Goal: Task Accomplishment & Management: Manage account settings

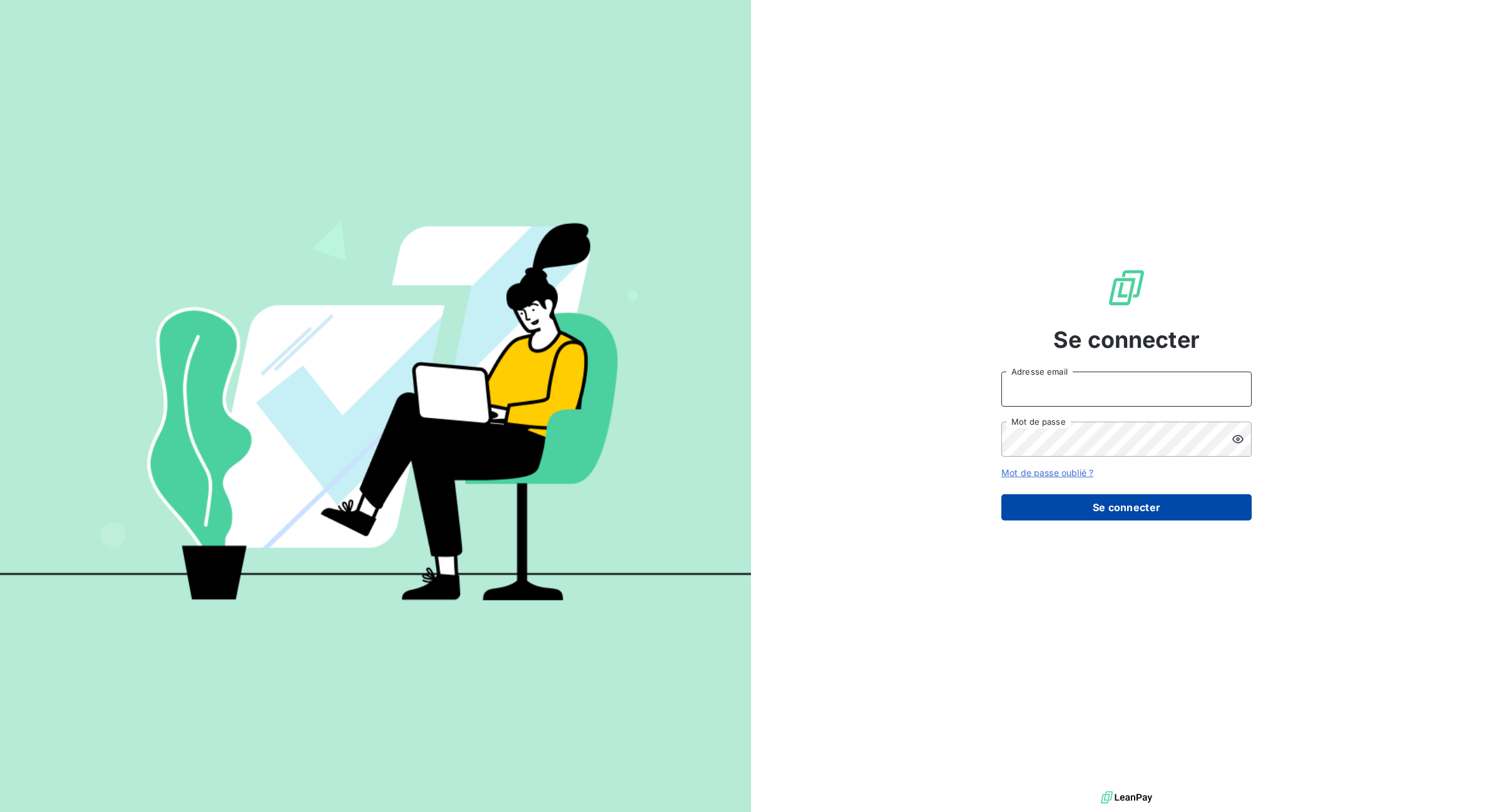
type input "gestion@mevia.fr"
click at [1087, 514] on button "Se connecter" at bounding box center [1127, 507] width 251 height 26
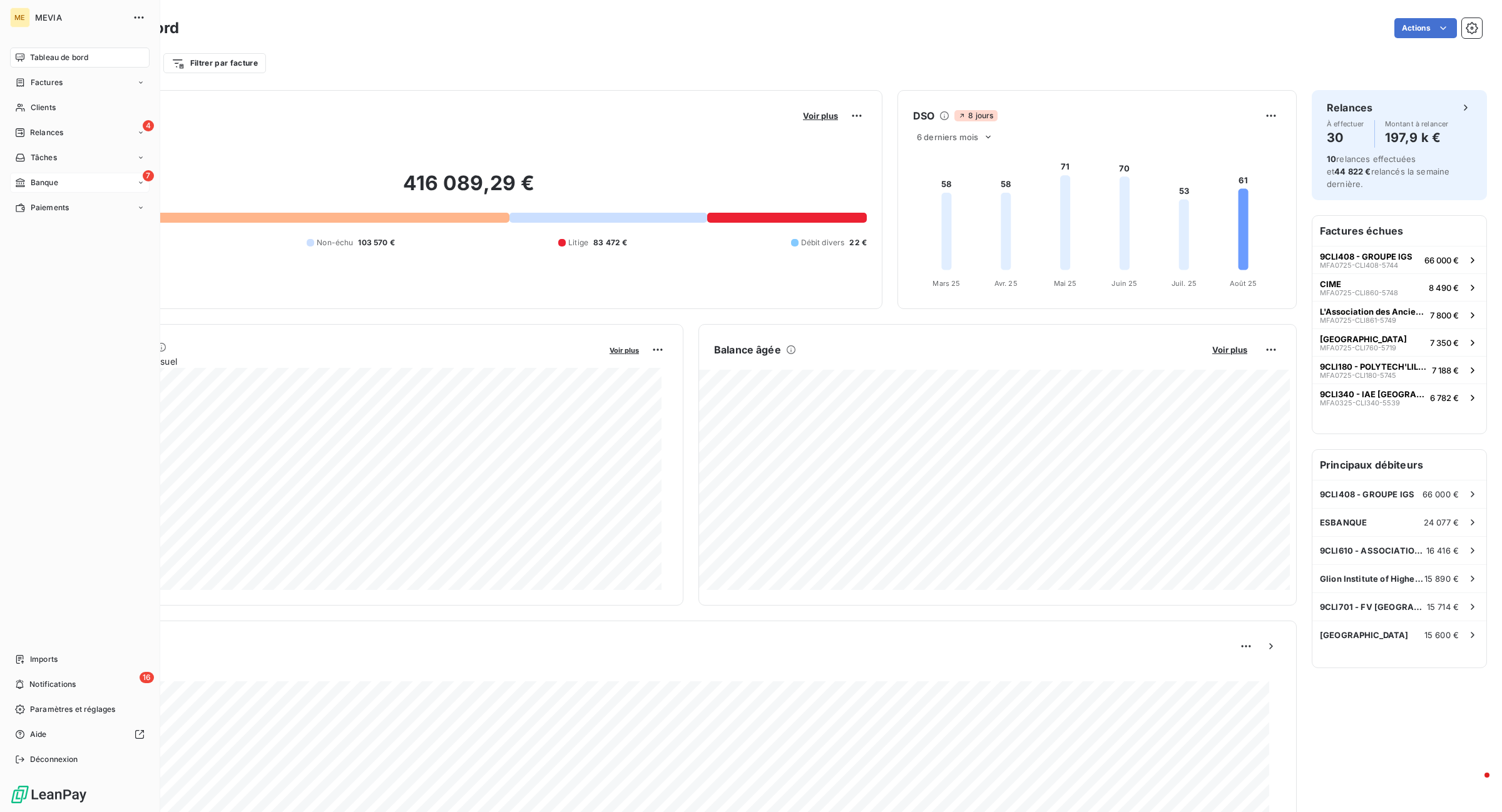
click at [38, 181] on span "Banque" at bounding box center [44, 183] width 28 height 11
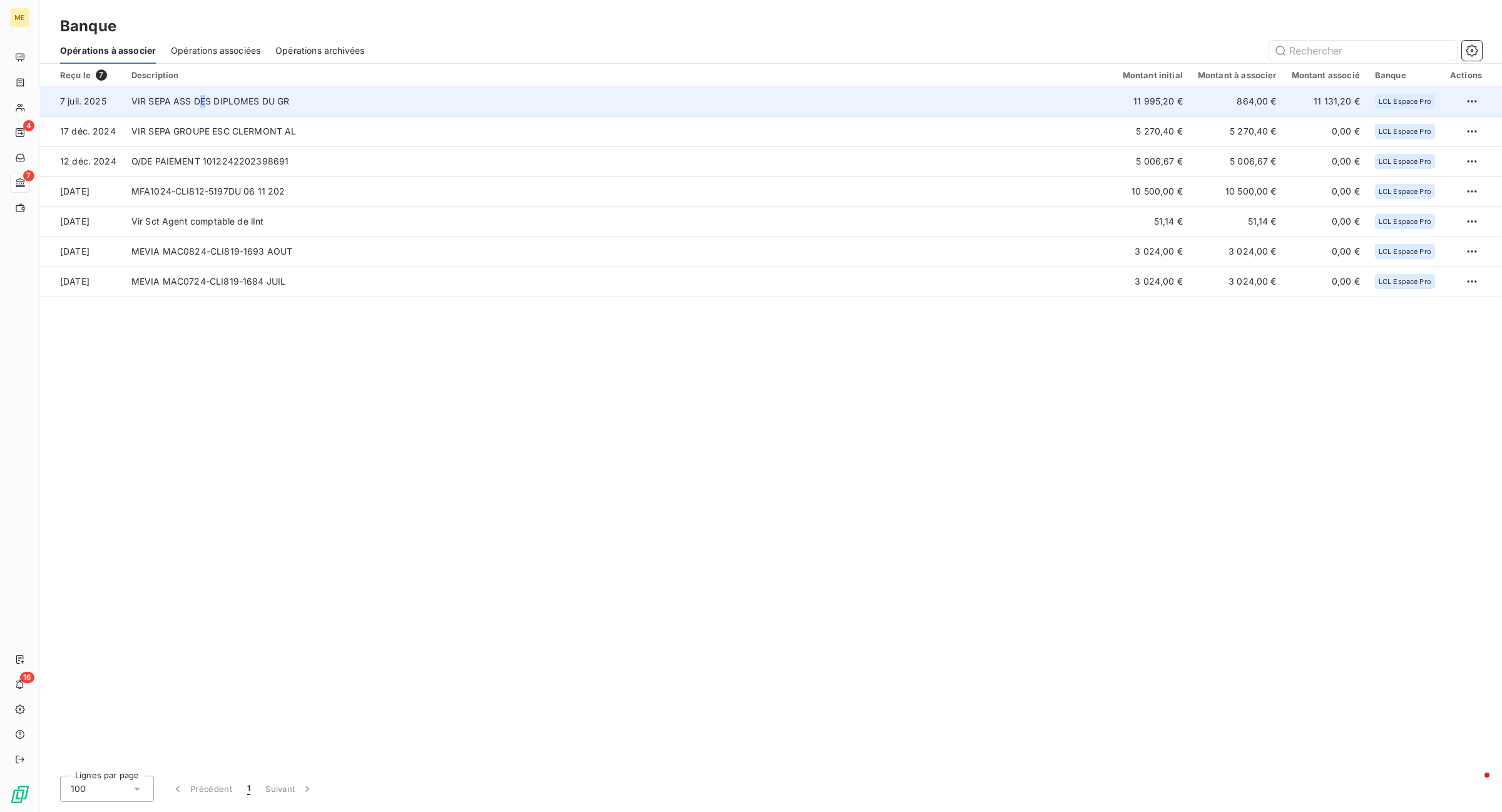
click at [205, 105] on td "VIR SEPA ASS DES DIPLOMES DU GR" at bounding box center [619, 102] width 991 height 30
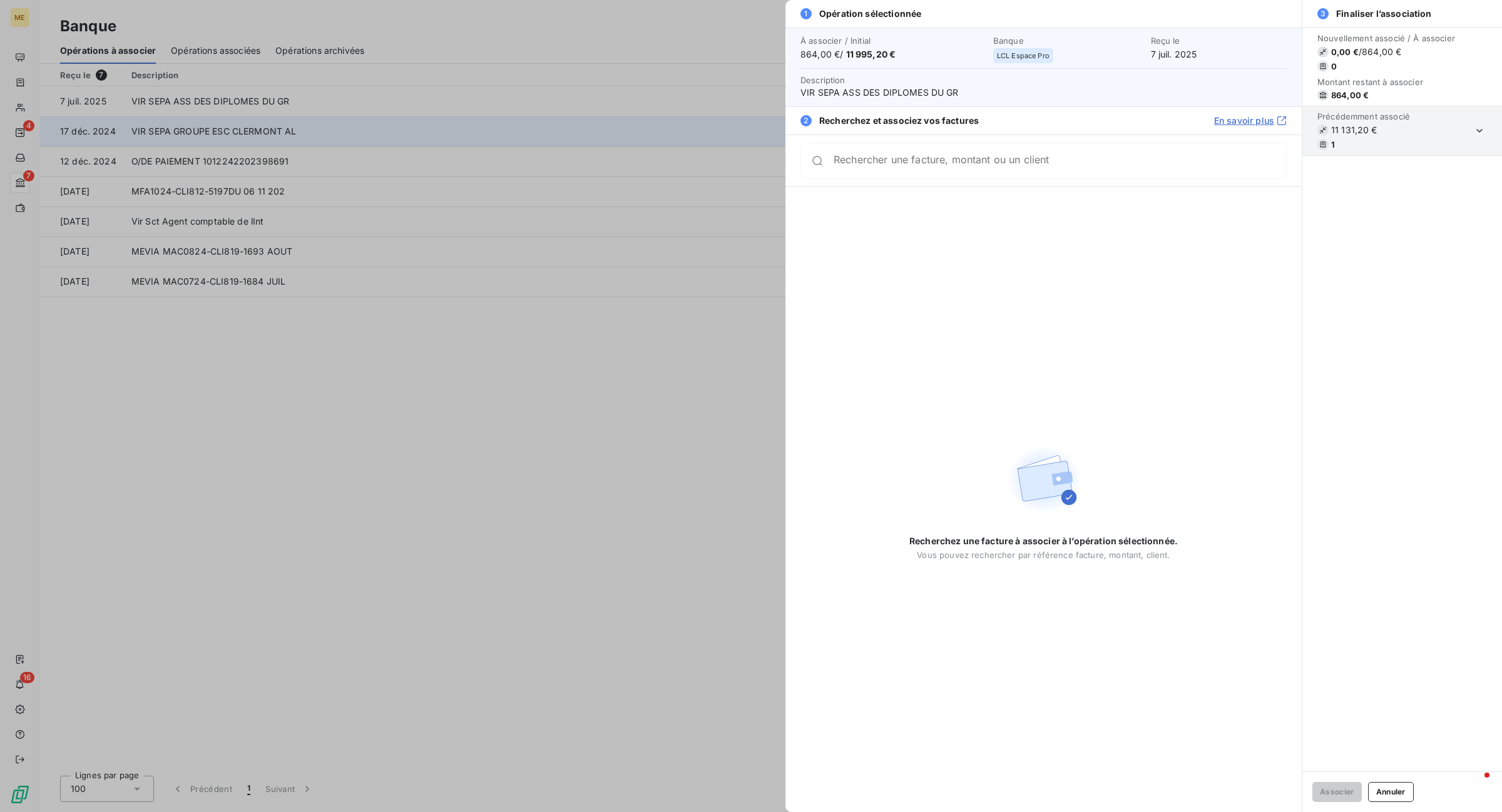
click at [192, 144] on div at bounding box center [751, 406] width 1502 height 812
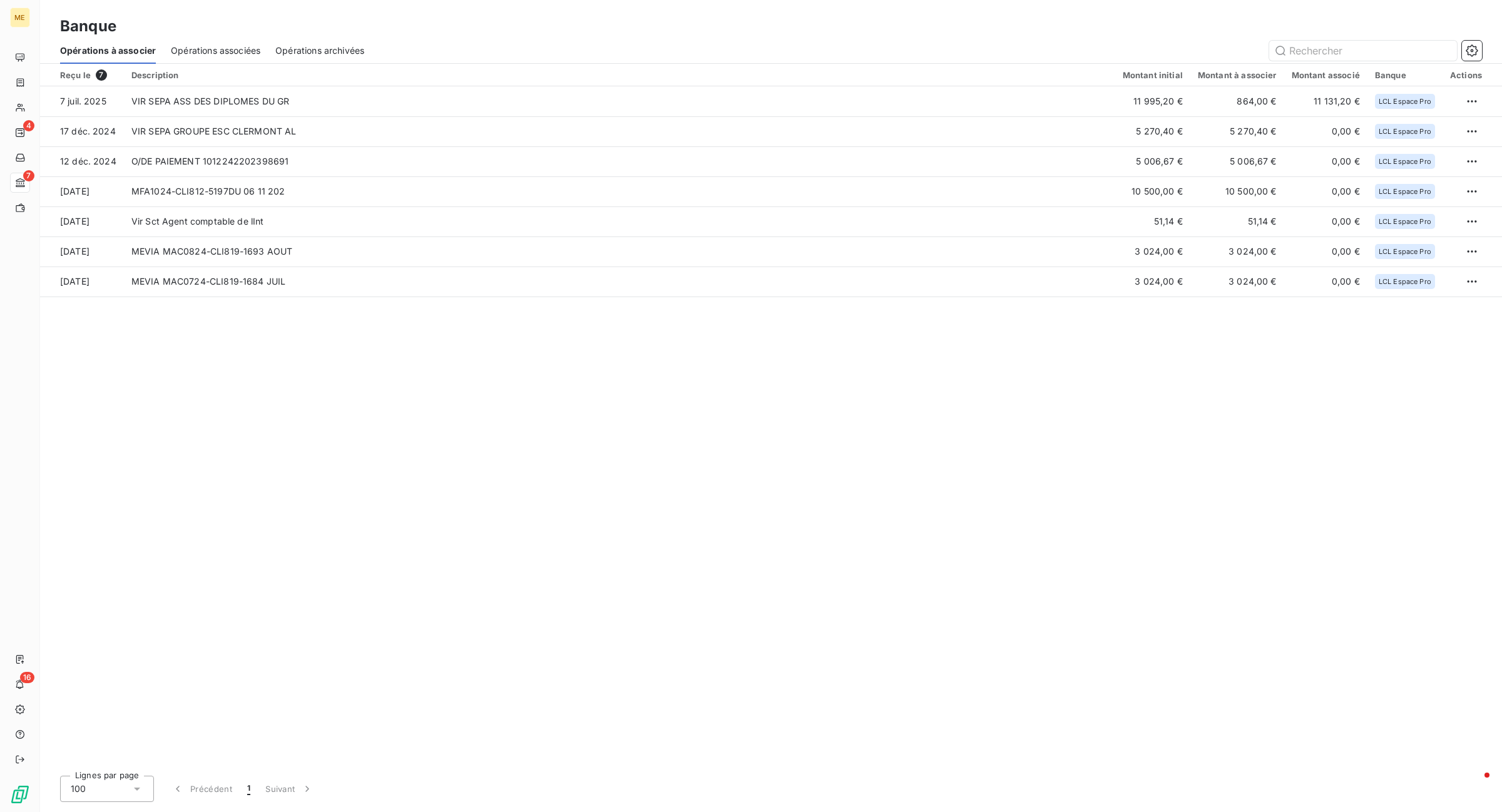
click at [195, 44] on span "Opérations associées" at bounding box center [216, 50] width 90 height 13
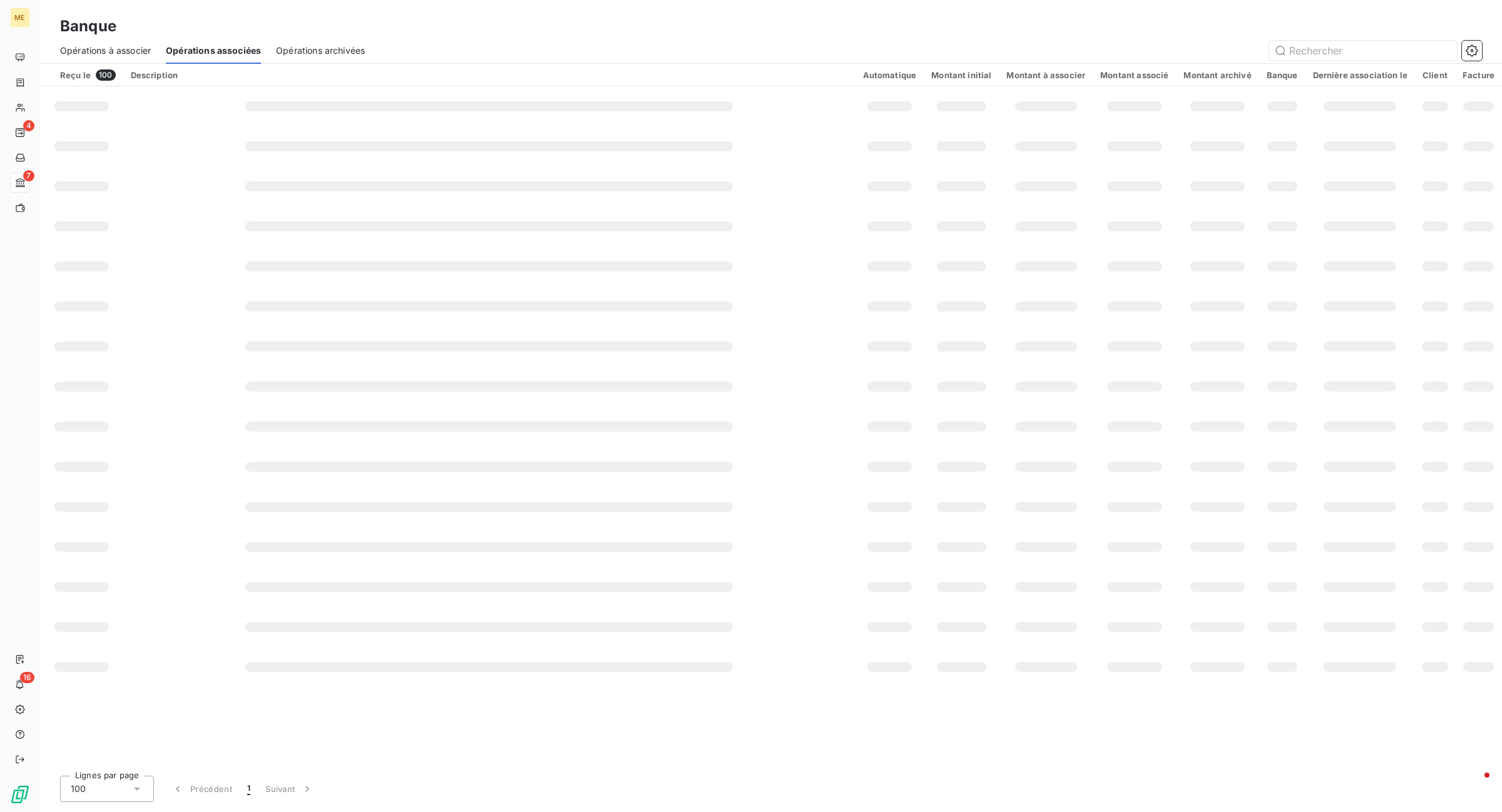
click at [311, 50] on span "Opérations archivées" at bounding box center [320, 50] width 89 height 13
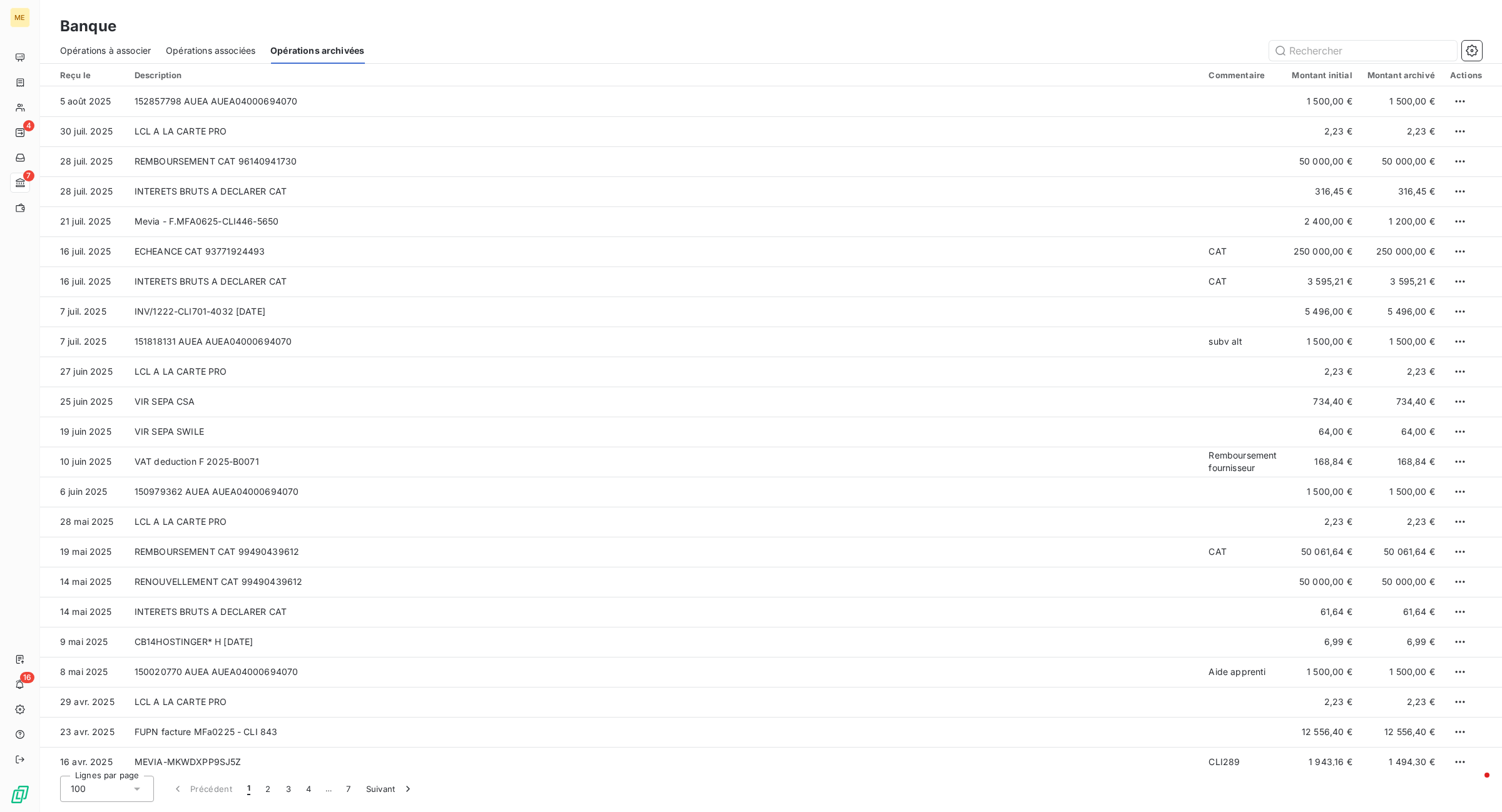
click at [229, 51] on span "Opérations associées" at bounding box center [211, 50] width 90 height 13
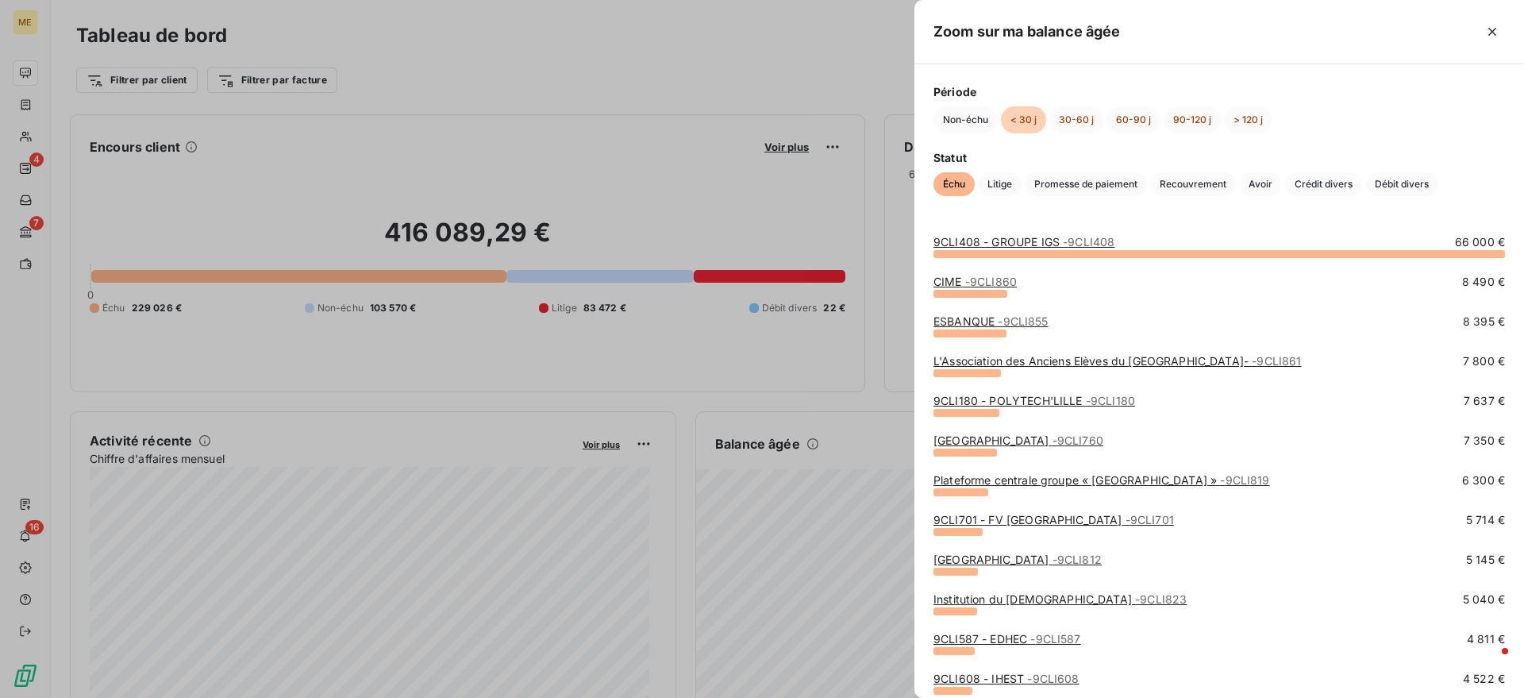
click at [29, 160] on div at bounding box center [762, 349] width 1524 height 698
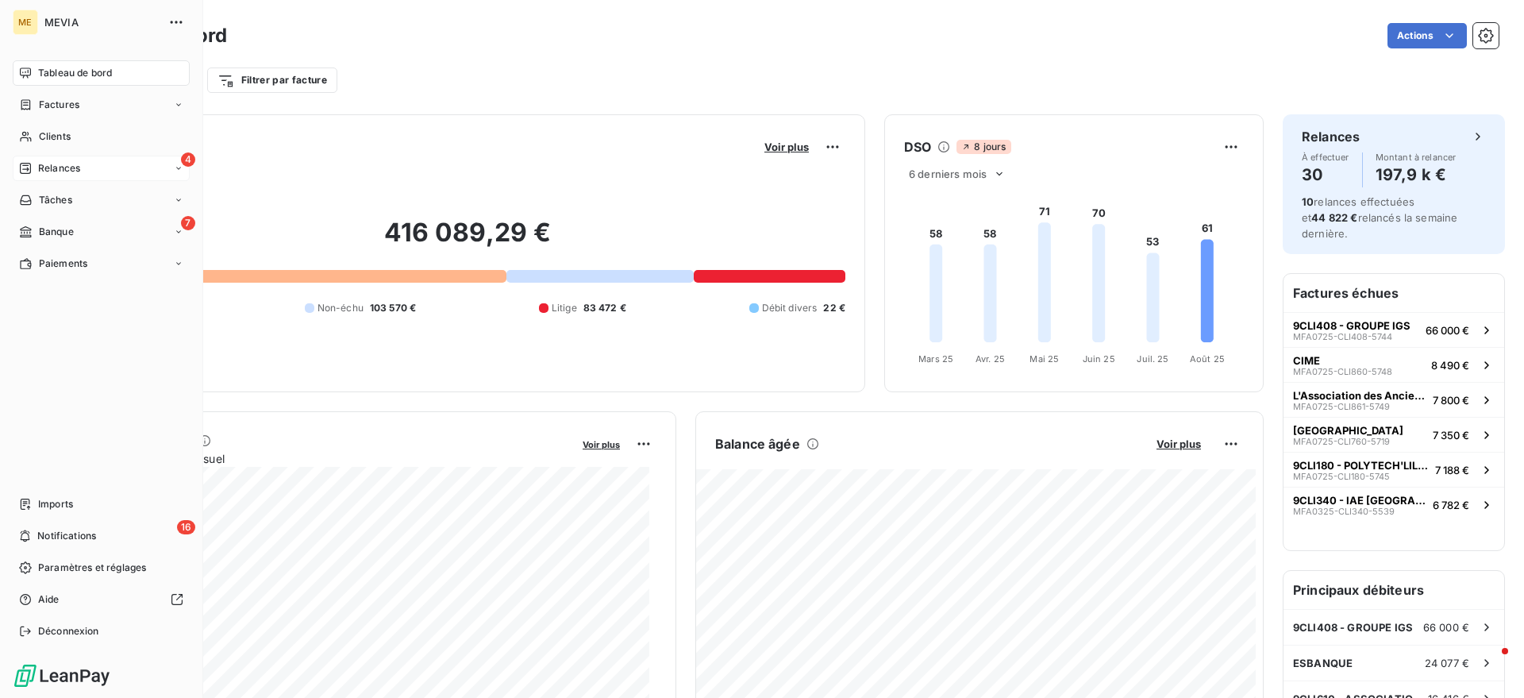
click at [28, 167] on icon at bounding box center [25, 168] width 11 height 11
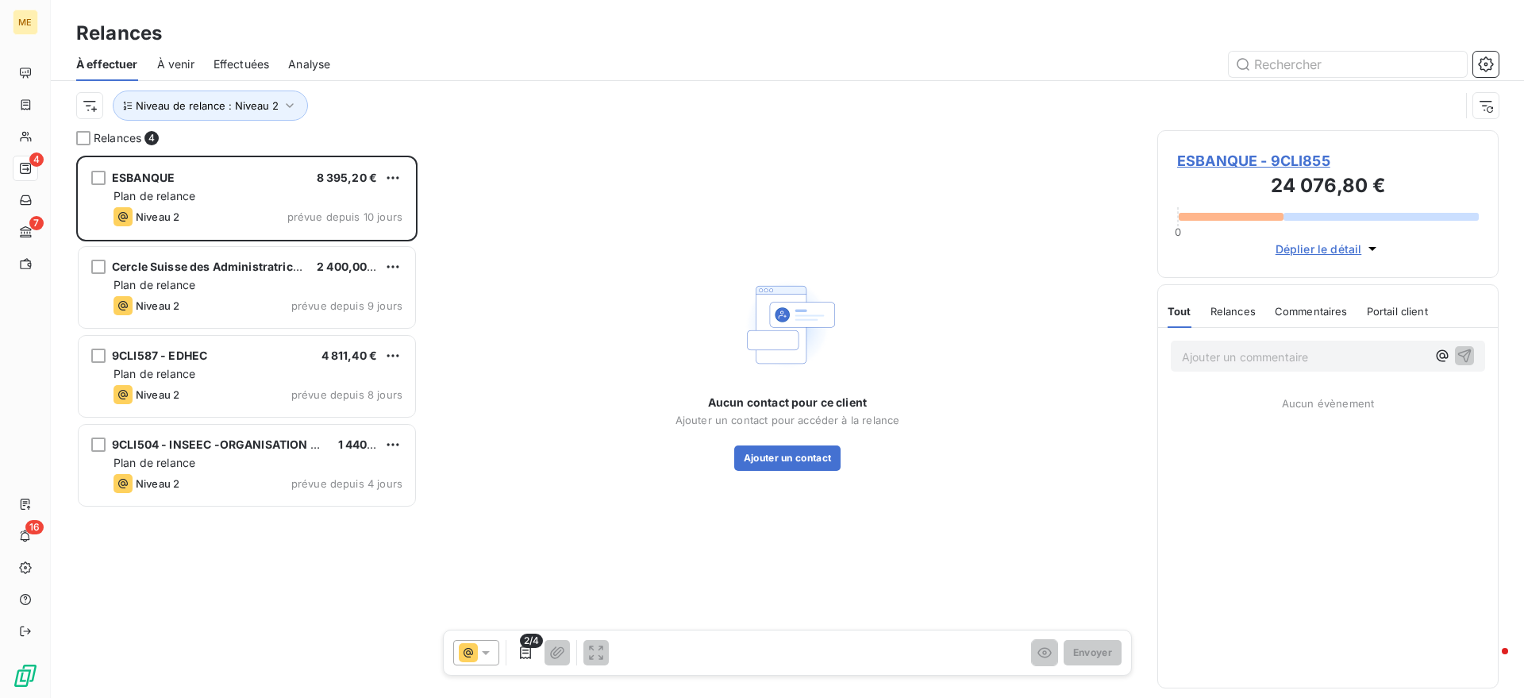
scroll to position [527, 326]
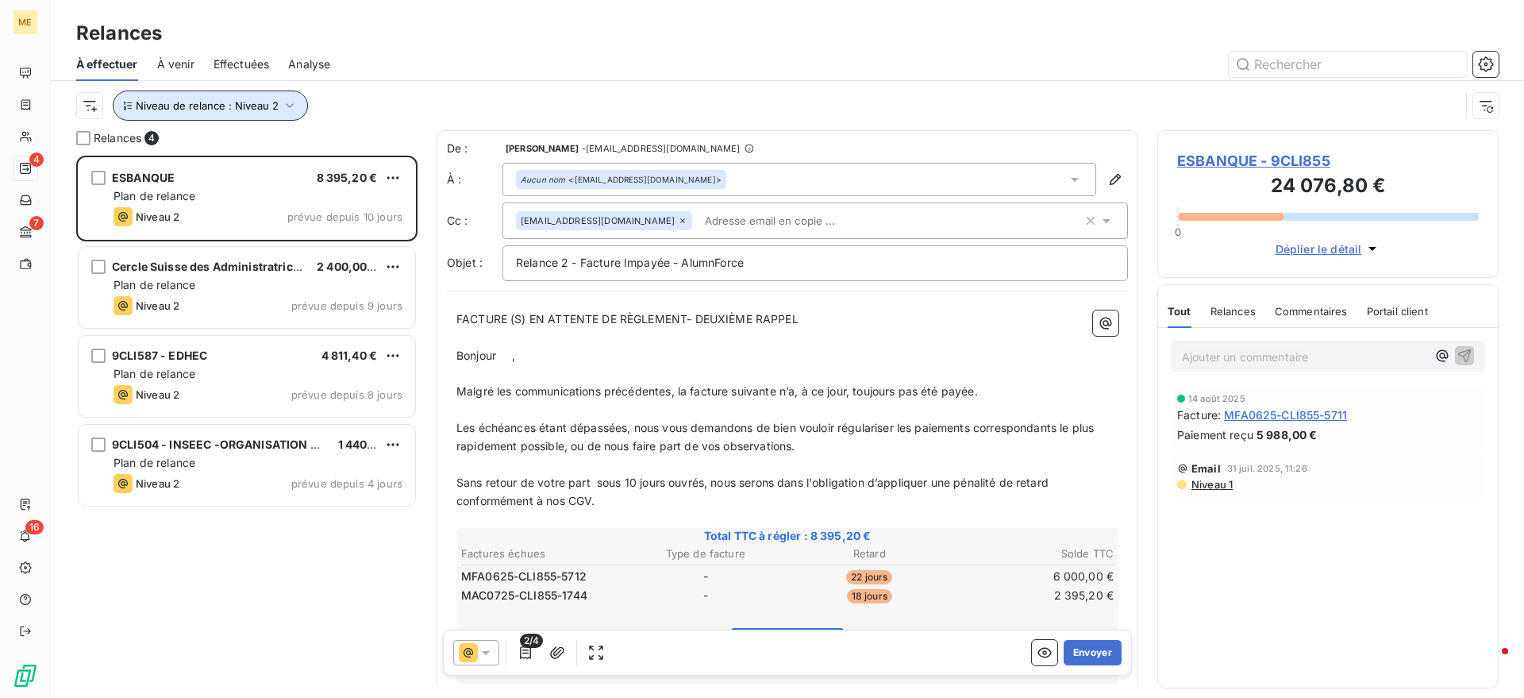
click at [252, 106] on span "Niveau de relance : Niveau 2" at bounding box center [207, 105] width 143 height 13
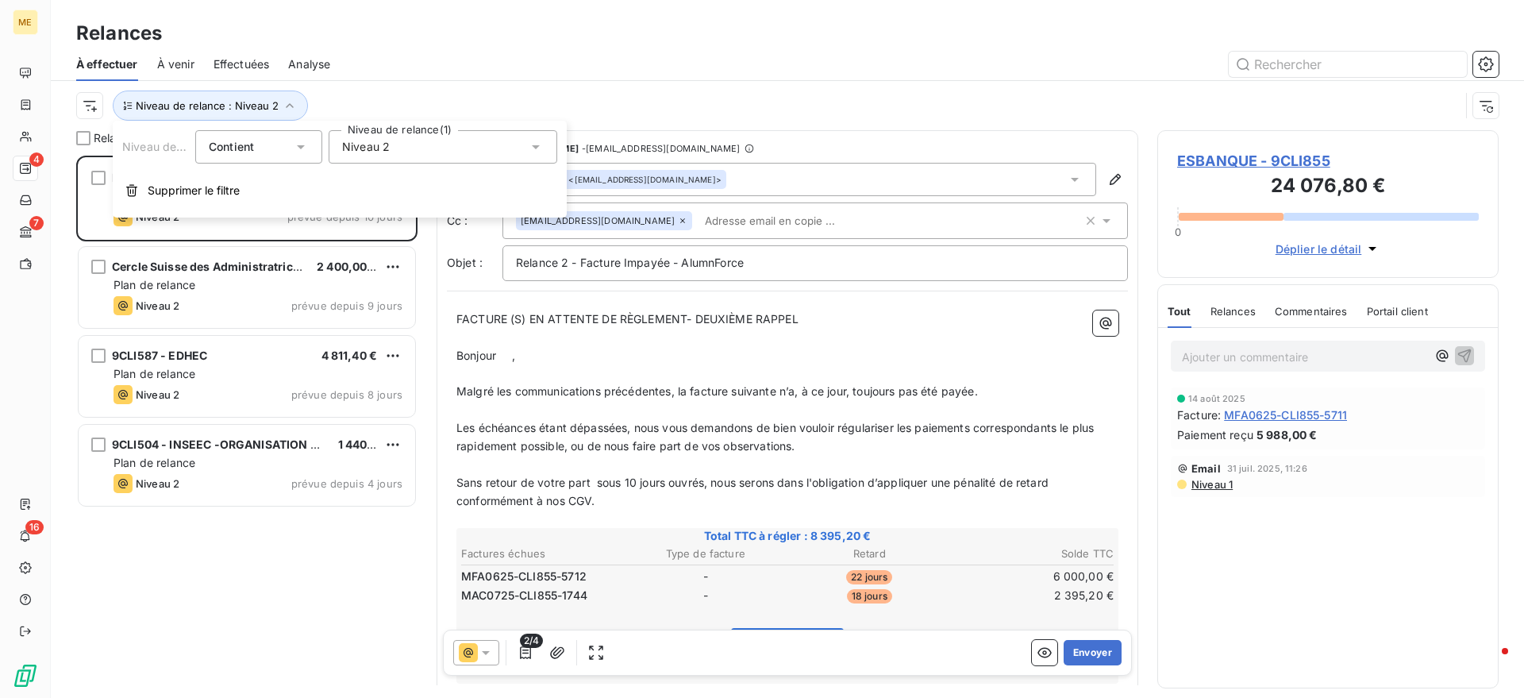
click at [407, 142] on div "Niveau 2" at bounding box center [443, 146] width 229 height 33
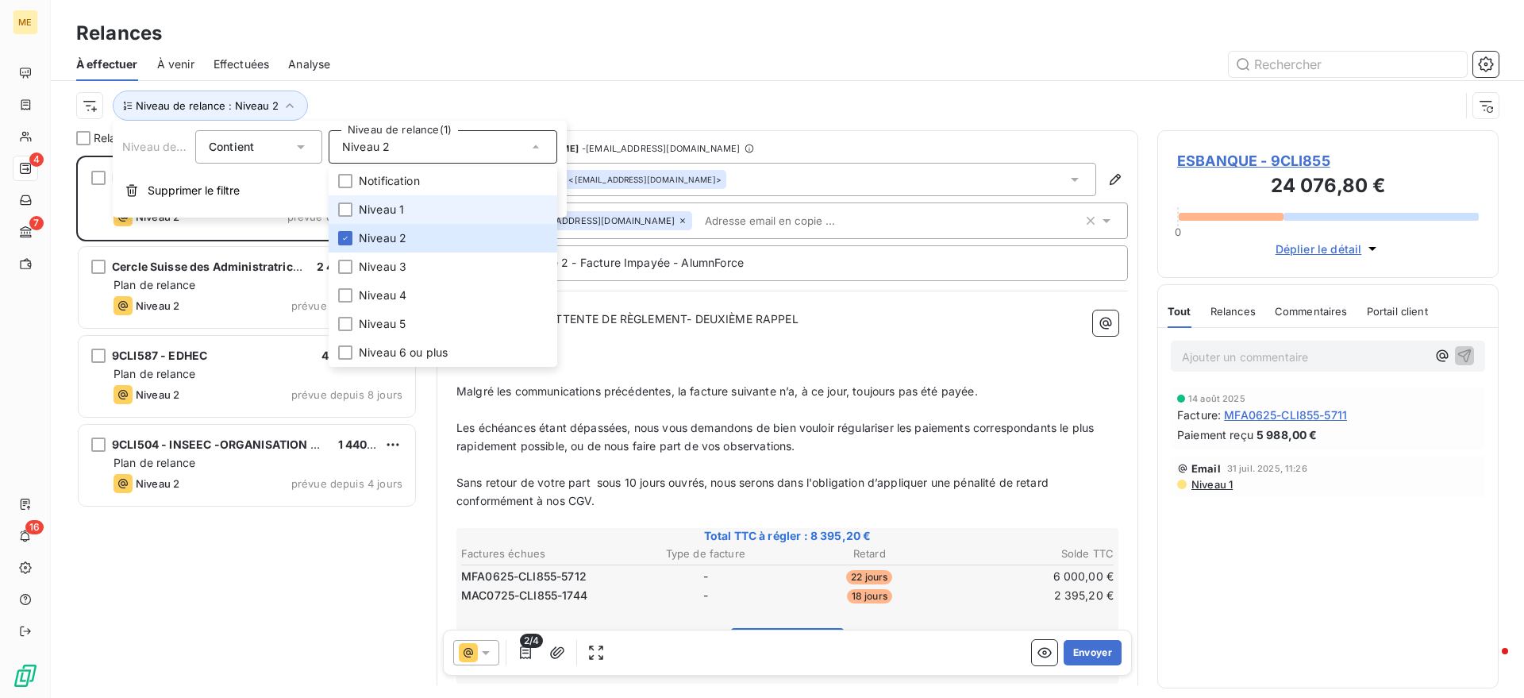
click at [391, 207] on span "Niveau 1" at bounding box center [381, 210] width 45 height 16
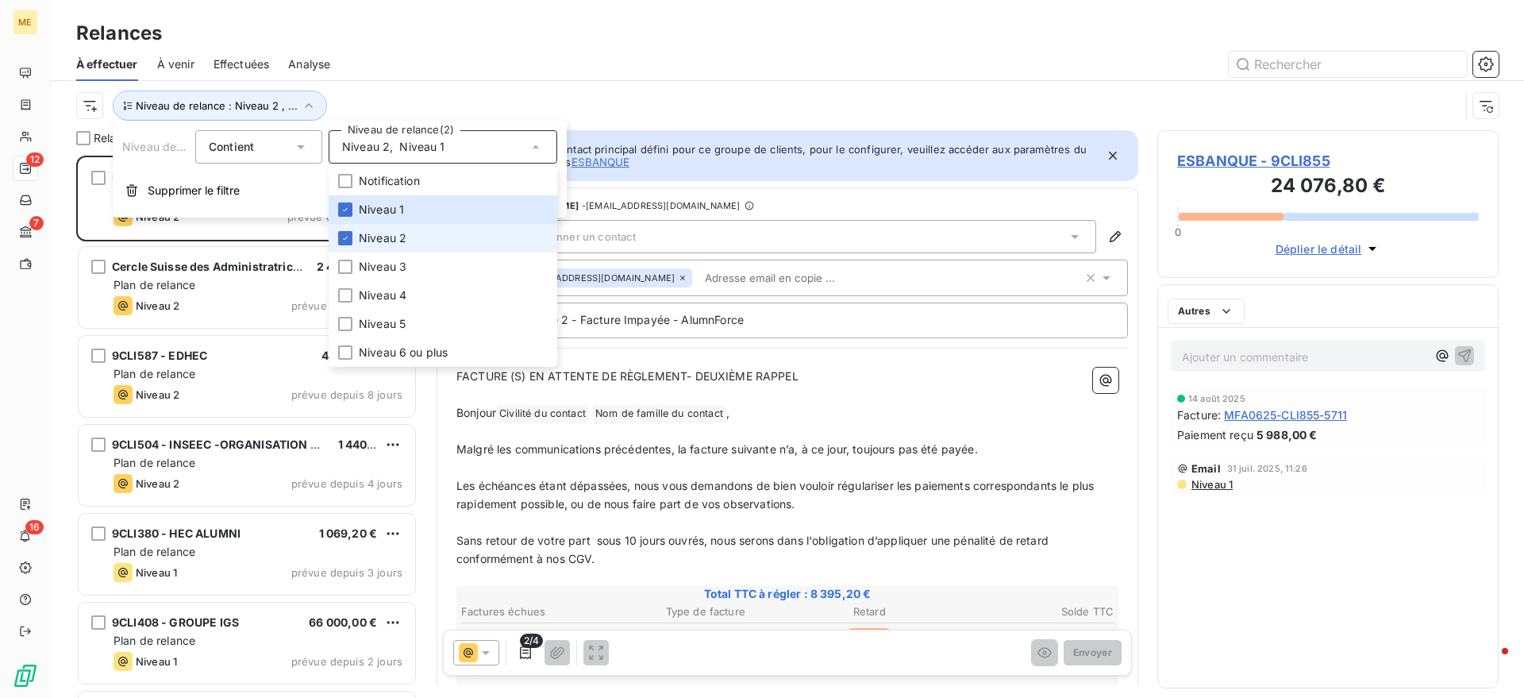
click at [383, 241] on span "Niveau 2" at bounding box center [383, 238] width 48 height 16
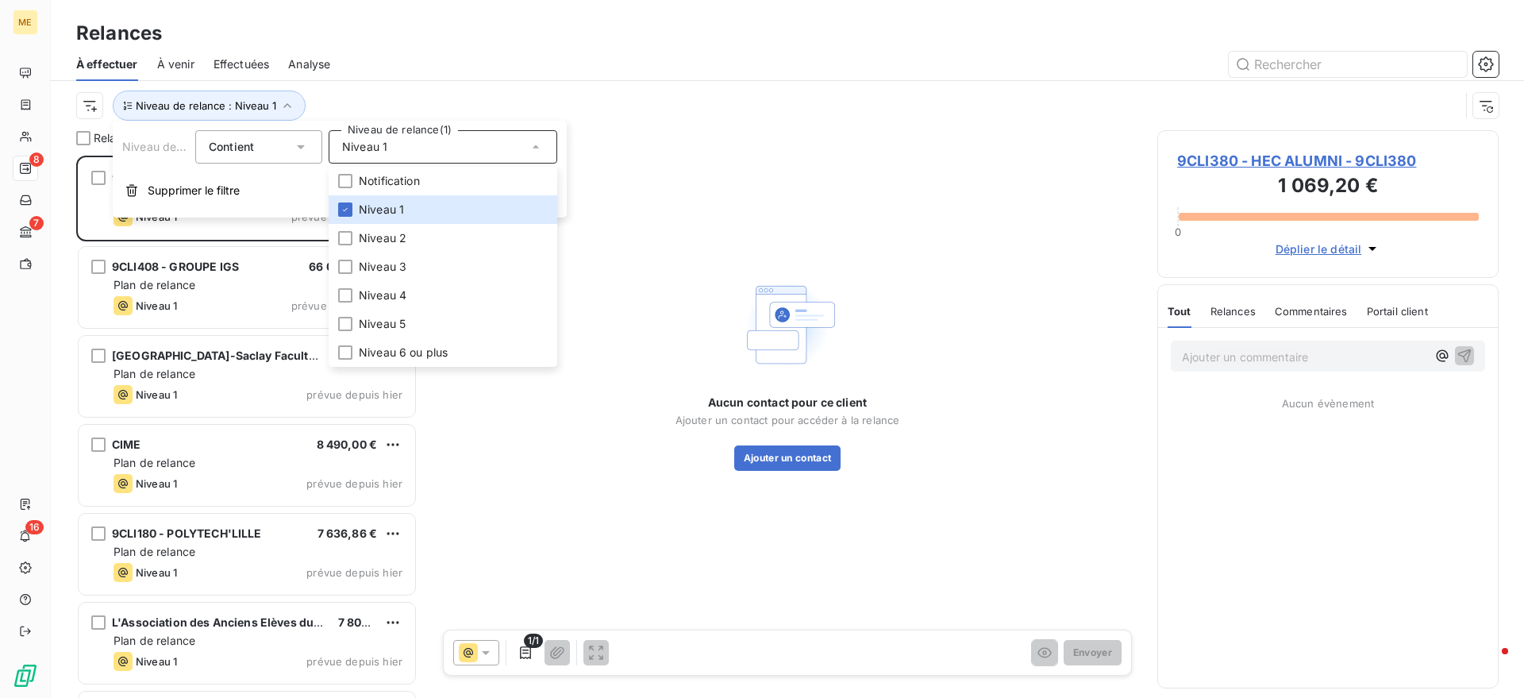
drag, startPoint x: 425, startPoint y: 56, endPoint x: 414, endPoint y: 70, distance: 17.5
click at [426, 56] on div at bounding box center [923, 64] width 1149 height 25
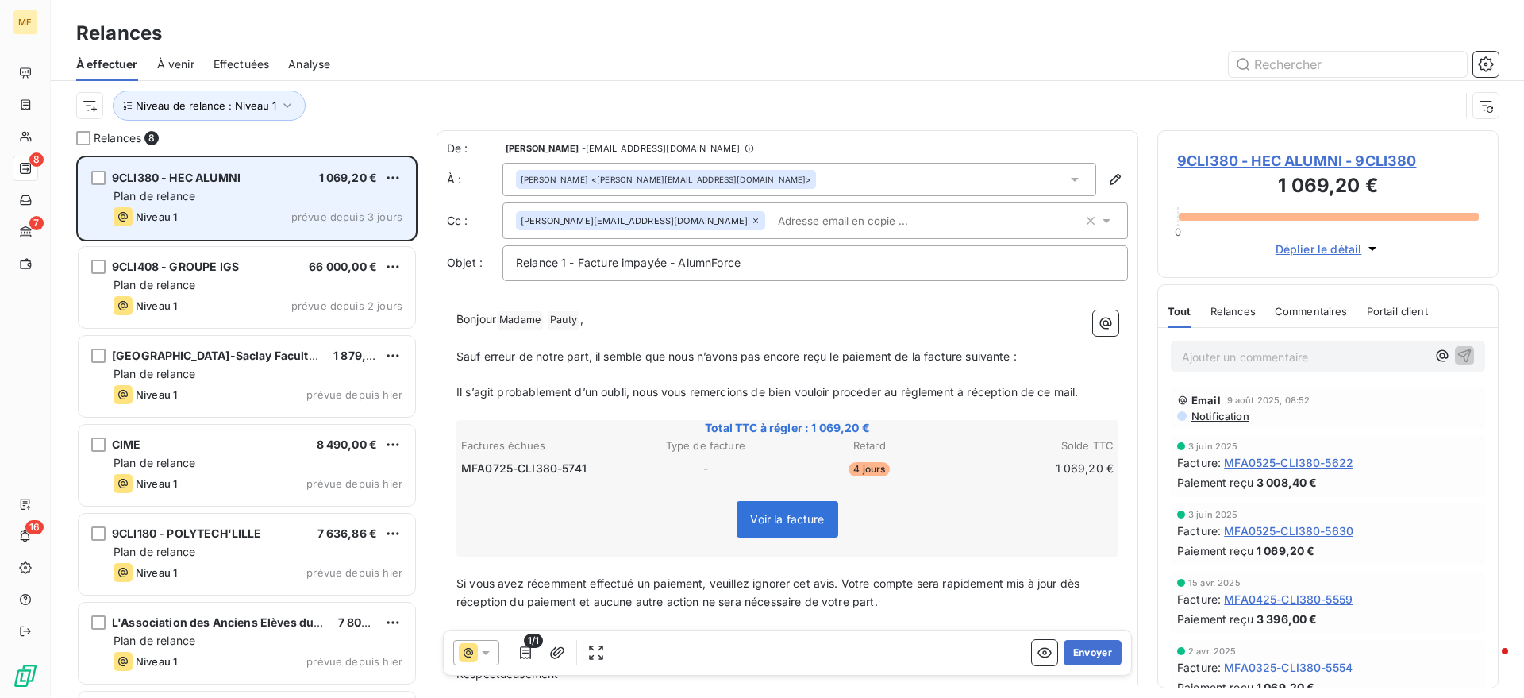
click at [311, 175] on div "9CLI380 - HEC ALUMNI 1 069,20 €" at bounding box center [258, 178] width 289 height 14
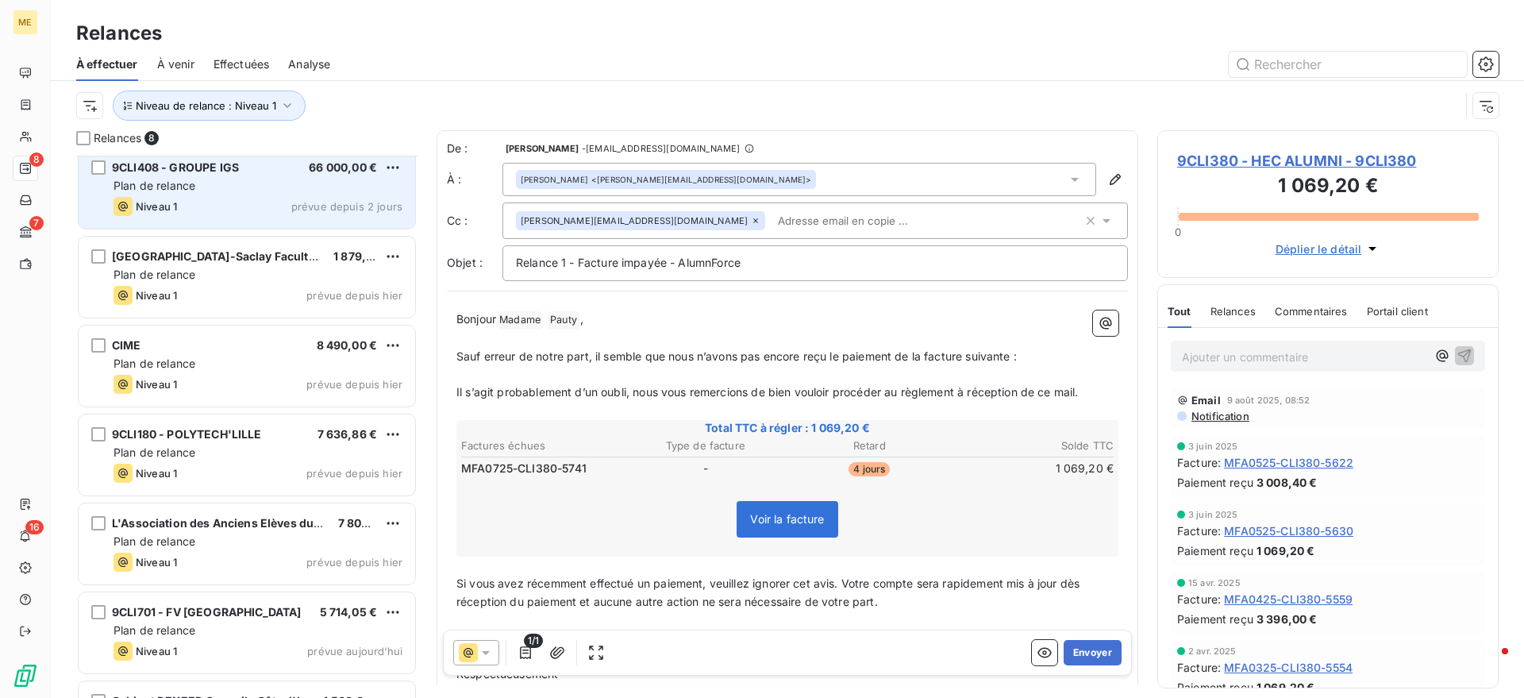
scroll to position [1, 0]
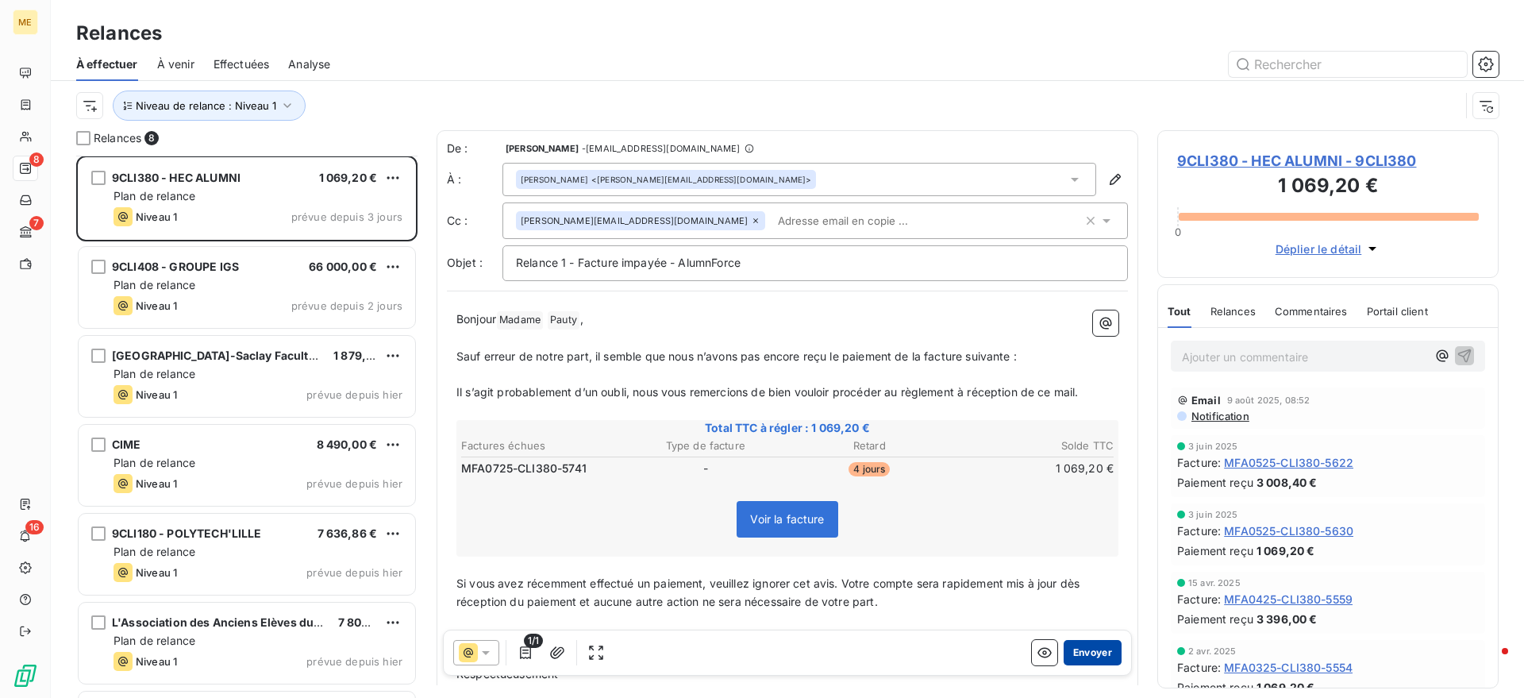
click at [1103, 663] on button "Envoyer" at bounding box center [1093, 652] width 58 height 25
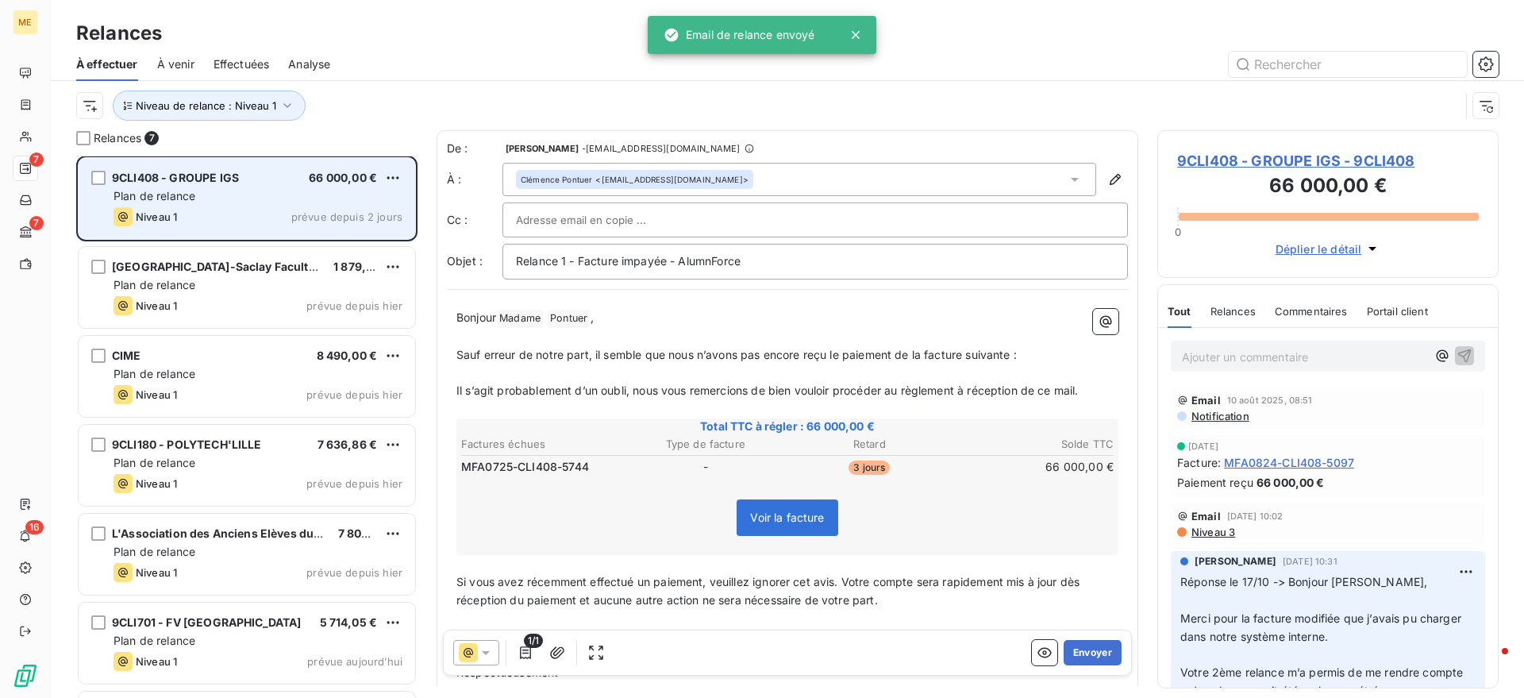
click at [274, 224] on div "Niveau 1 prévue depuis 2 jours" at bounding box center [258, 216] width 289 height 19
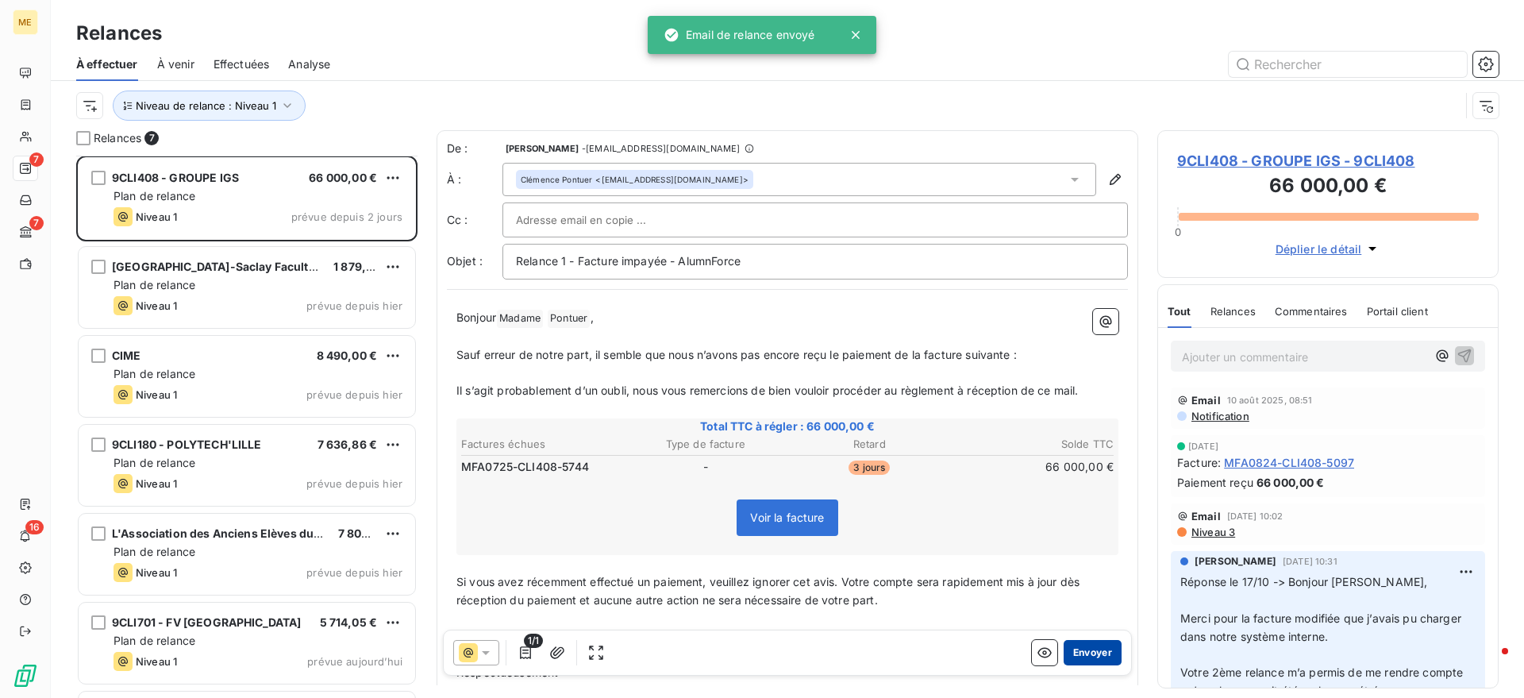
click at [1091, 654] on button "Envoyer" at bounding box center [1093, 652] width 58 height 25
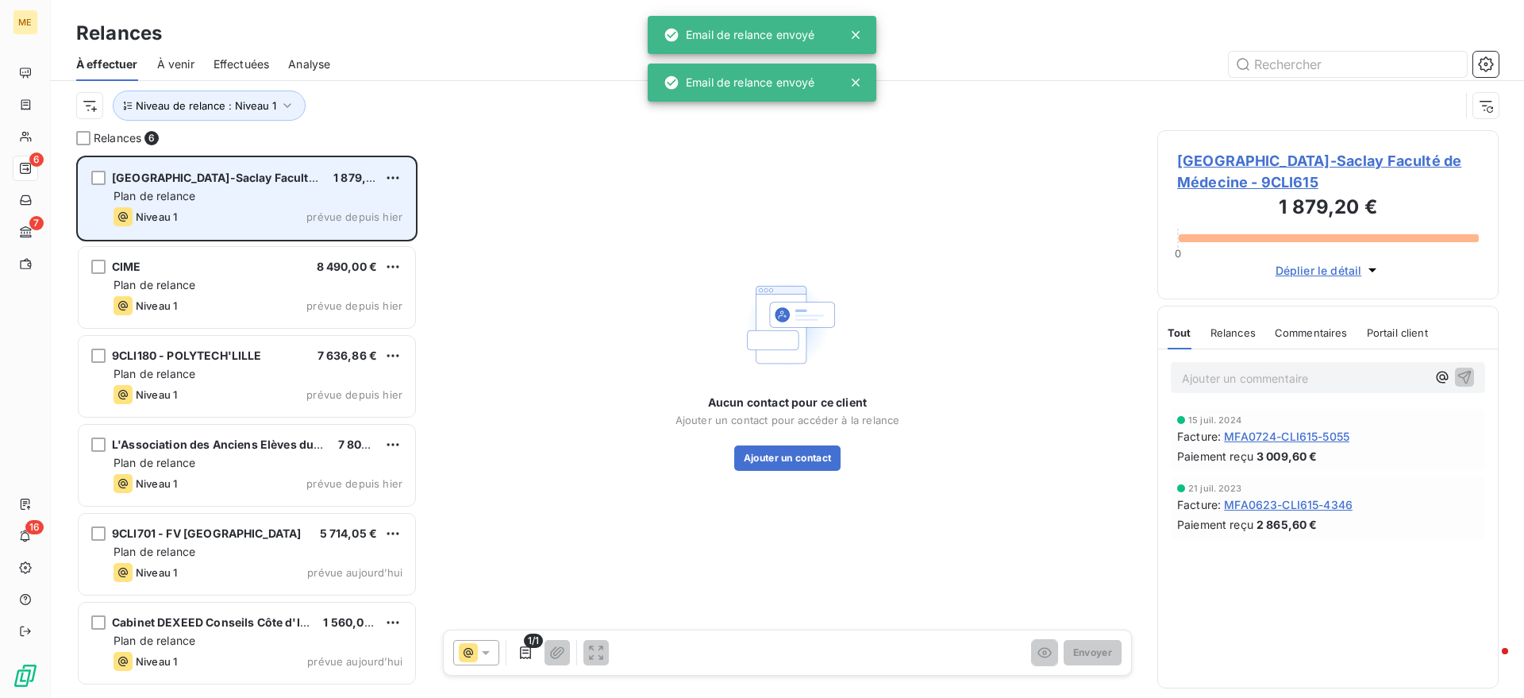
click at [291, 192] on div "Plan de relance" at bounding box center [258, 196] width 289 height 16
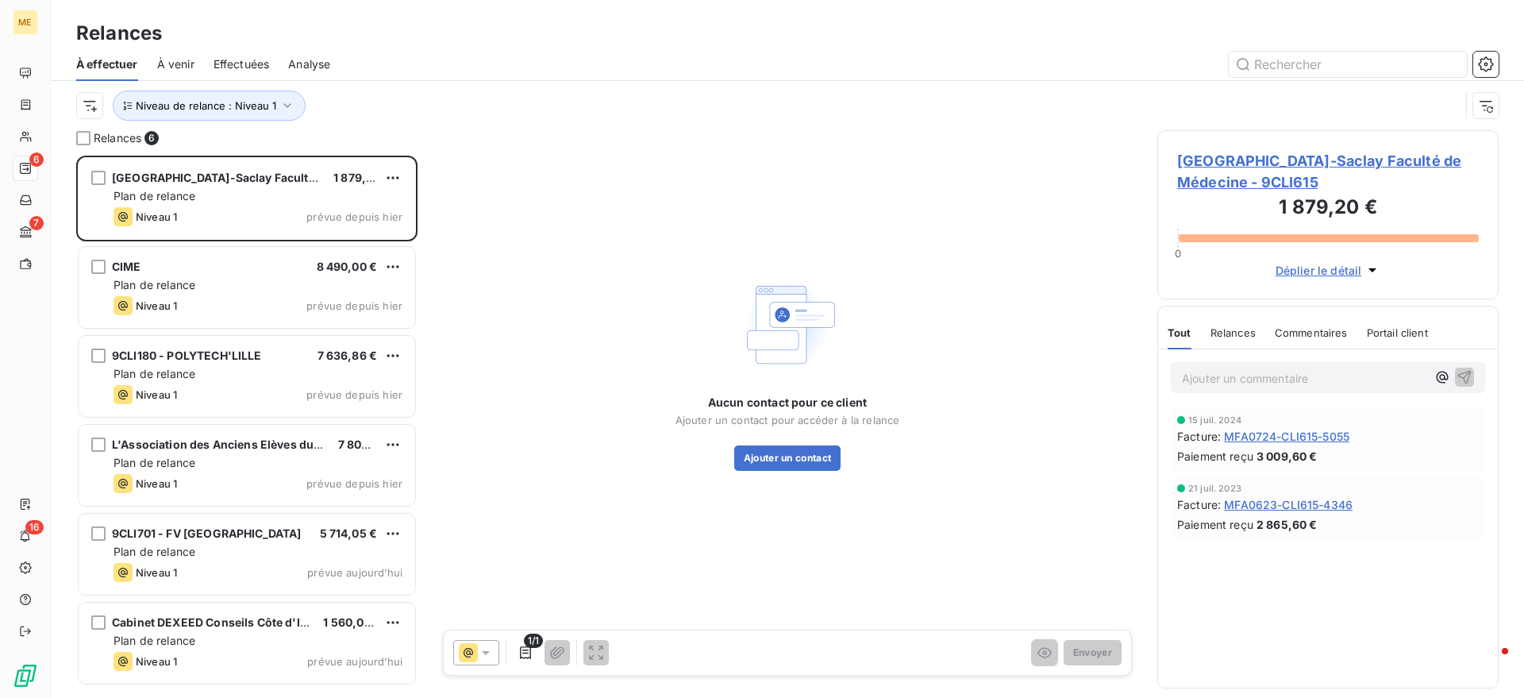
click at [1264, 163] on span "Université Paris-Saclay Faculté de Médecine - 9CLI615" at bounding box center [1328, 171] width 302 height 43
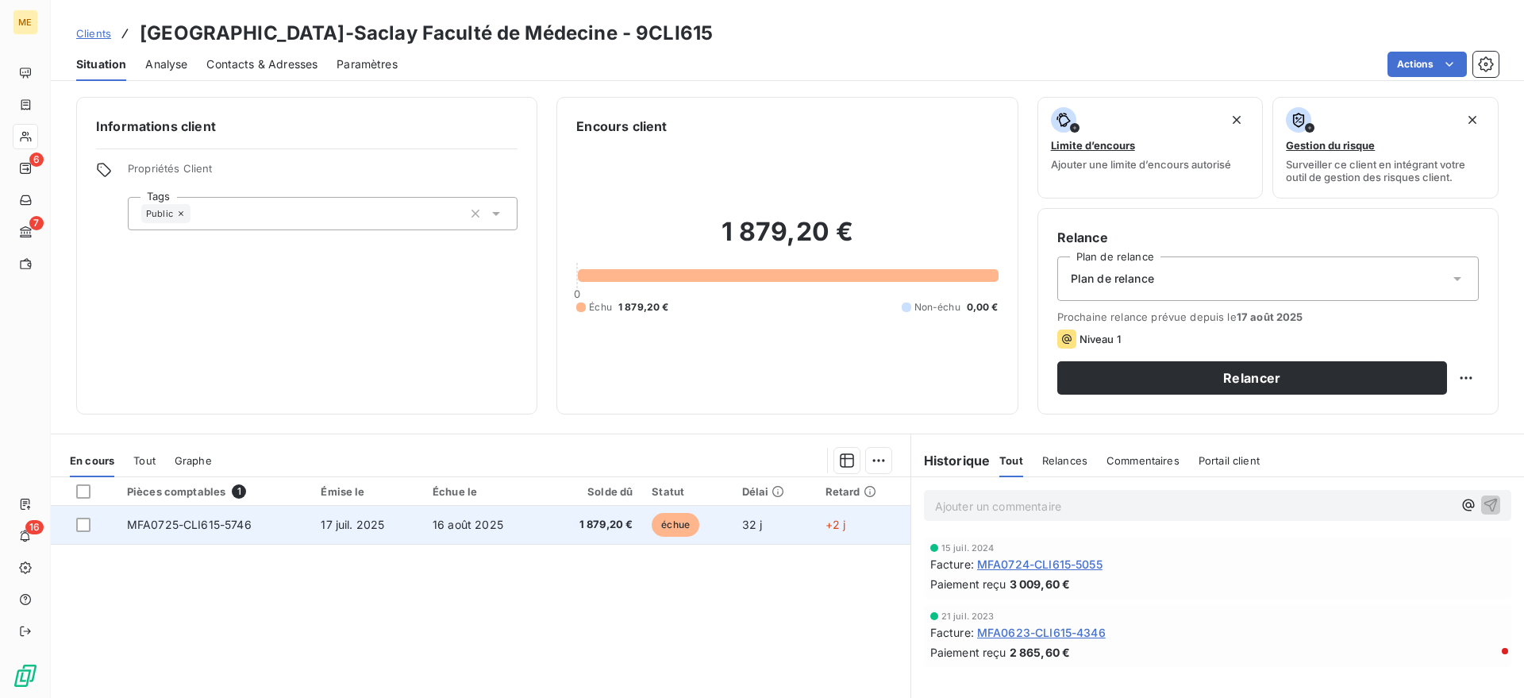
click at [291, 515] on td "MFA0725-CLI615-5746" at bounding box center [214, 525] width 194 height 38
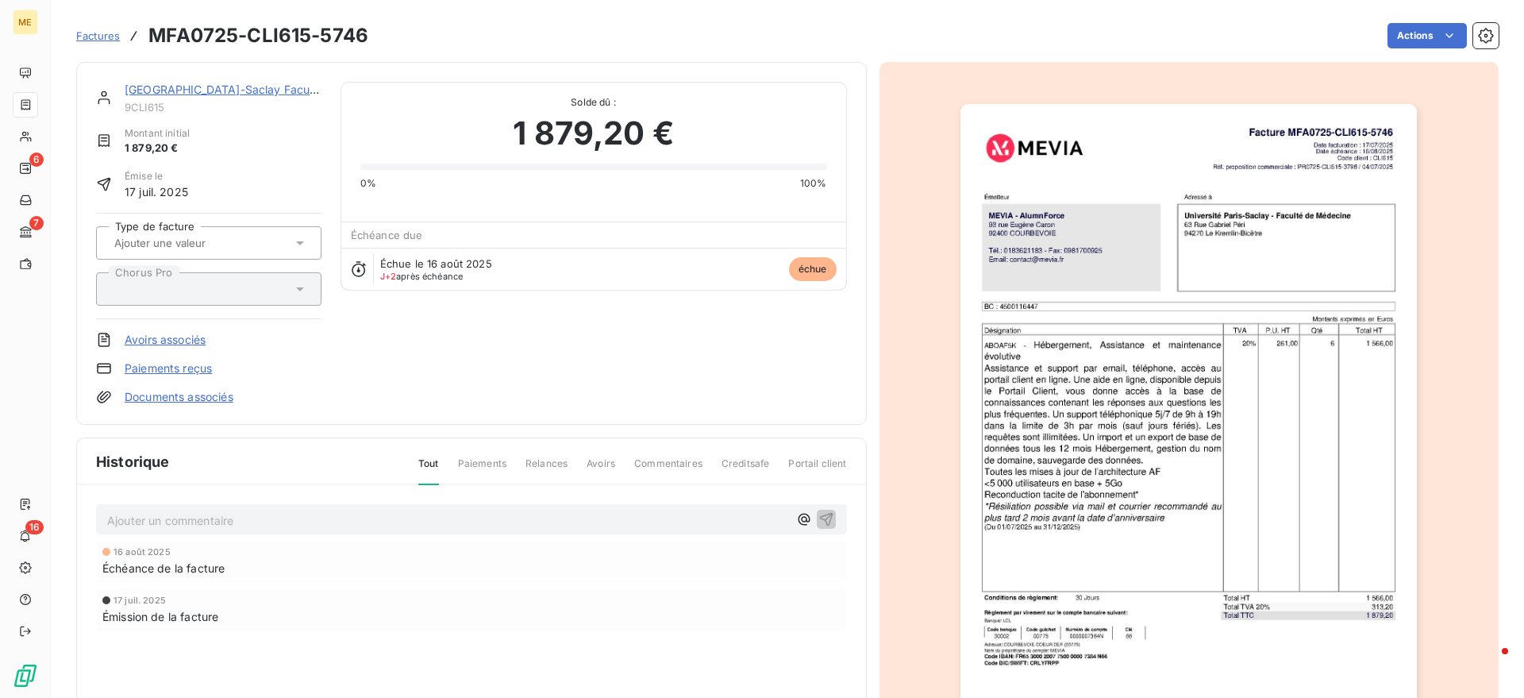
click at [181, 289] on div at bounding box center [193, 289] width 160 height 14
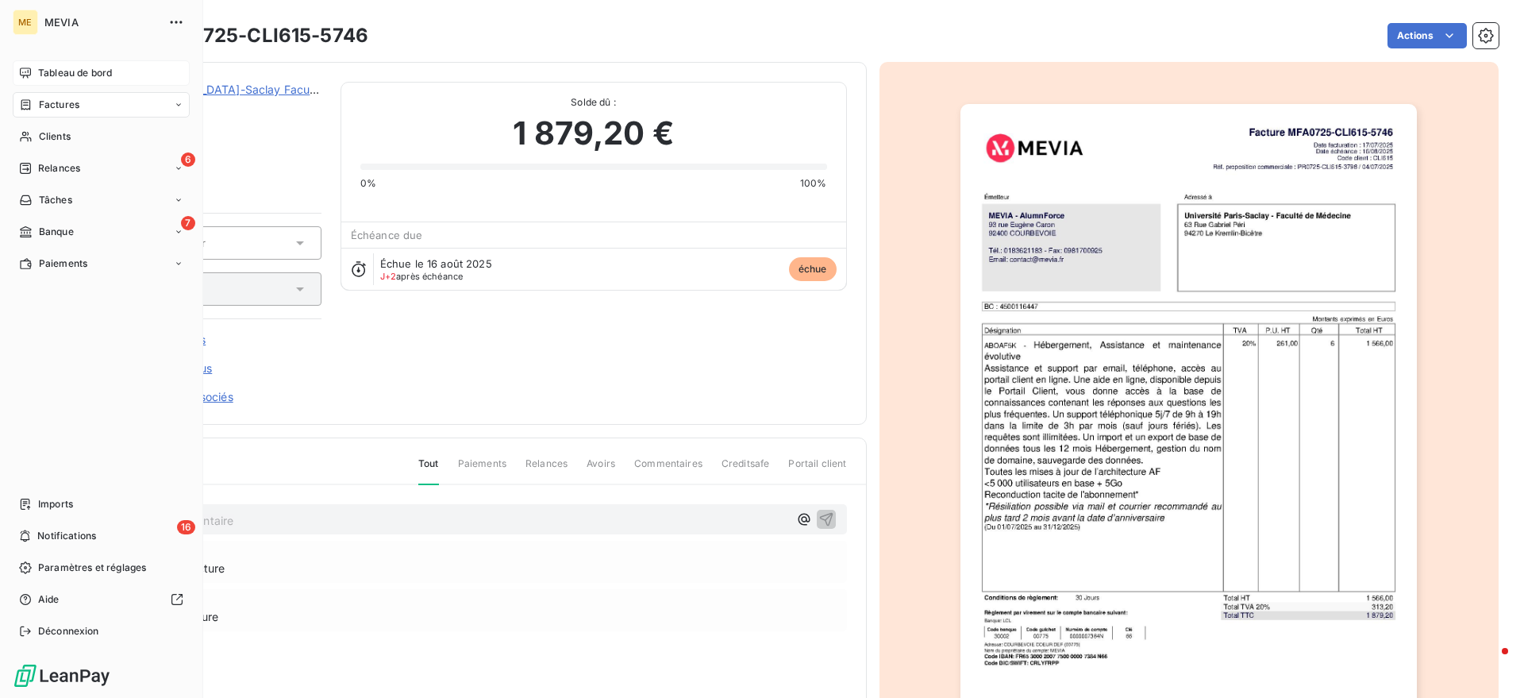
click at [38, 73] on span "Tableau de bord" at bounding box center [75, 73] width 74 height 14
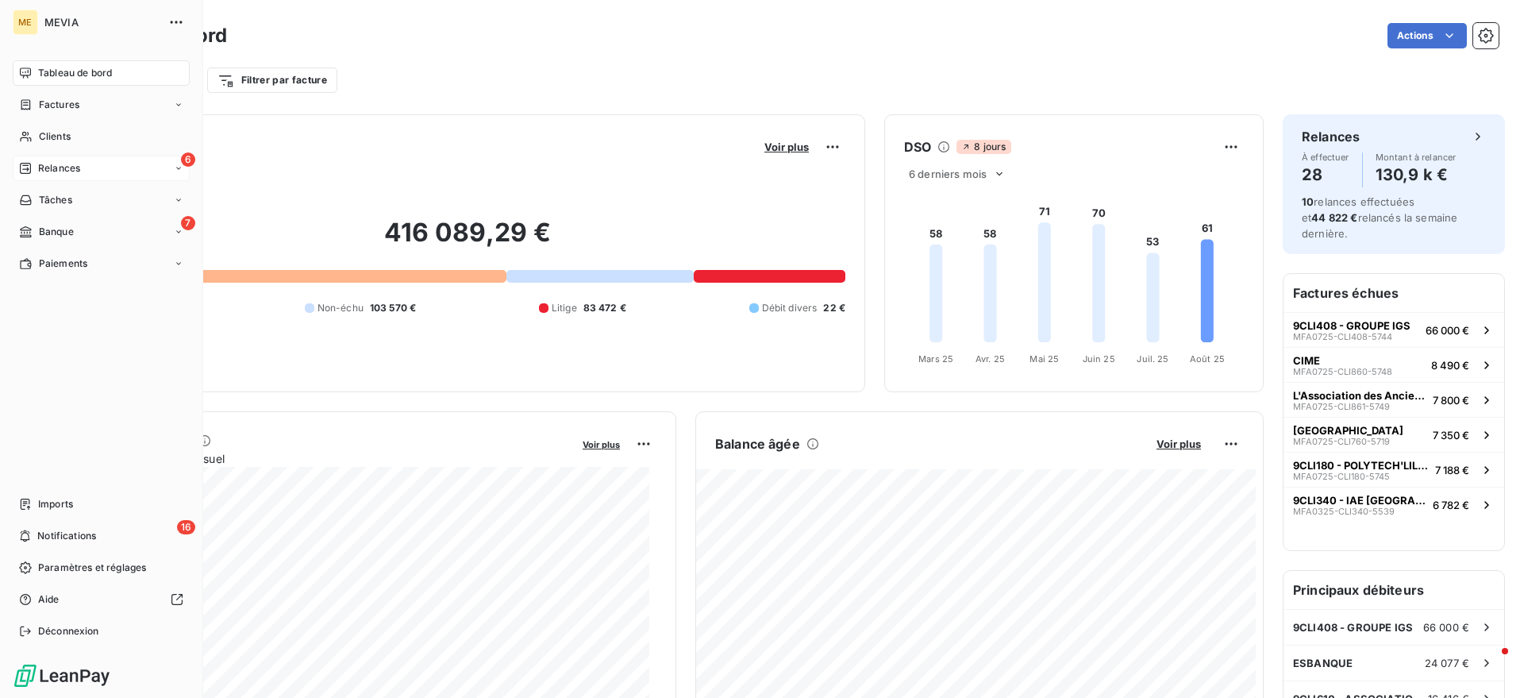
click at [29, 162] on icon at bounding box center [25, 168] width 13 height 13
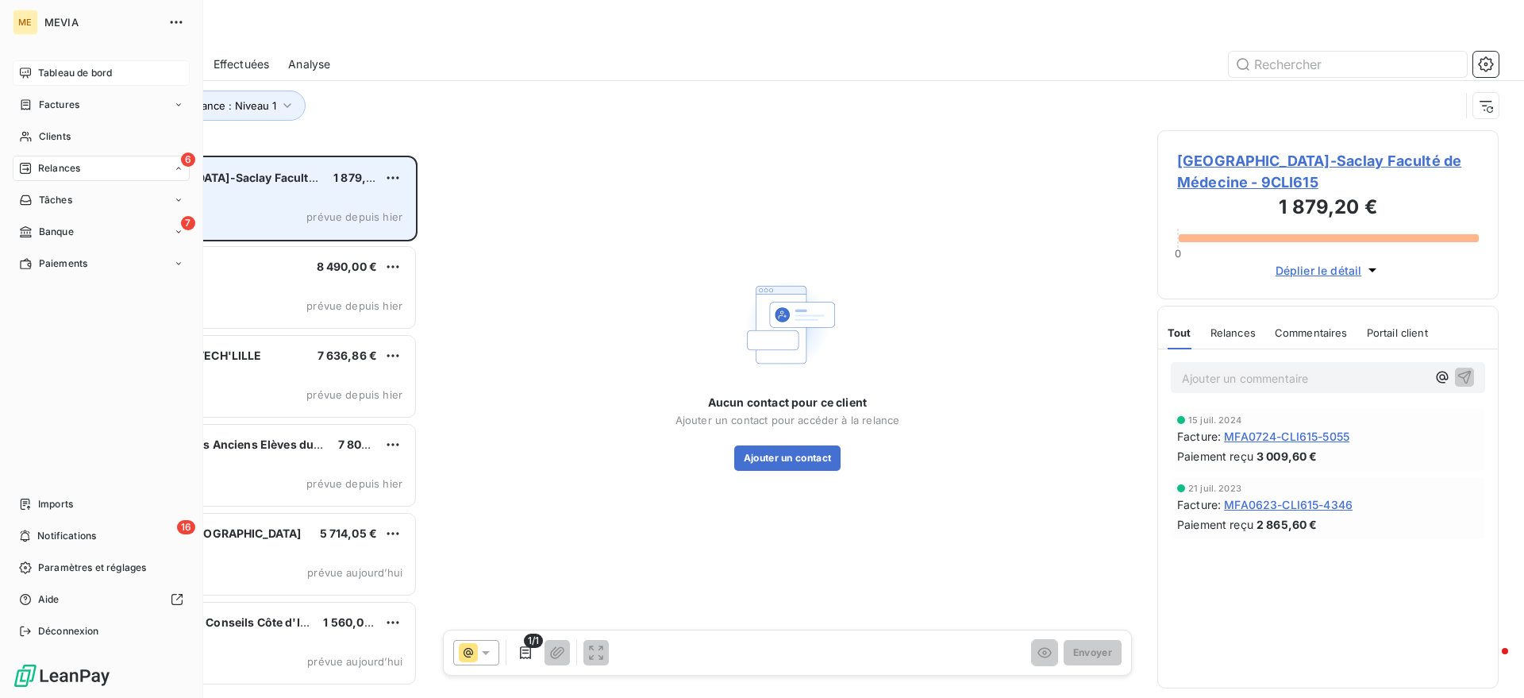
scroll to position [527, 326]
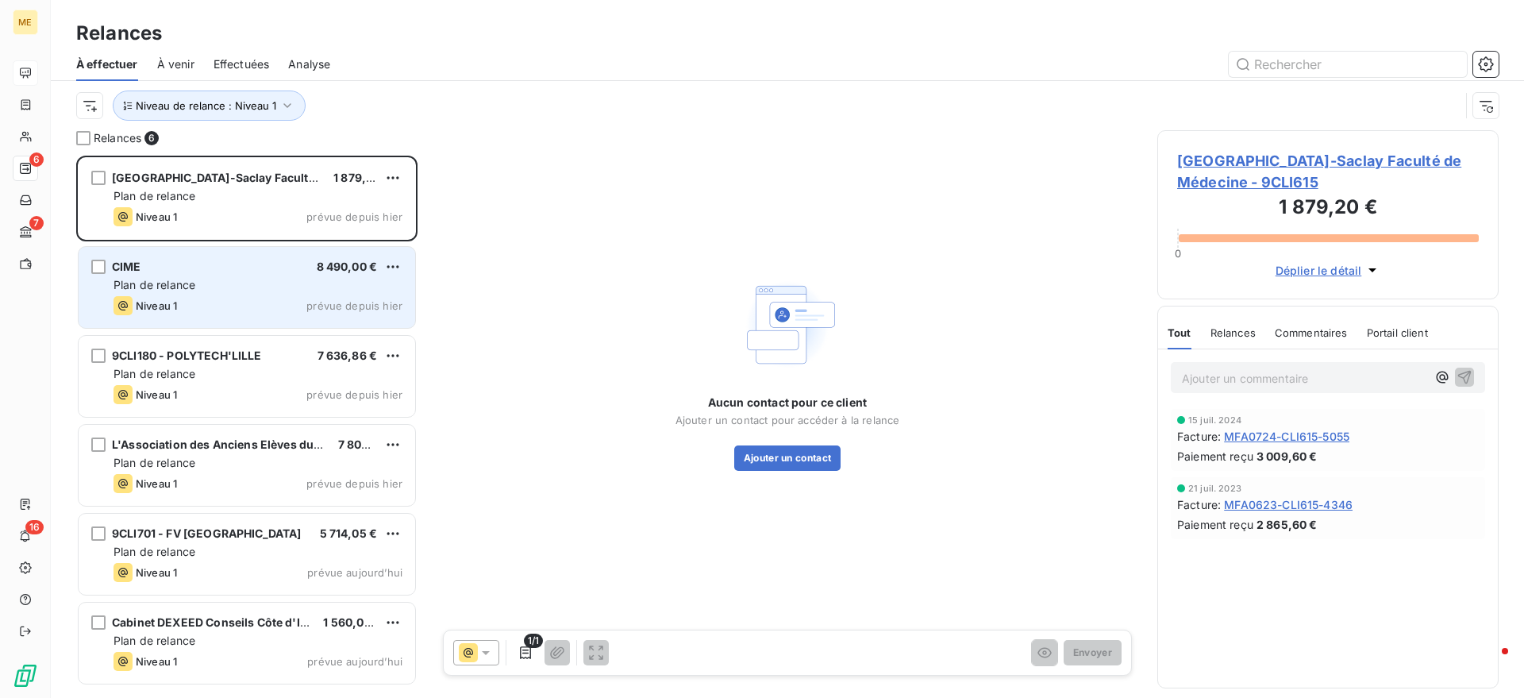
click at [299, 278] on div "Plan de relance" at bounding box center [258, 285] width 289 height 16
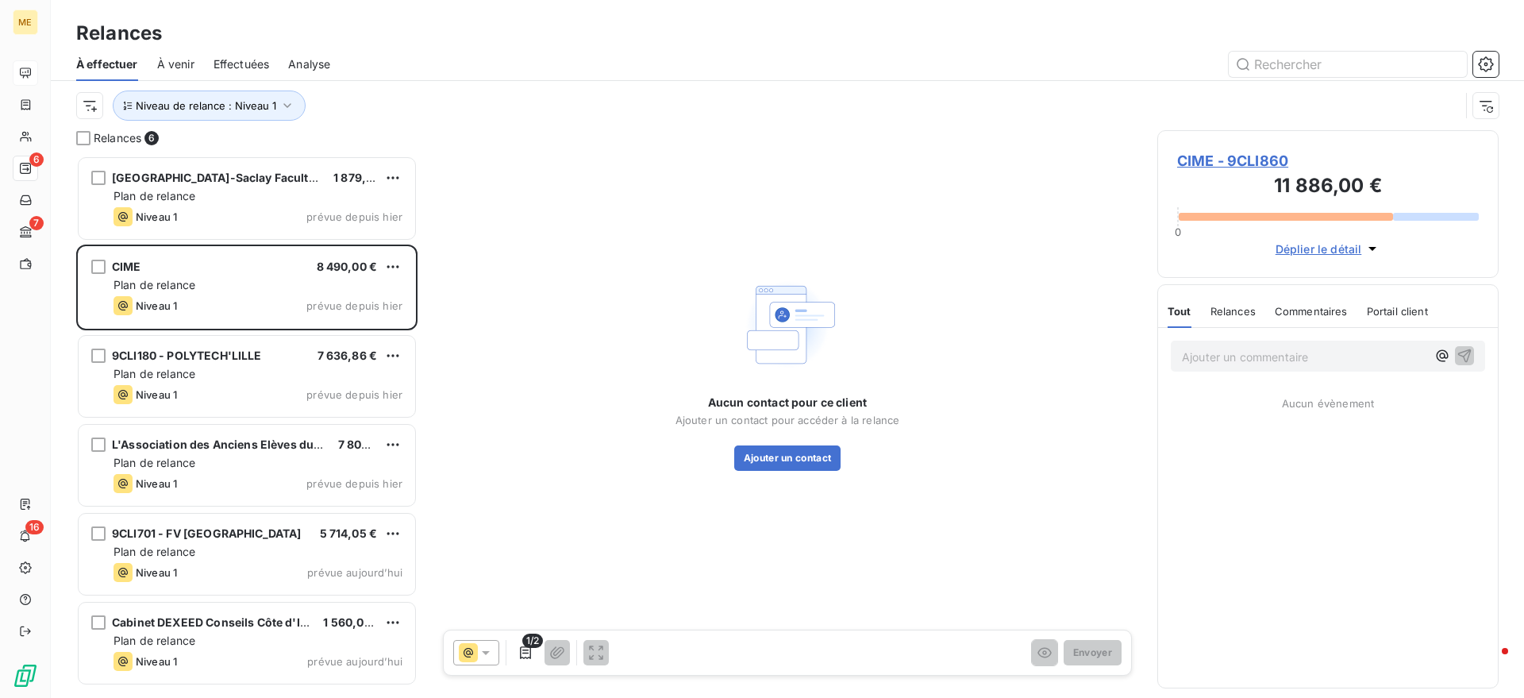
click at [1250, 160] on span "CIME - 9CLI860" at bounding box center [1328, 160] width 302 height 21
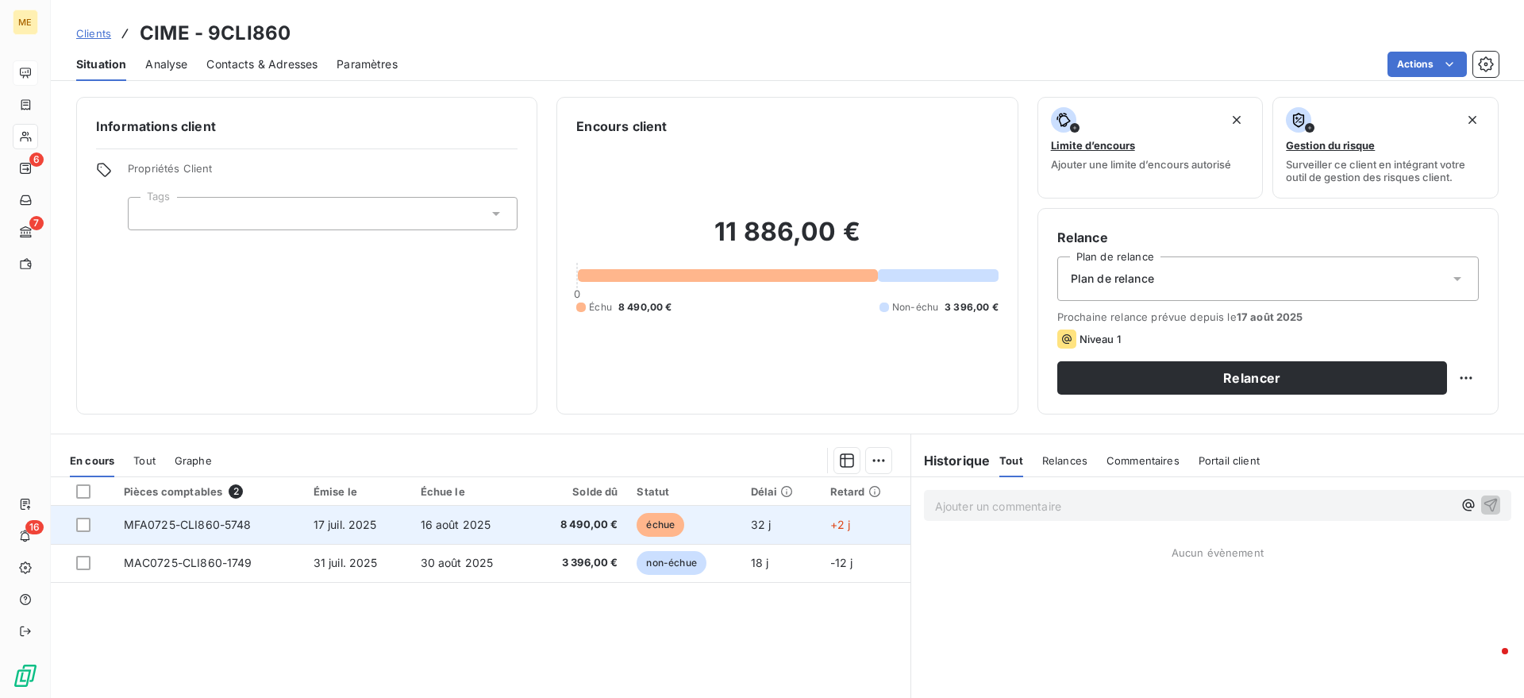
click at [429, 529] on span "16 août 2025" at bounding box center [456, 524] width 71 height 13
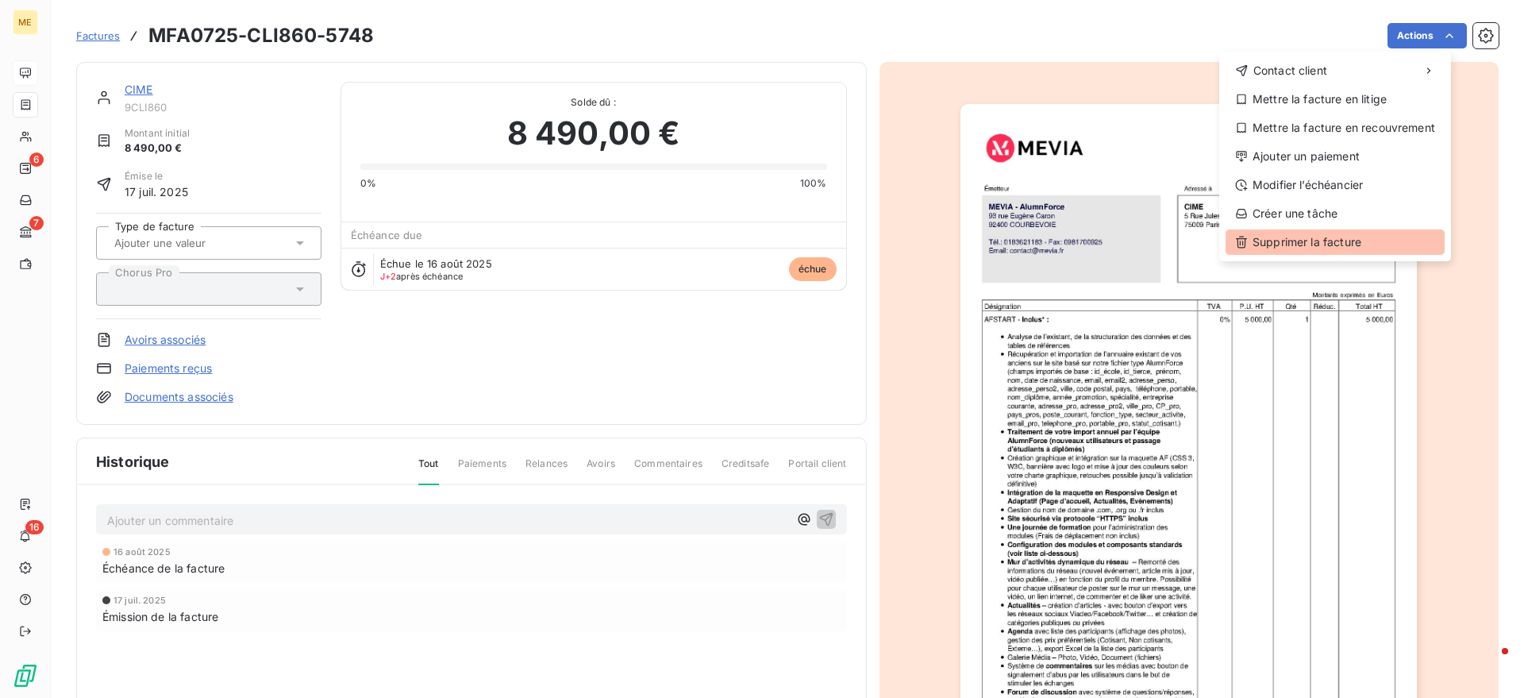
click at [1281, 247] on div "Supprimer la facture" at bounding box center [1335, 241] width 219 height 25
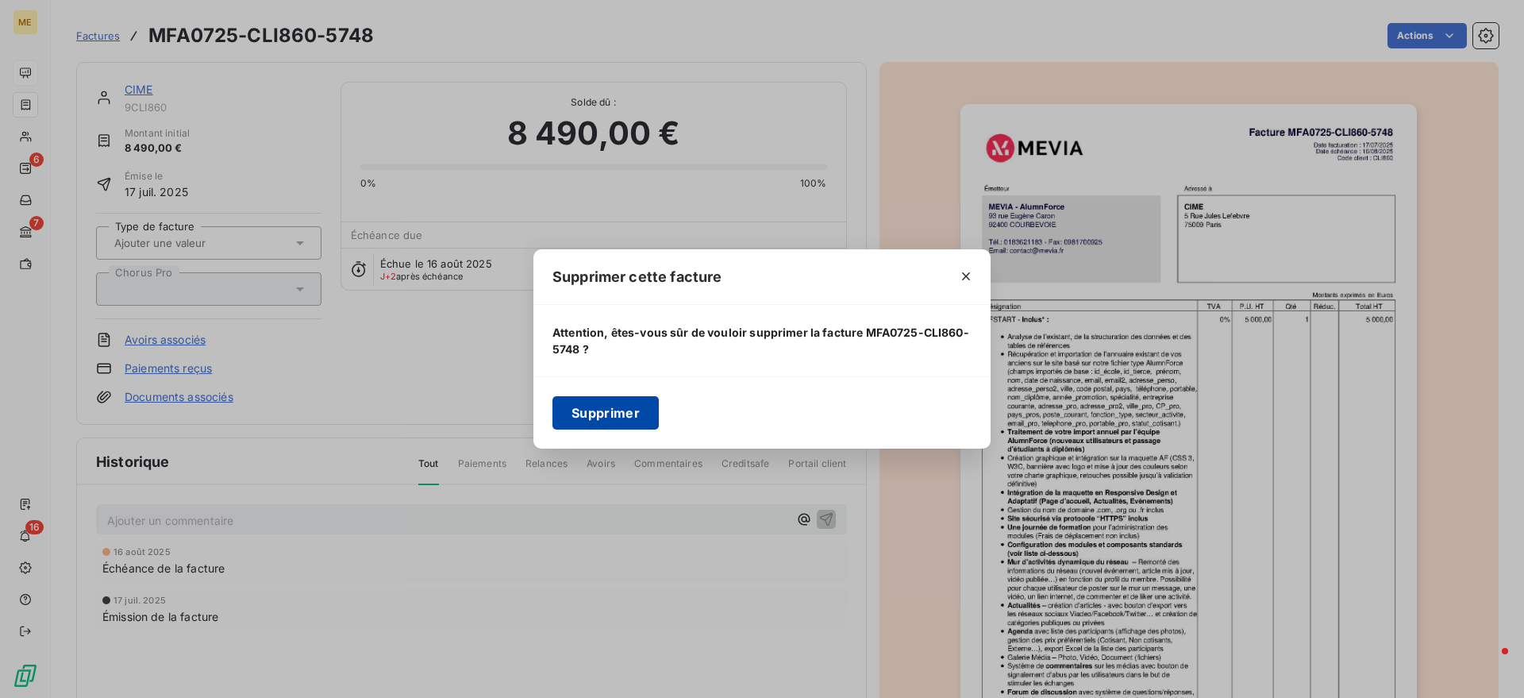
drag, startPoint x: 614, startPoint y: 416, endPoint x: 488, endPoint y: 433, distance: 127.4
click at [613, 416] on button "Supprimer" at bounding box center [605, 412] width 106 height 33
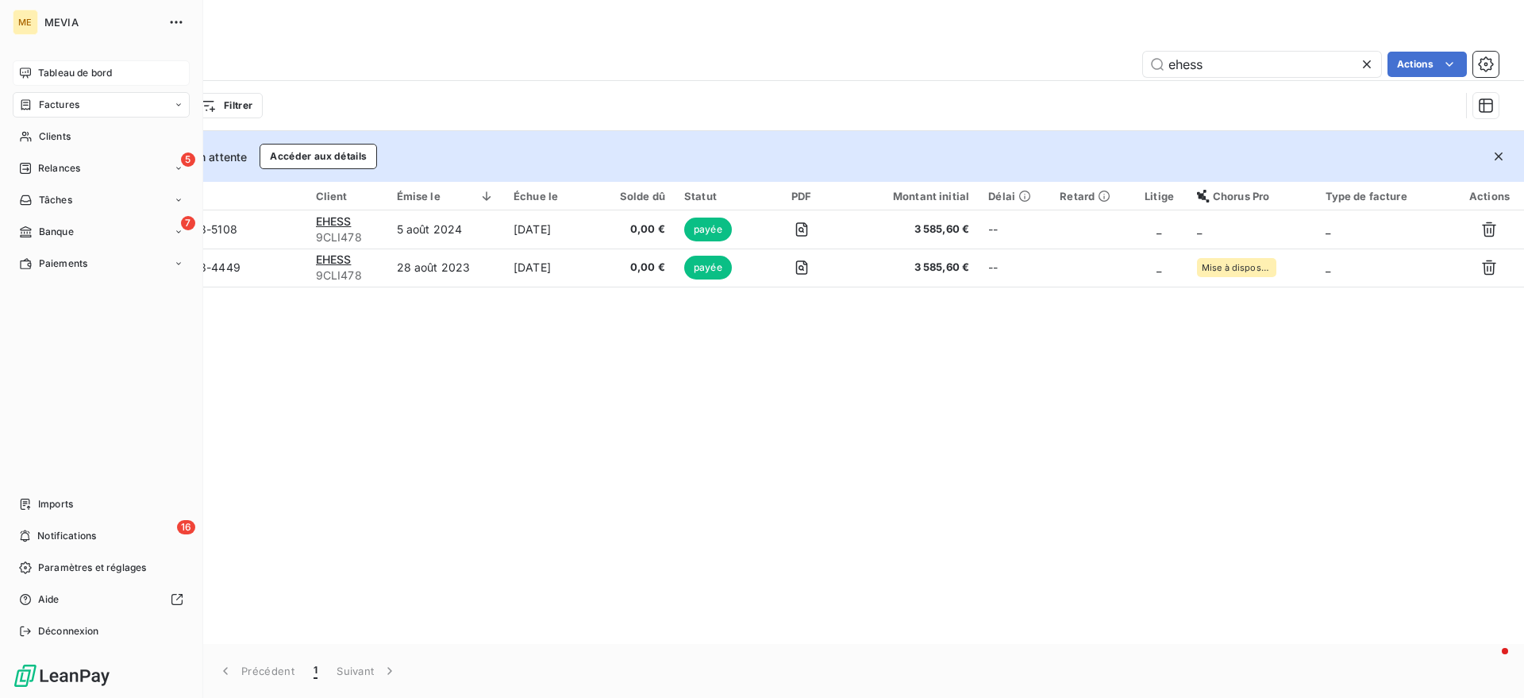
click at [41, 95] on div "Factures" at bounding box center [101, 104] width 177 height 25
click at [40, 171] on span "Relances" at bounding box center [59, 168] width 42 height 14
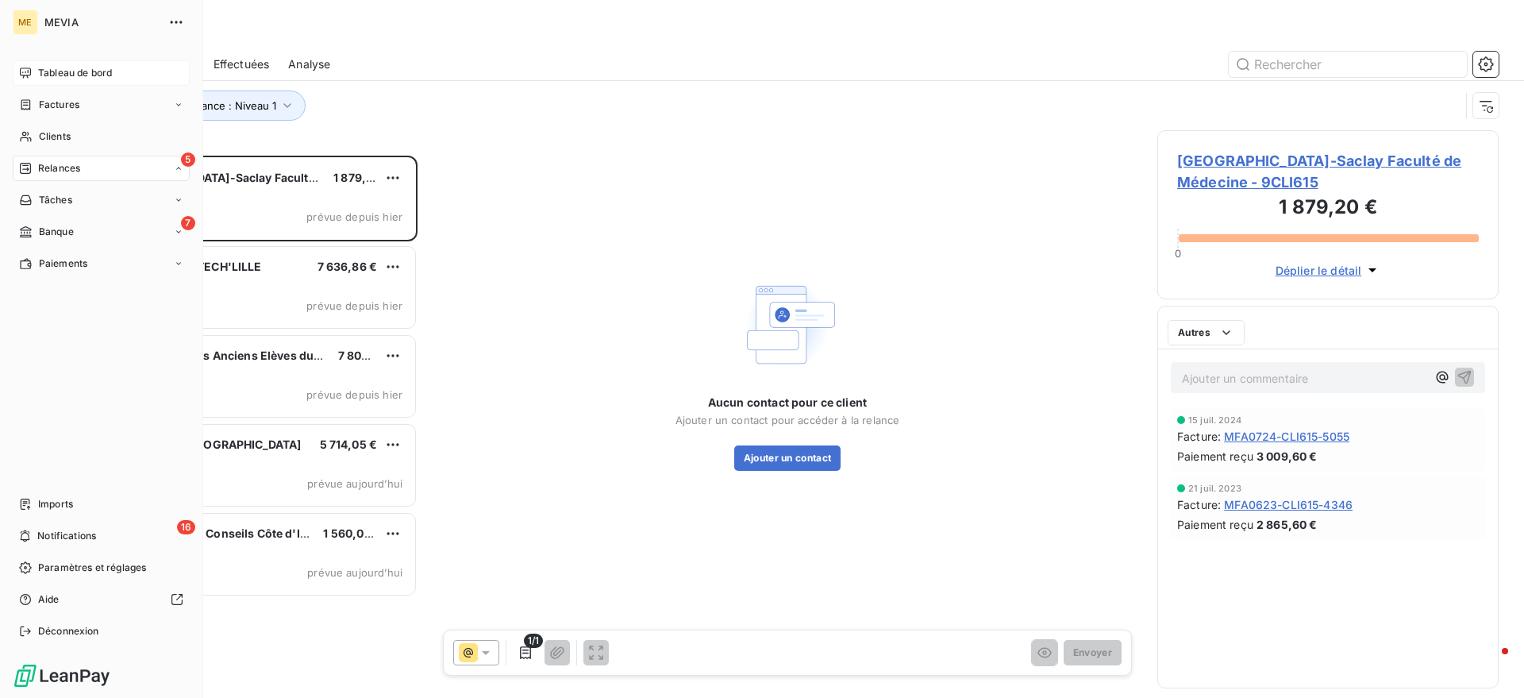
scroll to position [527, 326]
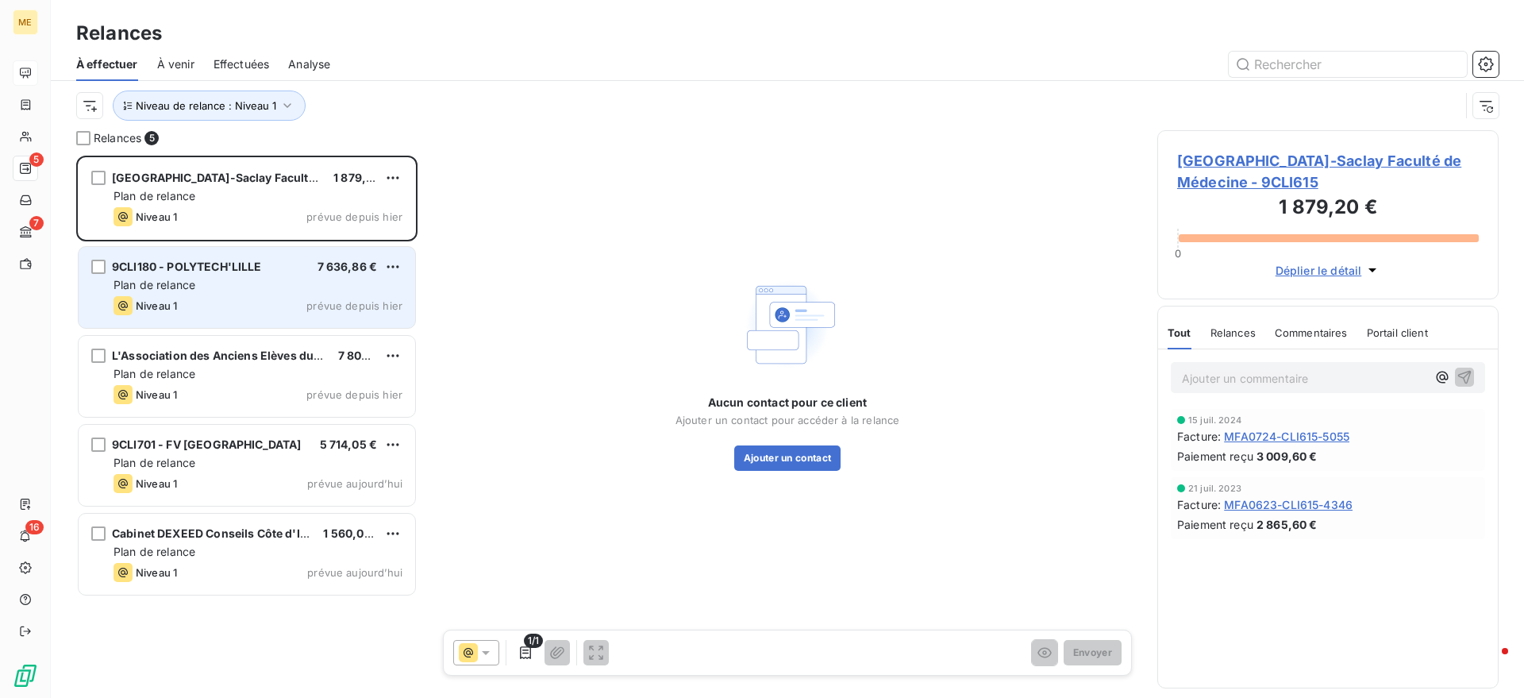
click at [280, 291] on div "Plan de relance" at bounding box center [258, 285] width 289 height 16
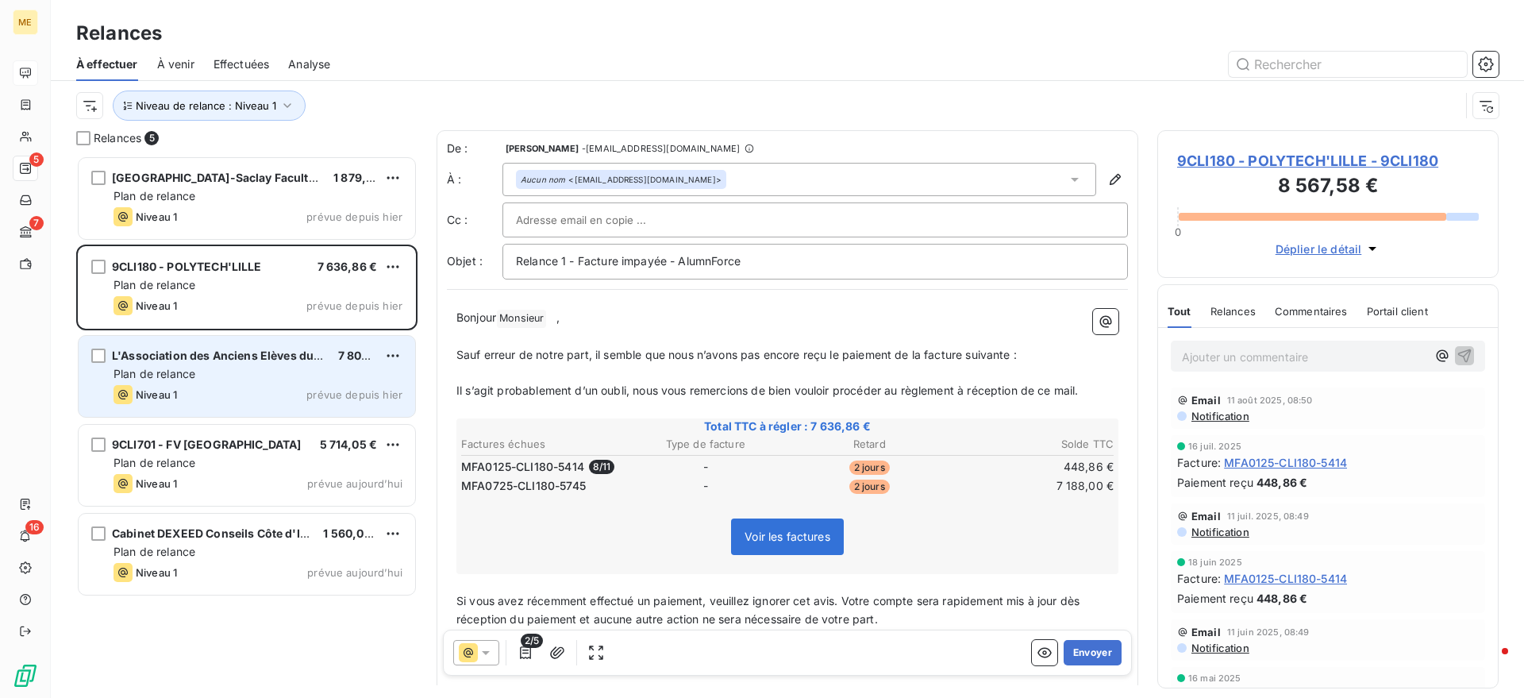
click at [213, 381] on div "Plan de relance" at bounding box center [258, 374] width 289 height 16
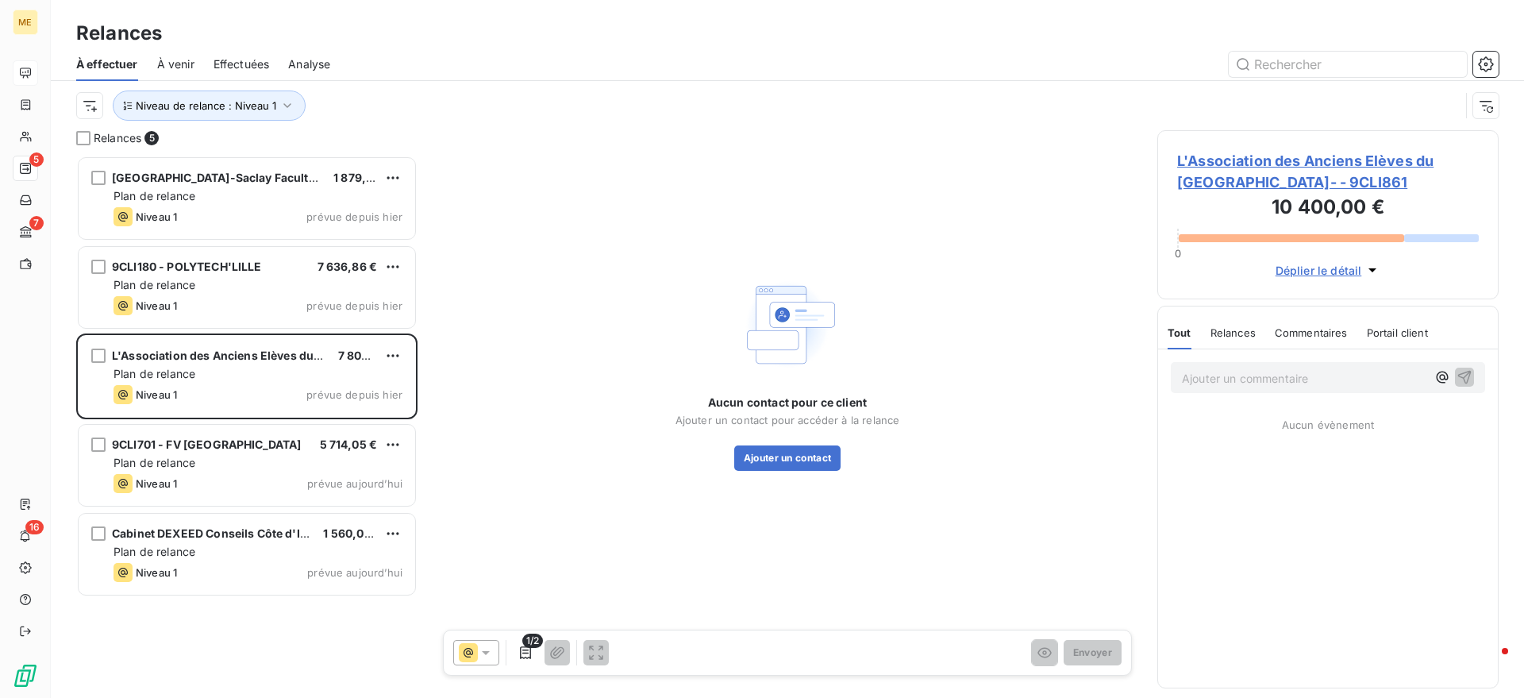
click at [1362, 147] on div "L'Association des Anciens Elèves du Lycée Louis-Le- - 9CLI861 10 400,00 € 0 Dép…" at bounding box center [1327, 214] width 341 height 169
click at [1356, 156] on span "L'Association des Anciens Elèves du Lycée Louis-Le- - 9CLI861" at bounding box center [1328, 171] width 302 height 43
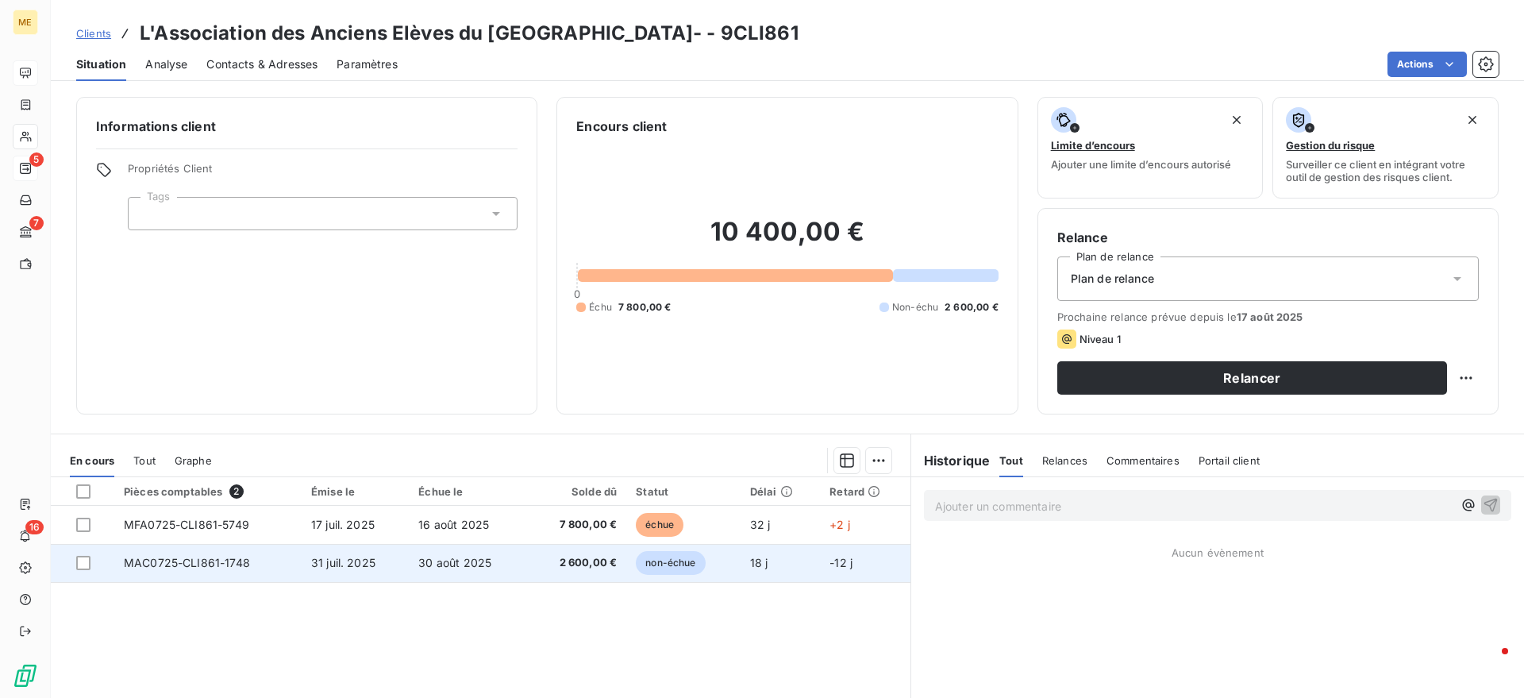
click at [198, 556] on span "MAC0725-CLI861-1748" at bounding box center [187, 562] width 126 height 13
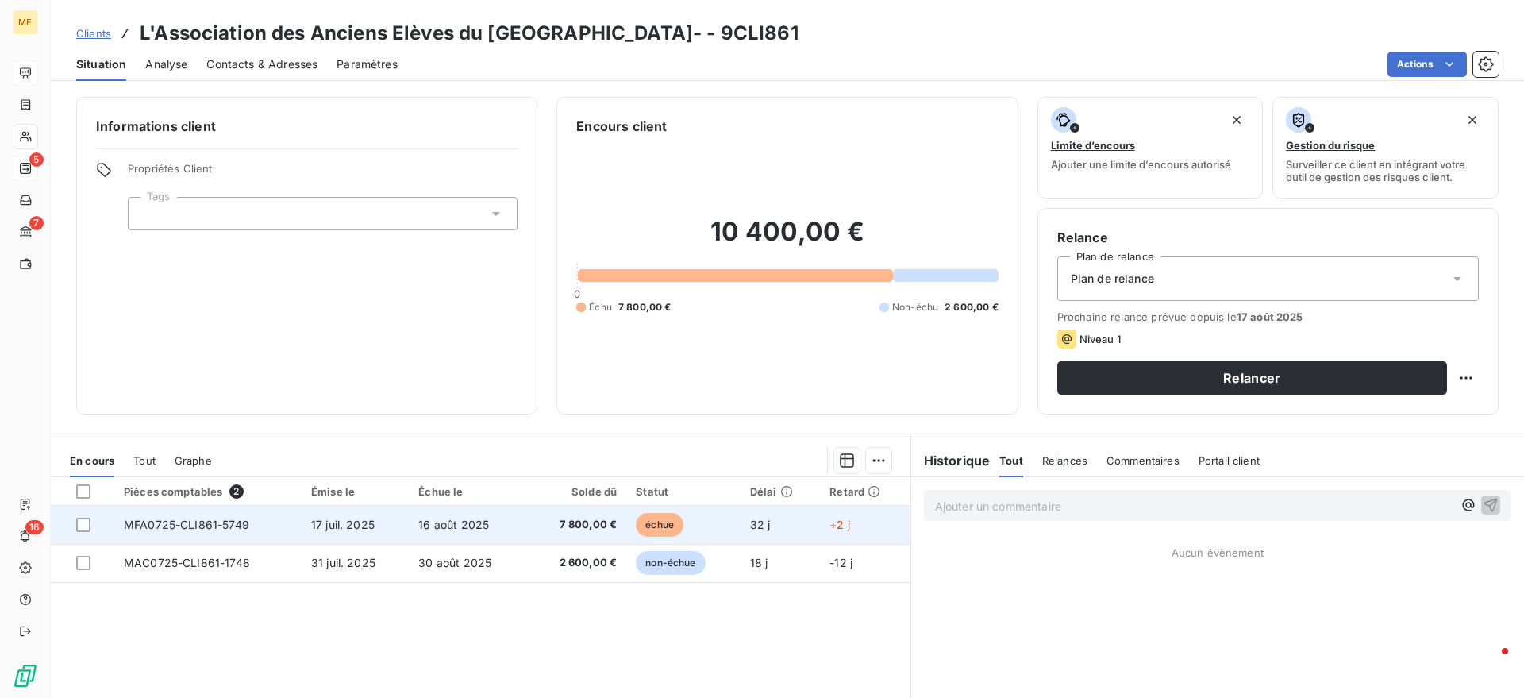
click at [208, 522] on span "MFA0725-CLI861-5749" at bounding box center [186, 524] width 125 height 13
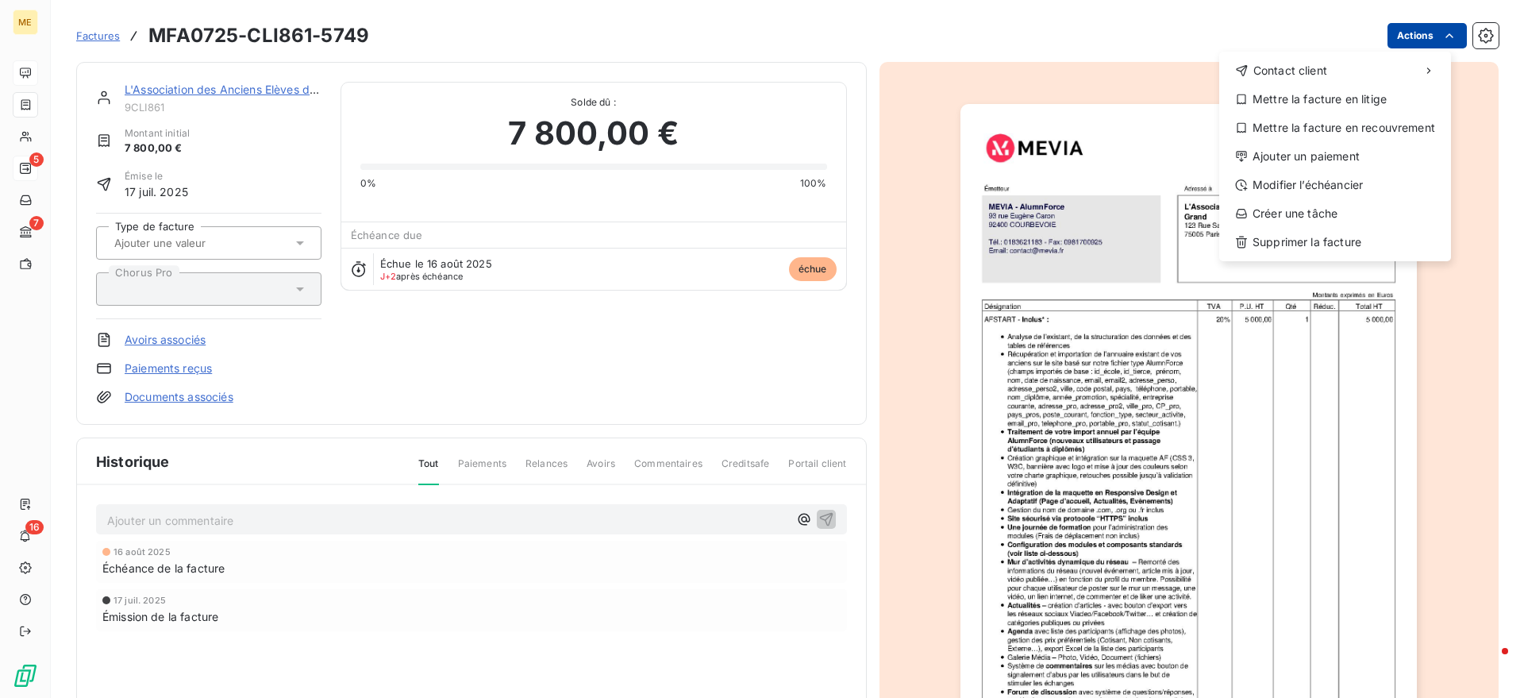
click at [1399, 37] on html "ME 5 7 16 Factures MFA0725-CLI861-5749 Actions Contact client Mettre la facture…" at bounding box center [762, 349] width 1524 height 698
click at [1286, 238] on div "Supprimer la facture" at bounding box center [1335, 241] width 219 height 25
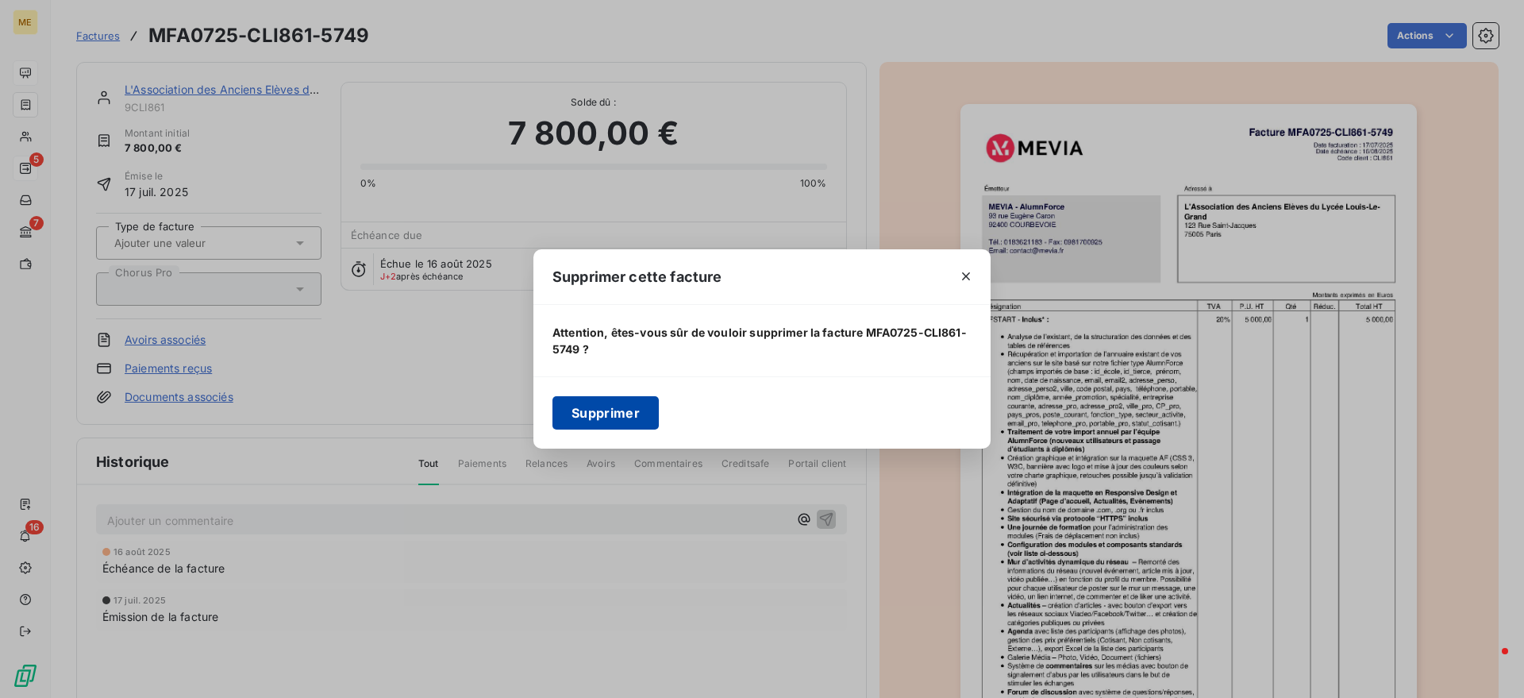
click at [592, 420] on button "Supprimer" at bounding box center [605, 412] width 106 height 33
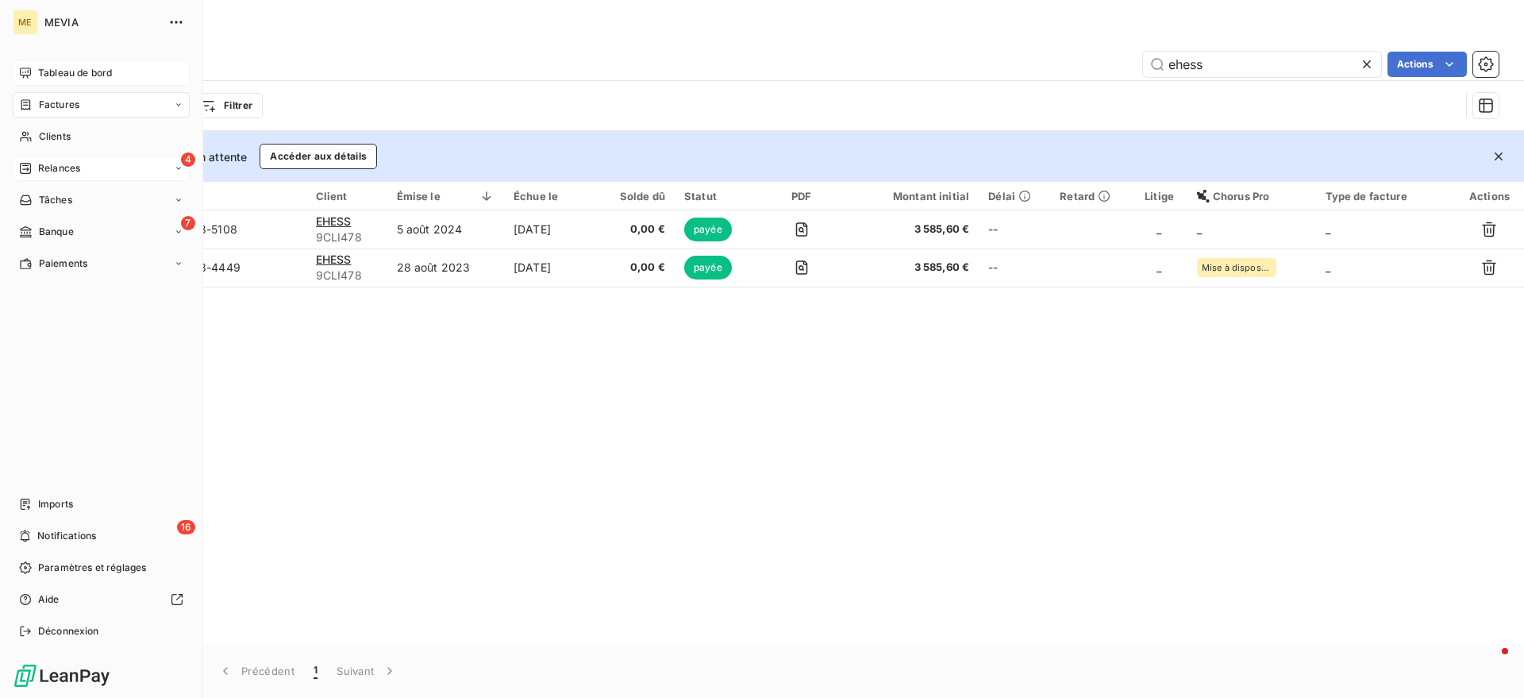
click at [29, 163] on icon at bounding box center [25, 168] width 13 height 13
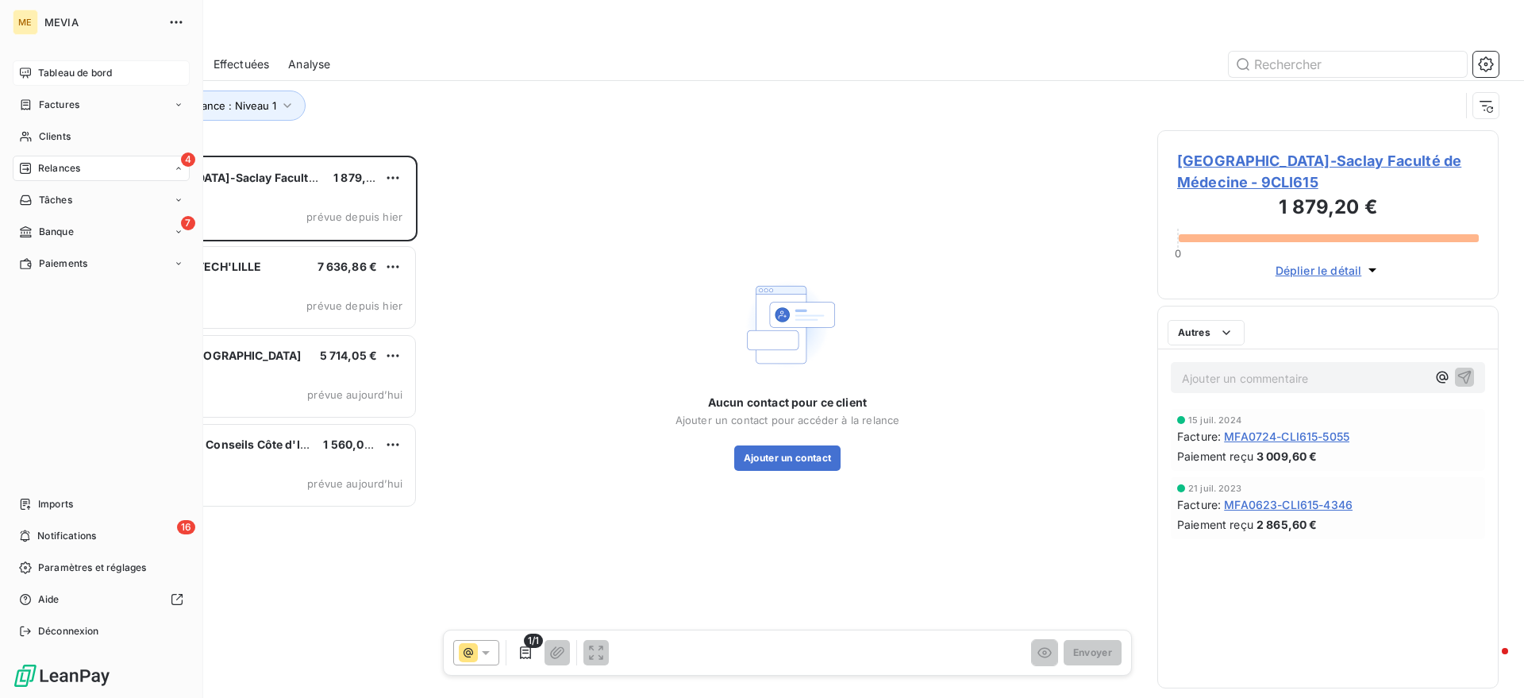
scroll to position [527, 326]
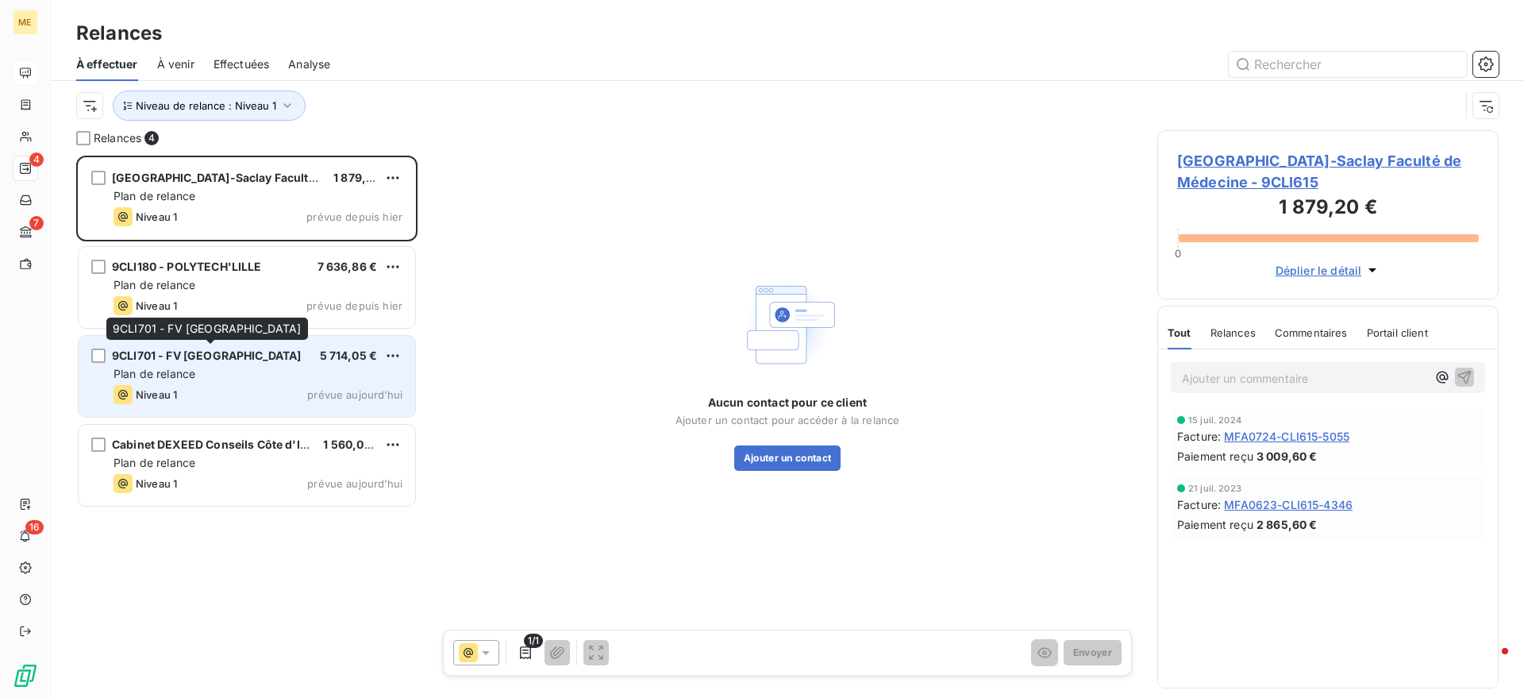
click at [265, 362] on div "9CLI701 - FV [GEOGRAPHIC_DATA]" at bounding box center [207, 356] width 190 height 16
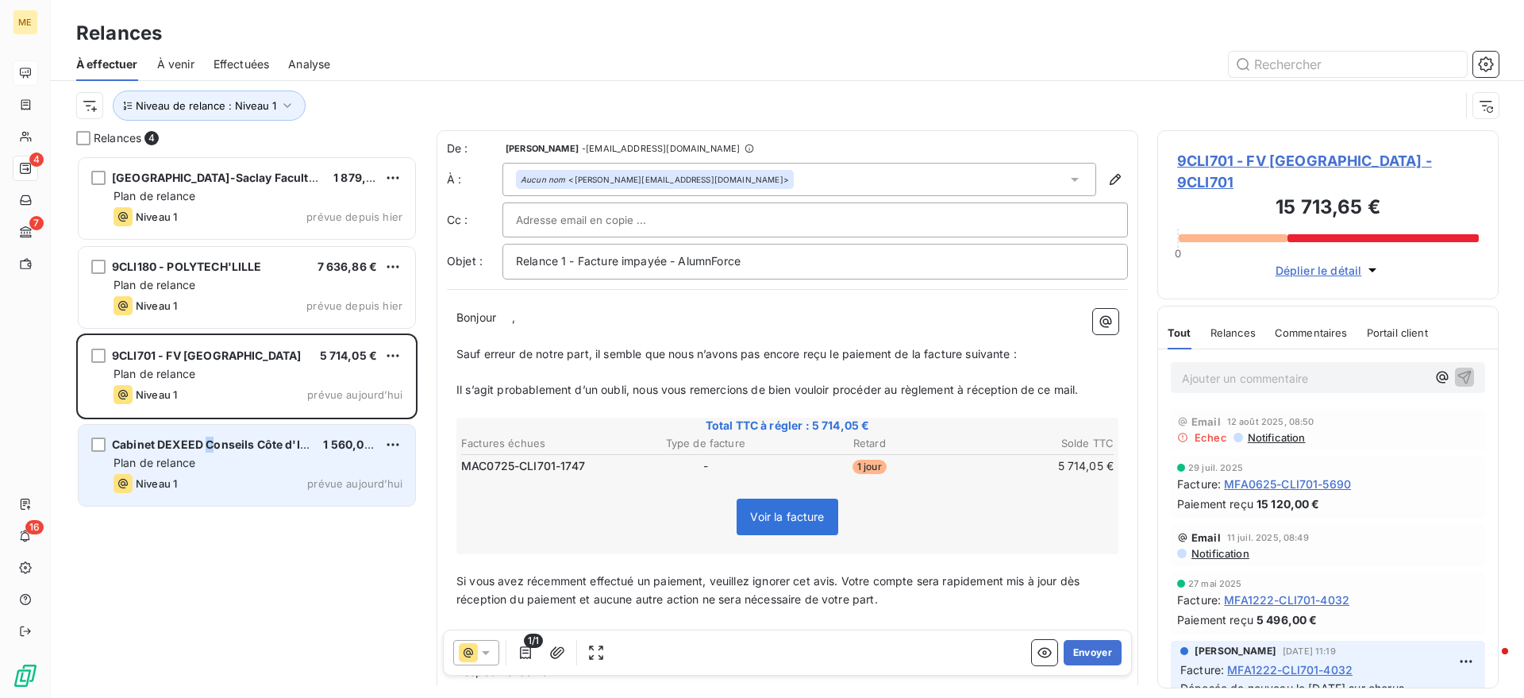
click at [206, 433] on div "Cabinet DEXEED Conseils Côte d'Ivoire 1 560,00 € Plan de relance Niveau 1 prévu…" at bounding box center [247, 465] width 337 height 81
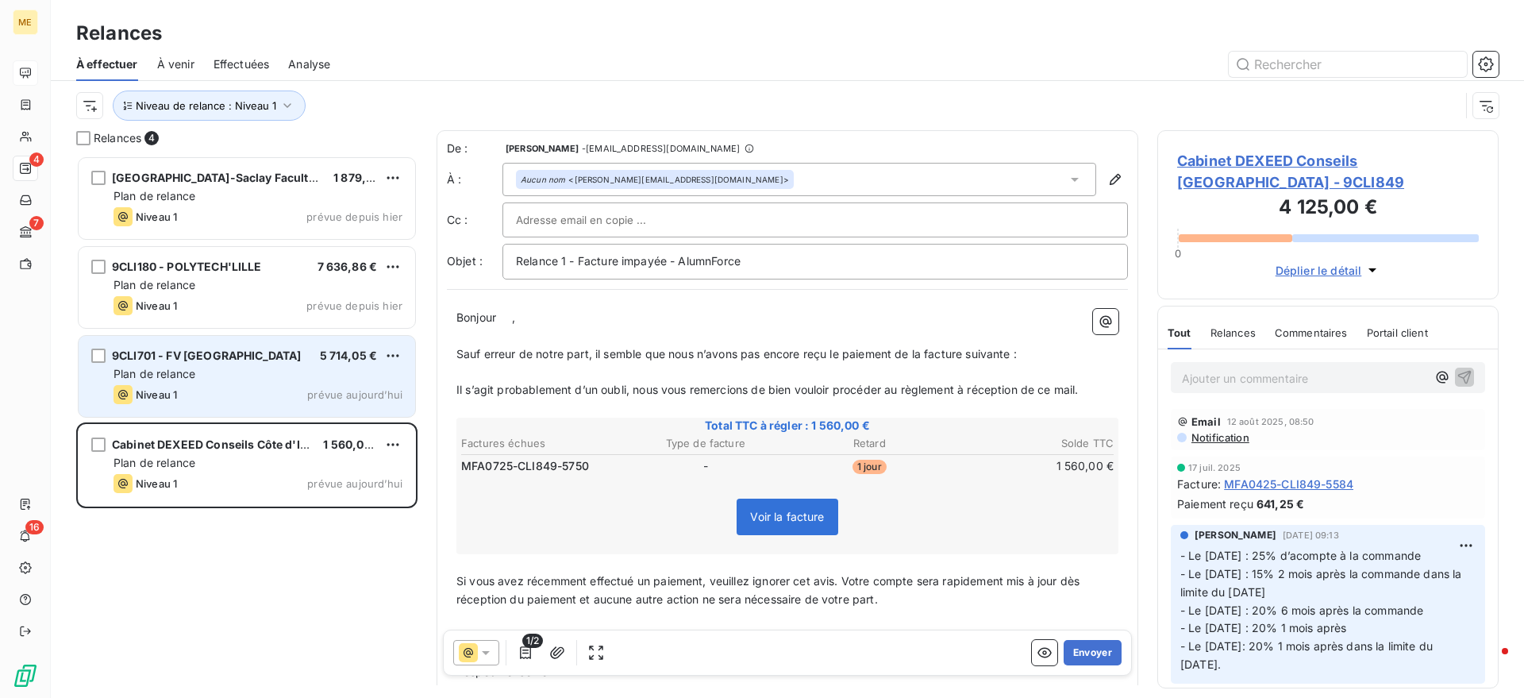
click at [184, 381] on div "Plan de relance" at bounding box center [258, 374] width 289 height 16
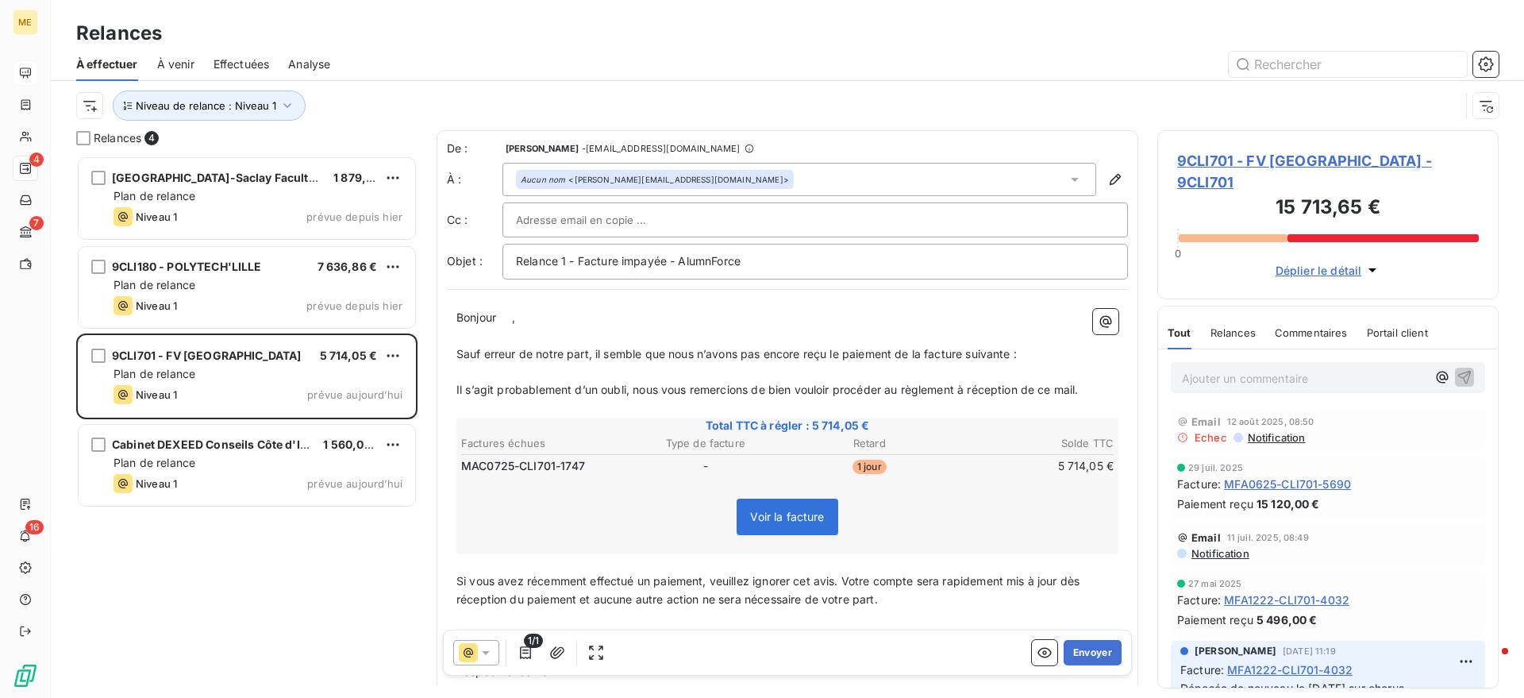
click at [1346, 163] on span "9CLI701 - FV Université Paris Saclay - 9CLI701" at bounding box center [1328, 171] width 302 height 43
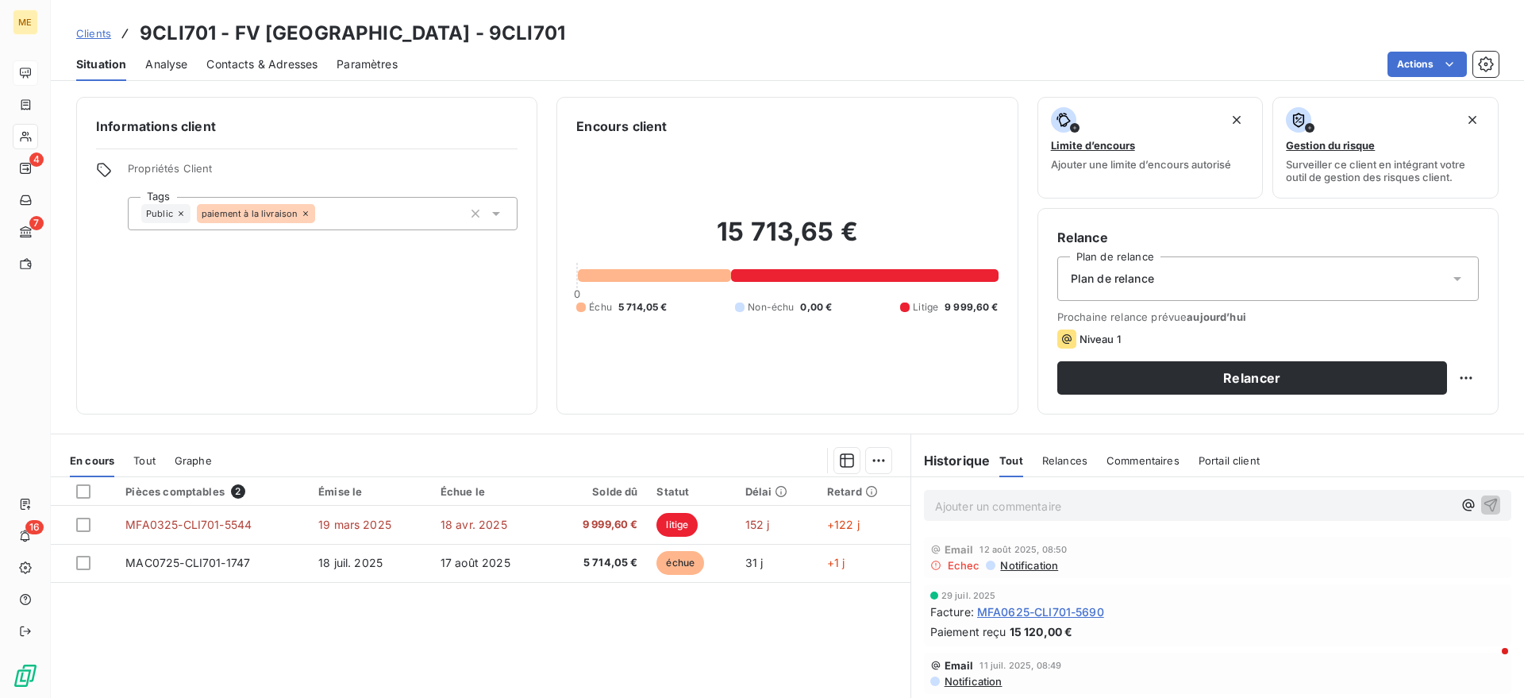
click at [133, 459] on span "Tout" at bounding box center [144, 460] width 22 height 13
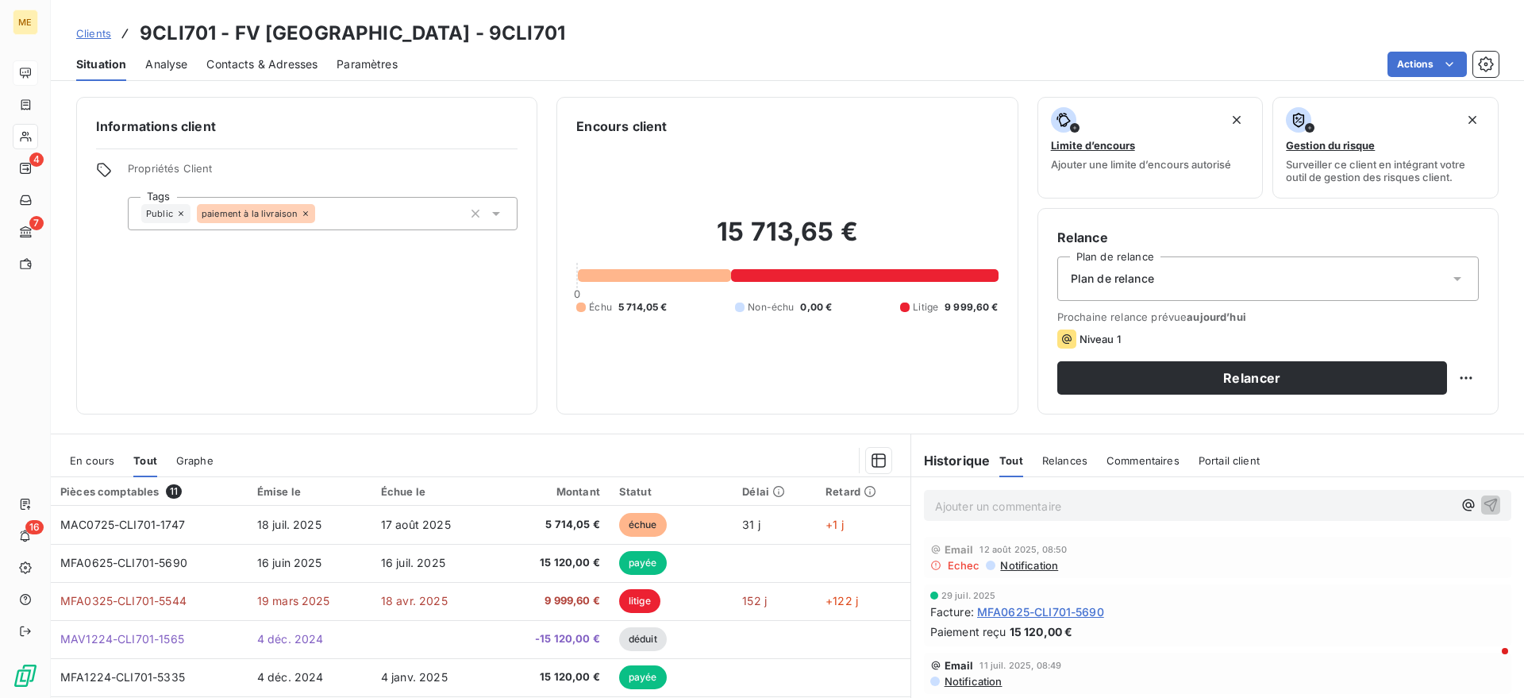
click at [101, 464] on span "En cours" at bounding box center [92, 460] width 44 height 13
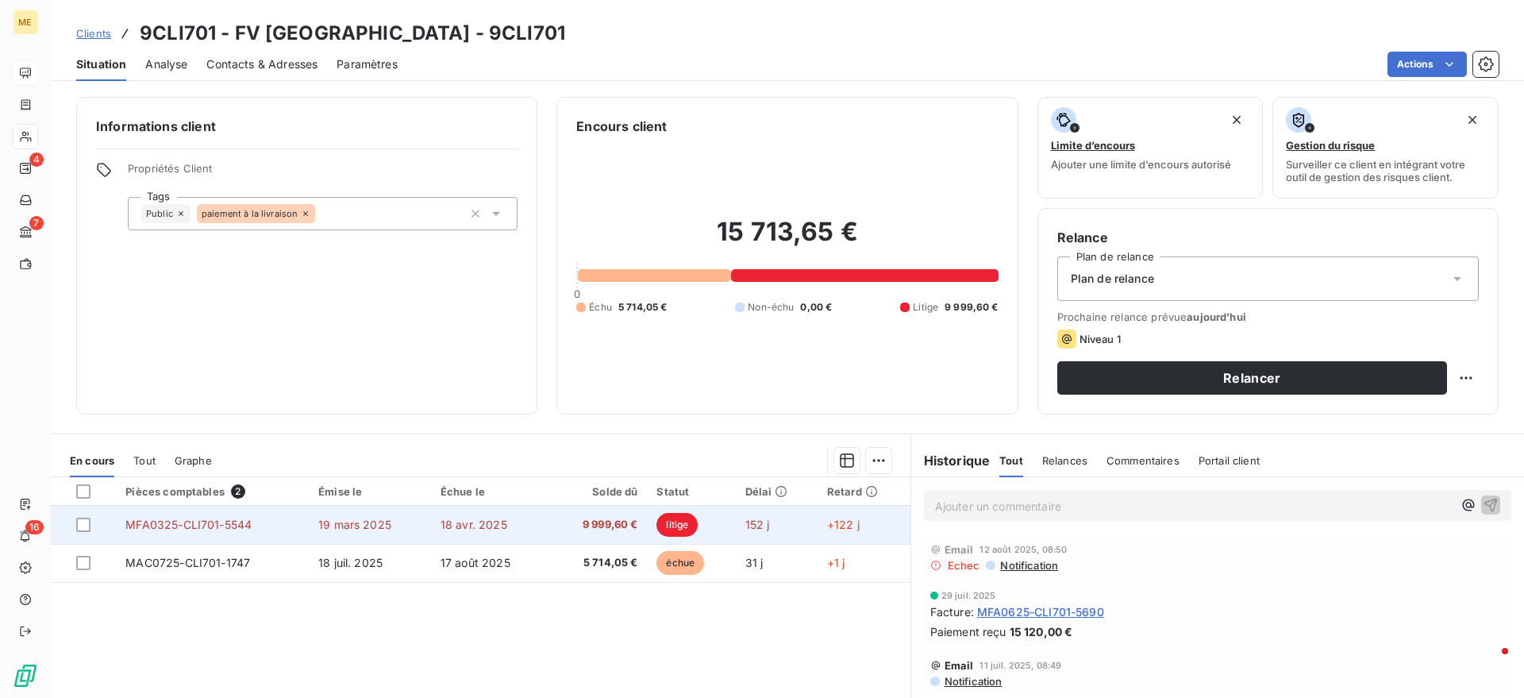
click at [269, 518] on td "MFA0325-CLI701-5544" at bounding box center [212, 525] width 193 height 38
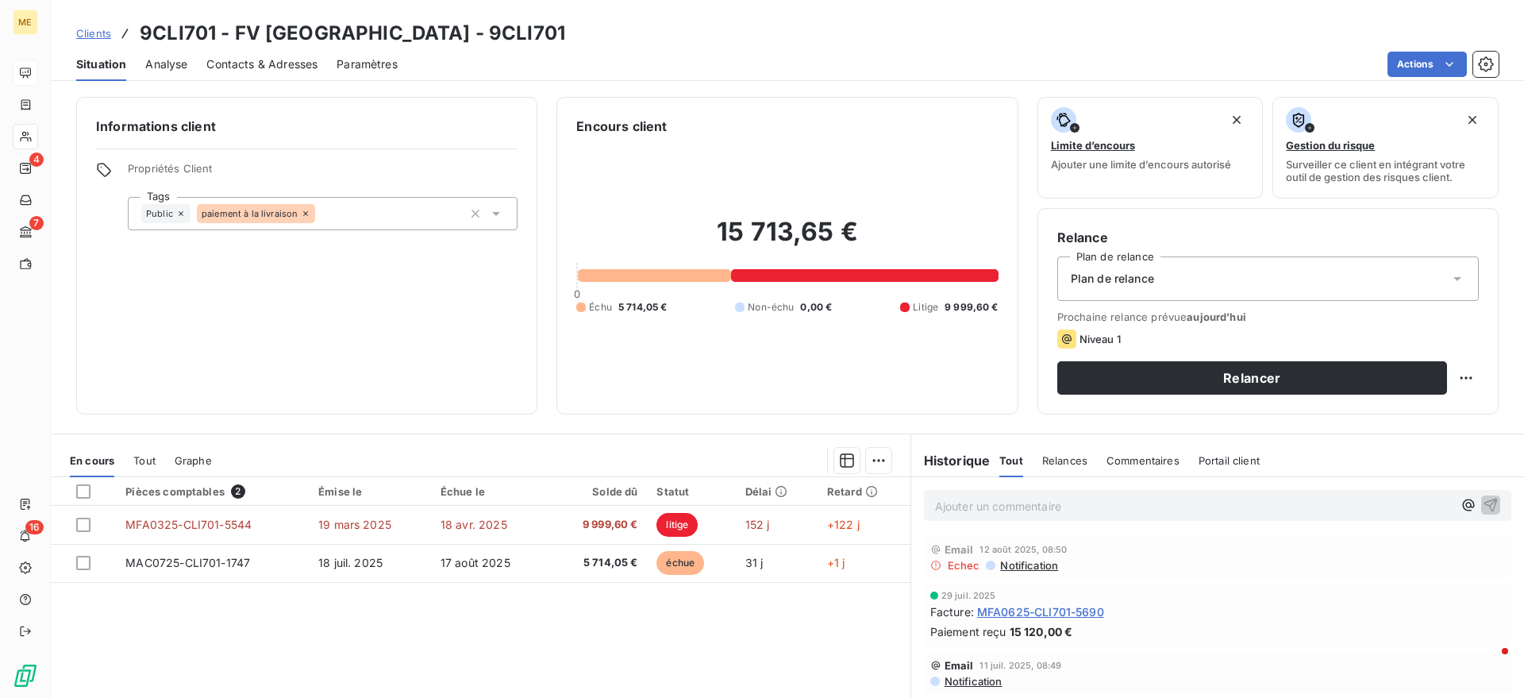
click at [53, 165] on div "Informations client Propriétés Client Tags Public paiement à la livraison Encou…" at bounding box center [787, 256] width 1473 height 318
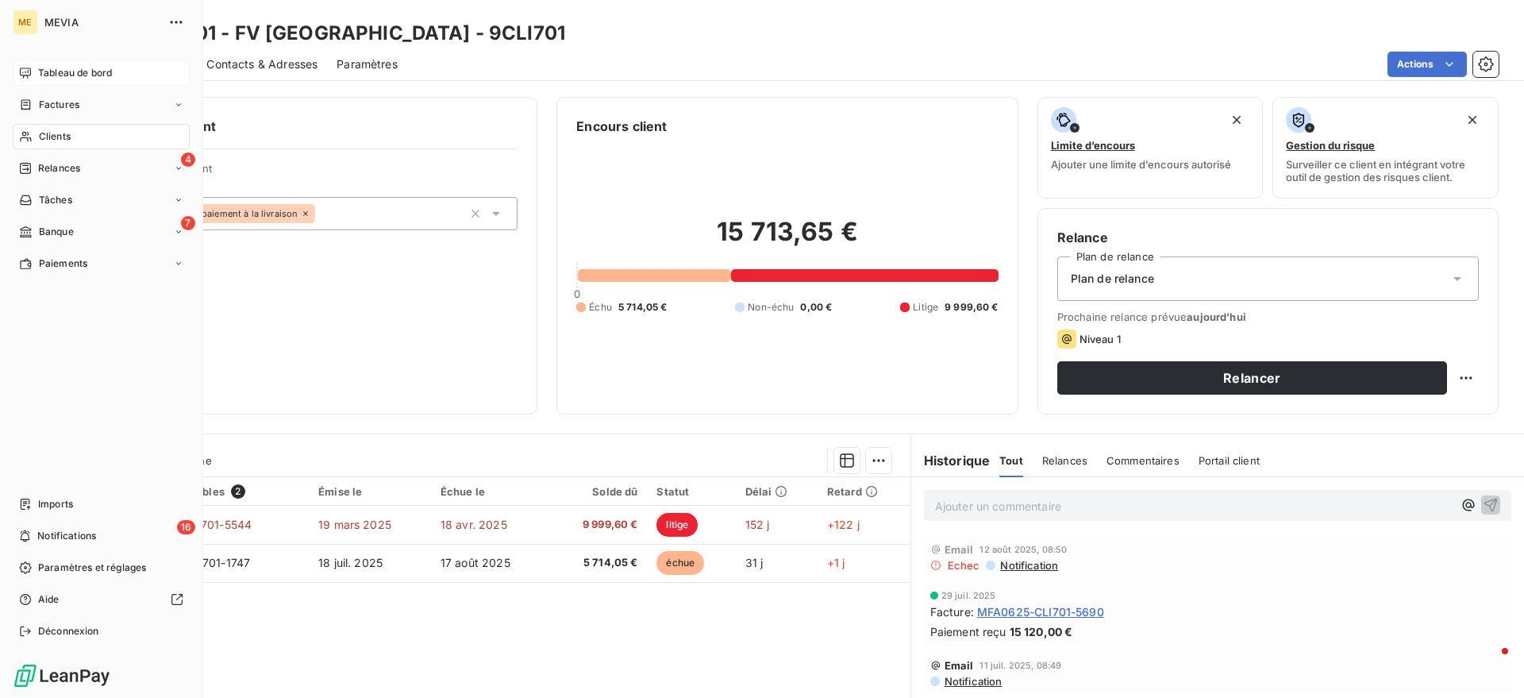
click at [45, 165] on div "4 Relances" at bounding box center [101, 168] width 177 height 25
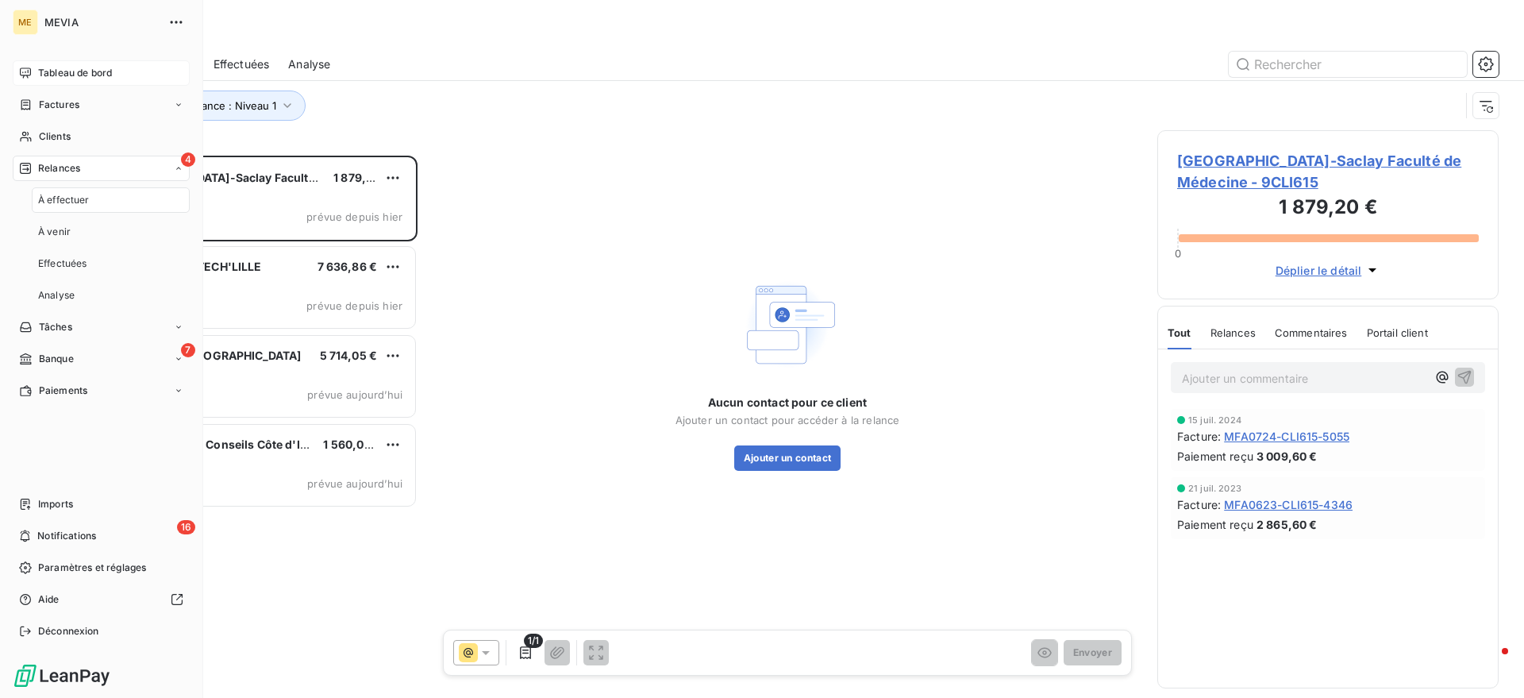
scroll to position [527, 326]
click at [43, 165] on span "Relances" at bounding box center [59, 168] width 42 height 14
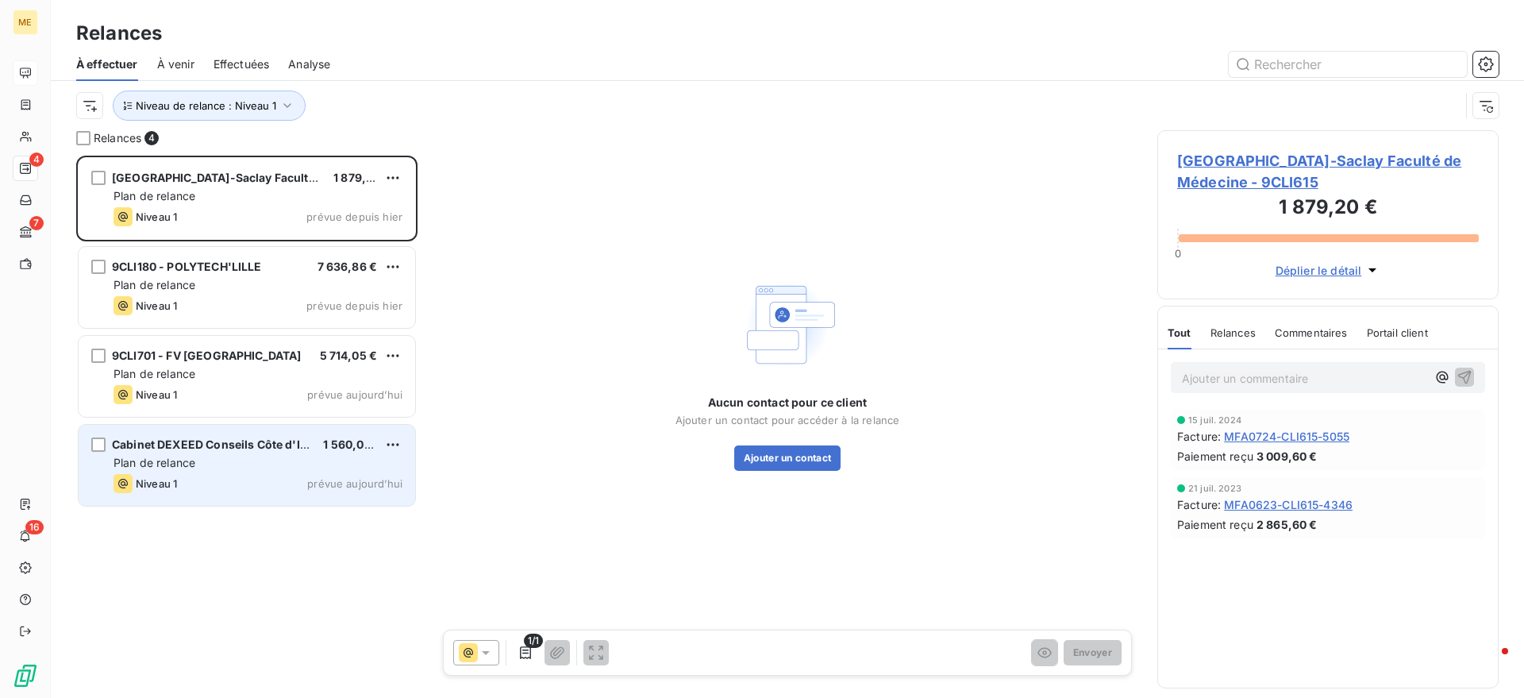
click at [280, 434] on div "Cabinet DEXEED Conseils Côte d'Ivoire 1 560,00 € Plan de relance Niveau 1 prévu…" at bounding box center [247, 465] width 337 height 81
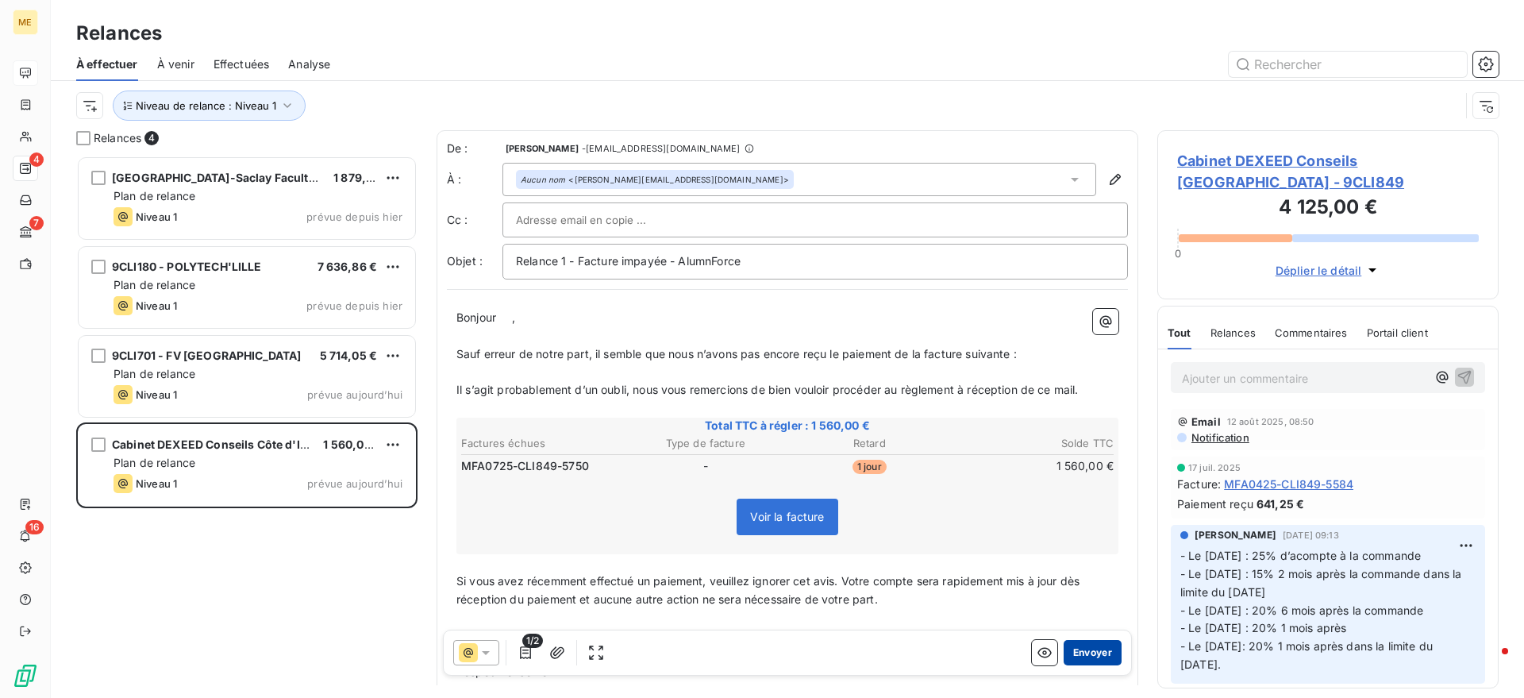
click at [1068, 648] on button "Envoyer" at bounding box center [1093, 652] width 58 height 25
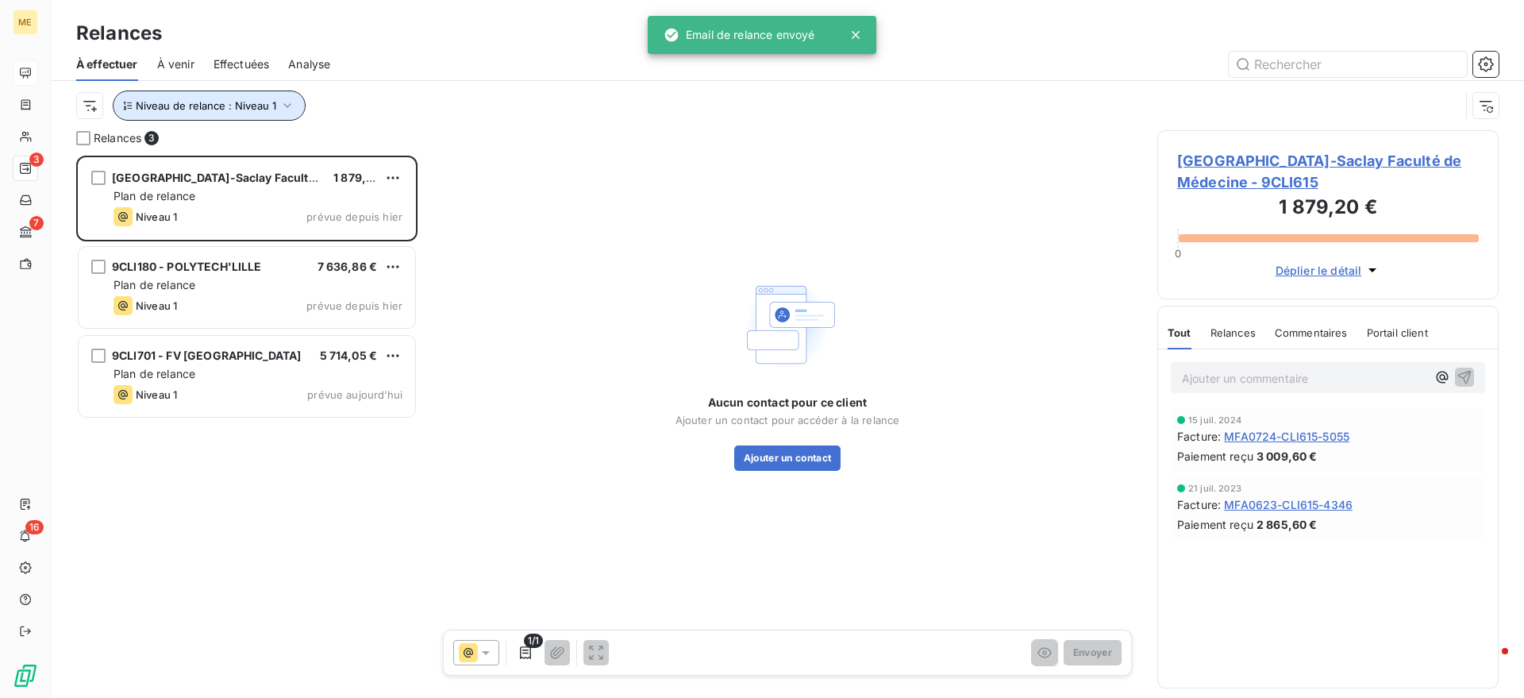
click at [262, 115] on button "Niveau de relance : Niveau 1" at bounding box center [209, 105] width 193 height 30
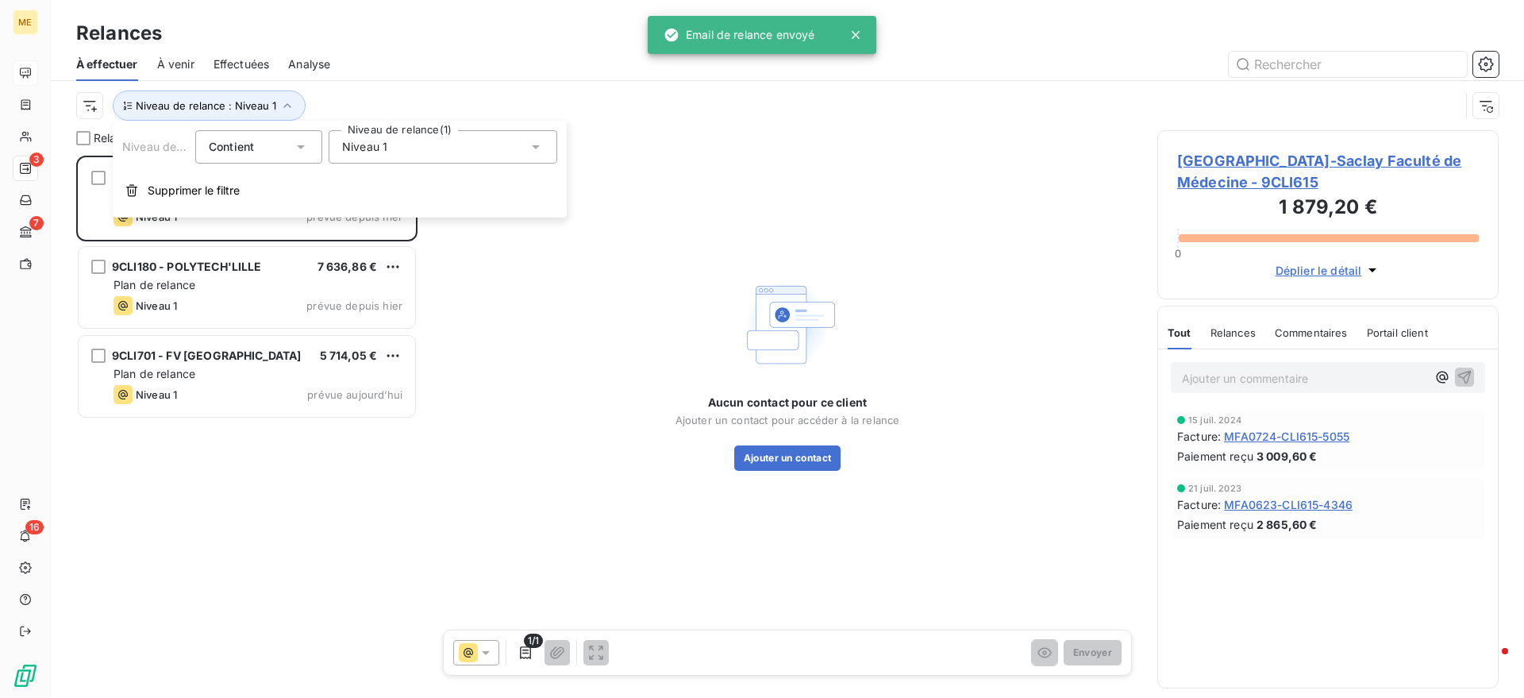
click at [345, 159] on div "Niveau 1" at bounding box center [443, 146] width 229 height 33
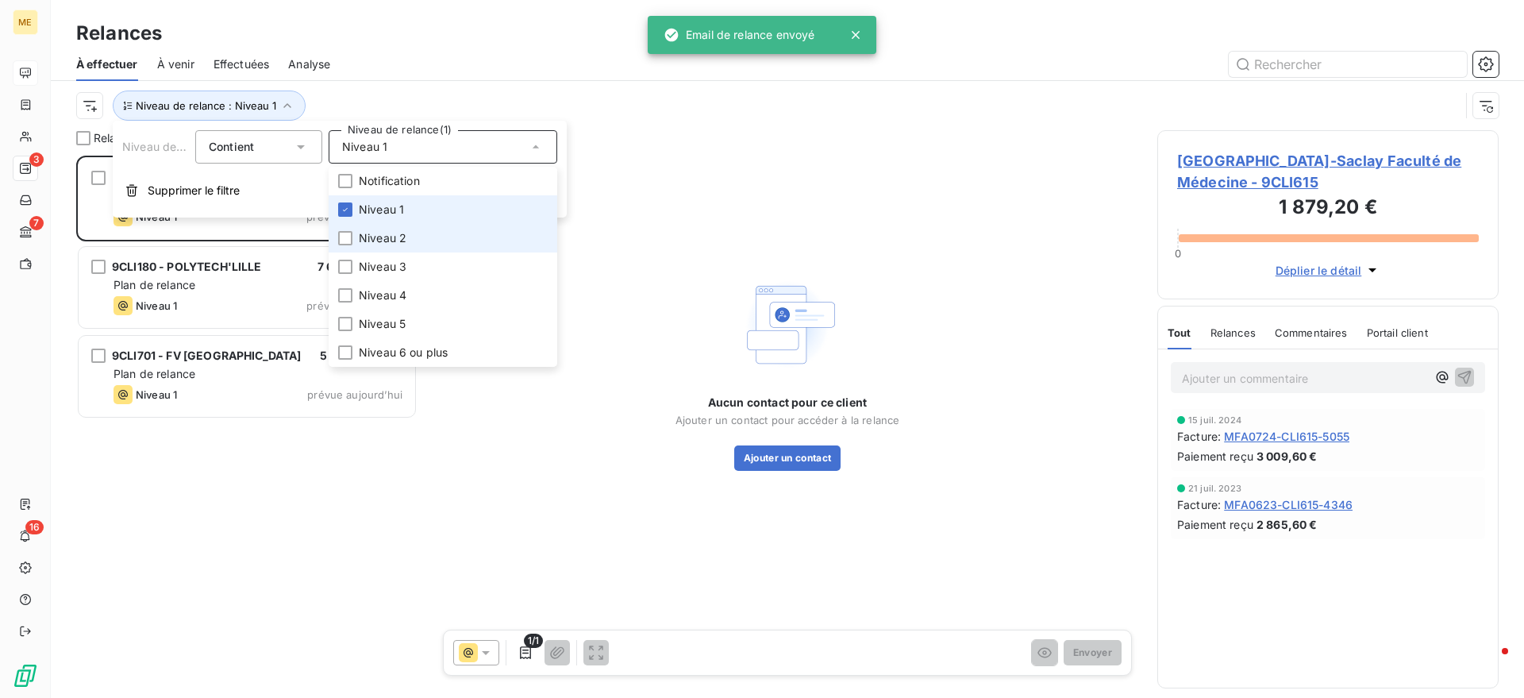
click at [356, 224] on ul "Notification Niveau 1 Niveau 2 Niveau 3 Niveau 4 Niveau 5 Niveau 6 ou plus" at bounding box center [443, 267] width 229 height 200
click at [360, 235] on span "Niveau 2" at bounding box center [383, 238] width 48 height 16
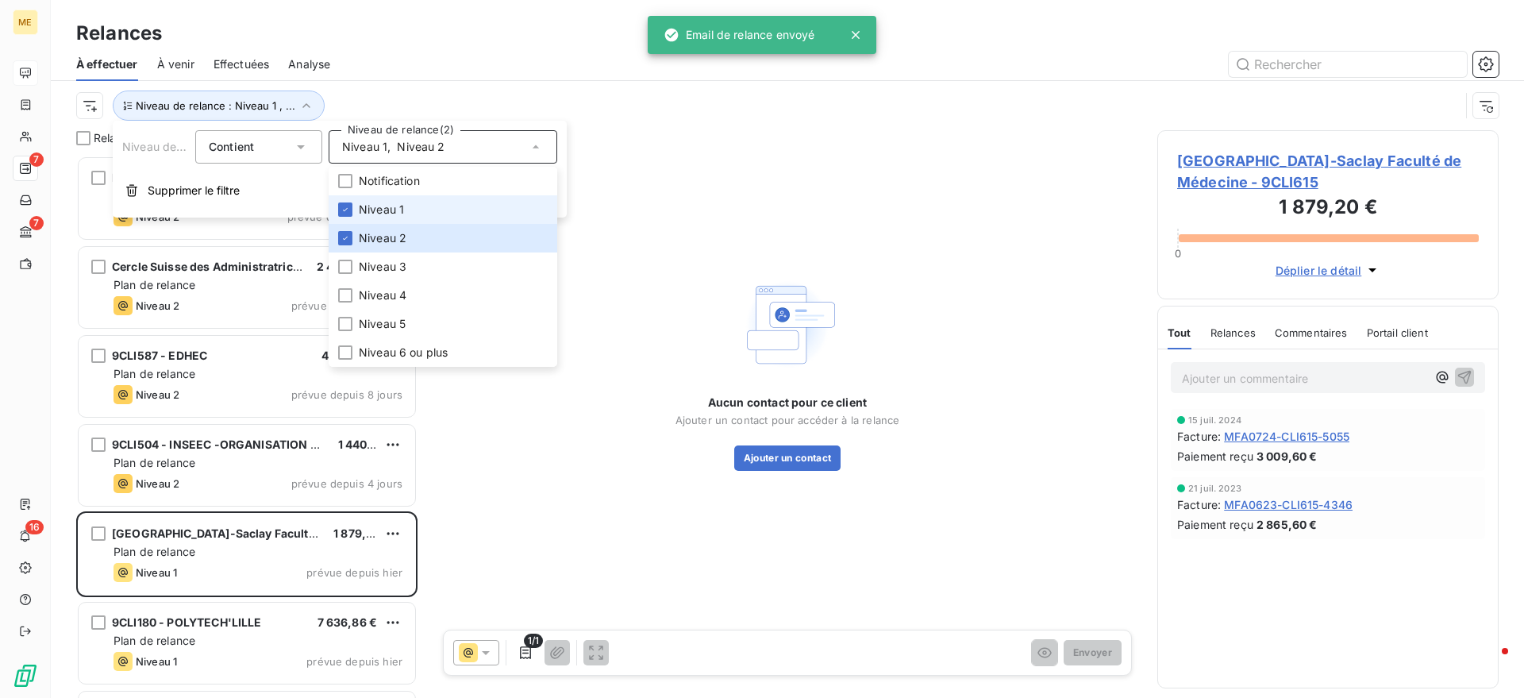
scroll to position [527, 326]
drag, startPoint x: 368, startPoint y: 208, endPoint x: 376, endPoint y: 167, distance: 41.3
click at [368, 207] on span "Niveau 1" at bounding box center [381, 210] width 45 height 16
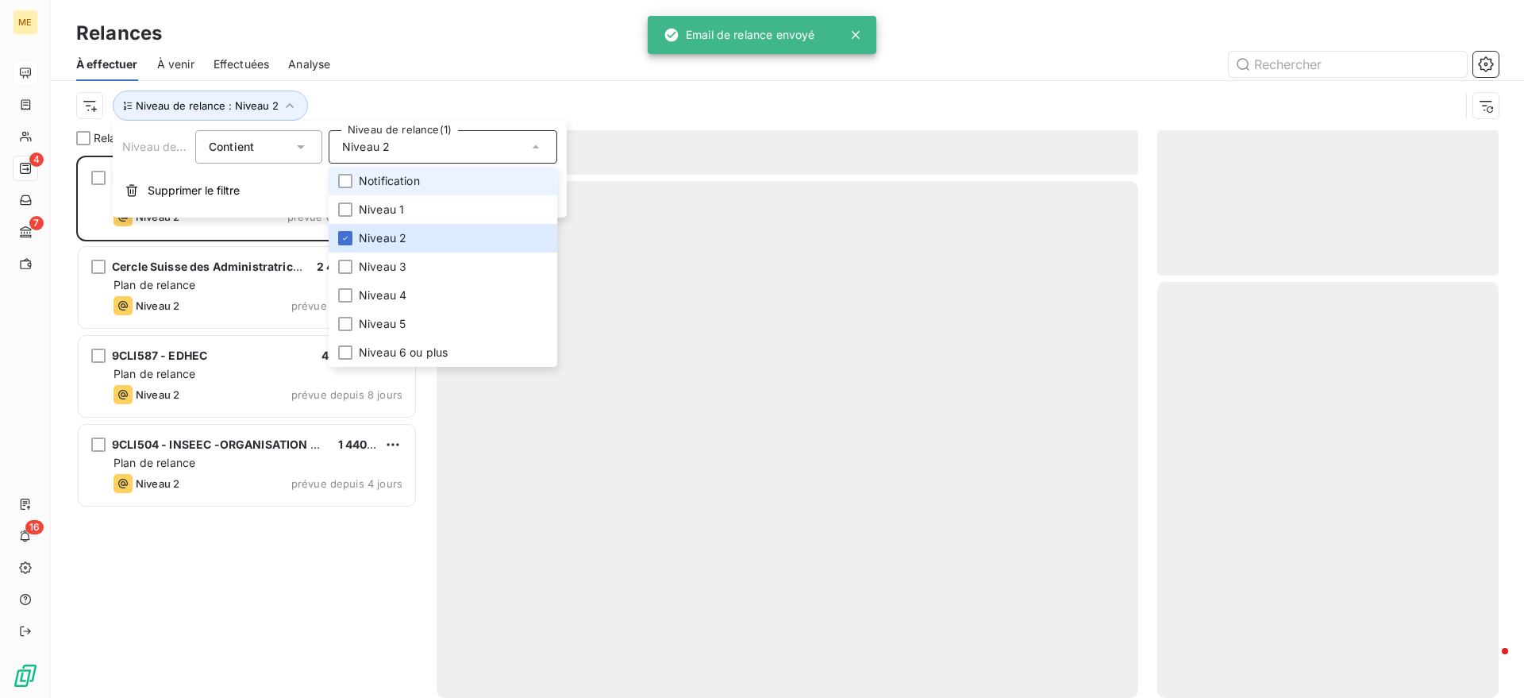
scroll to position [527, 326]
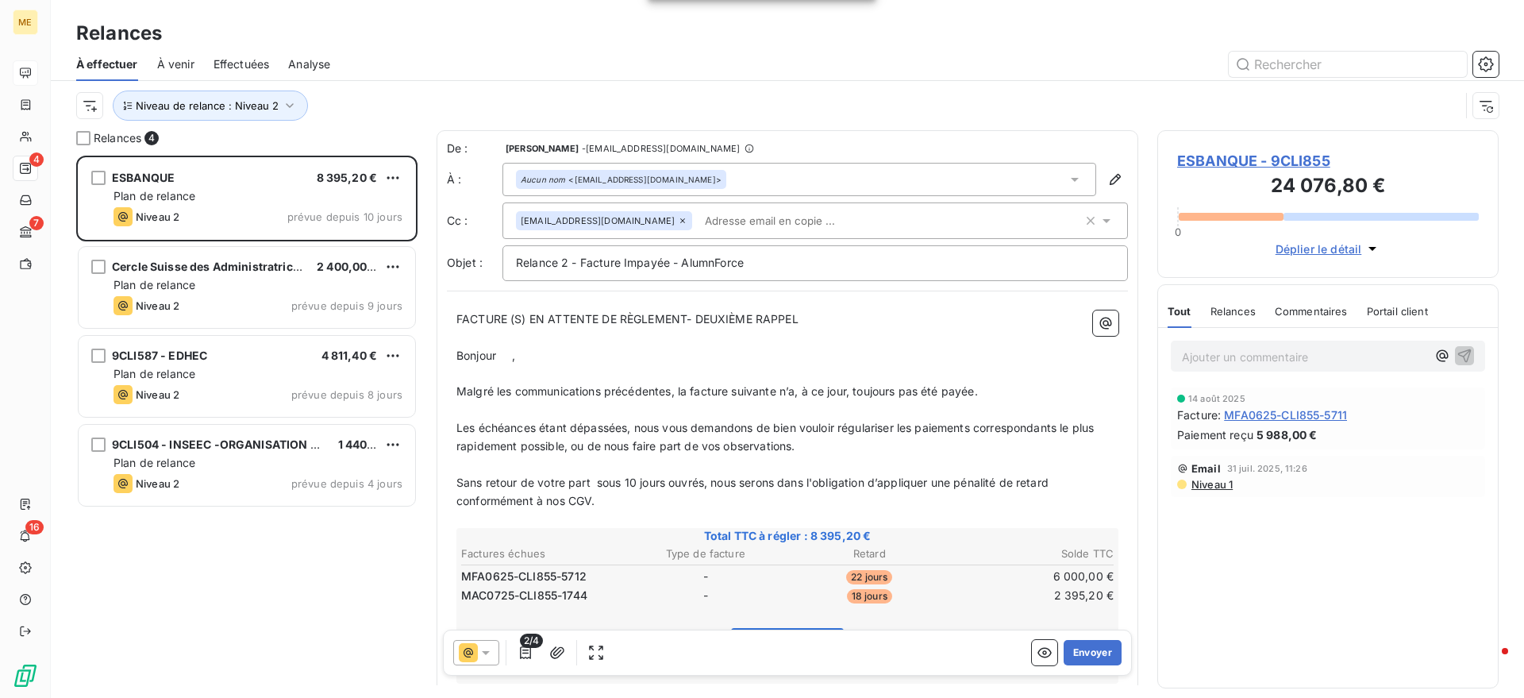
click at [429, 76] on div "À effectuer À venir Effectuées Analyse" at bounding box center [787, 64] width 1473 height 33
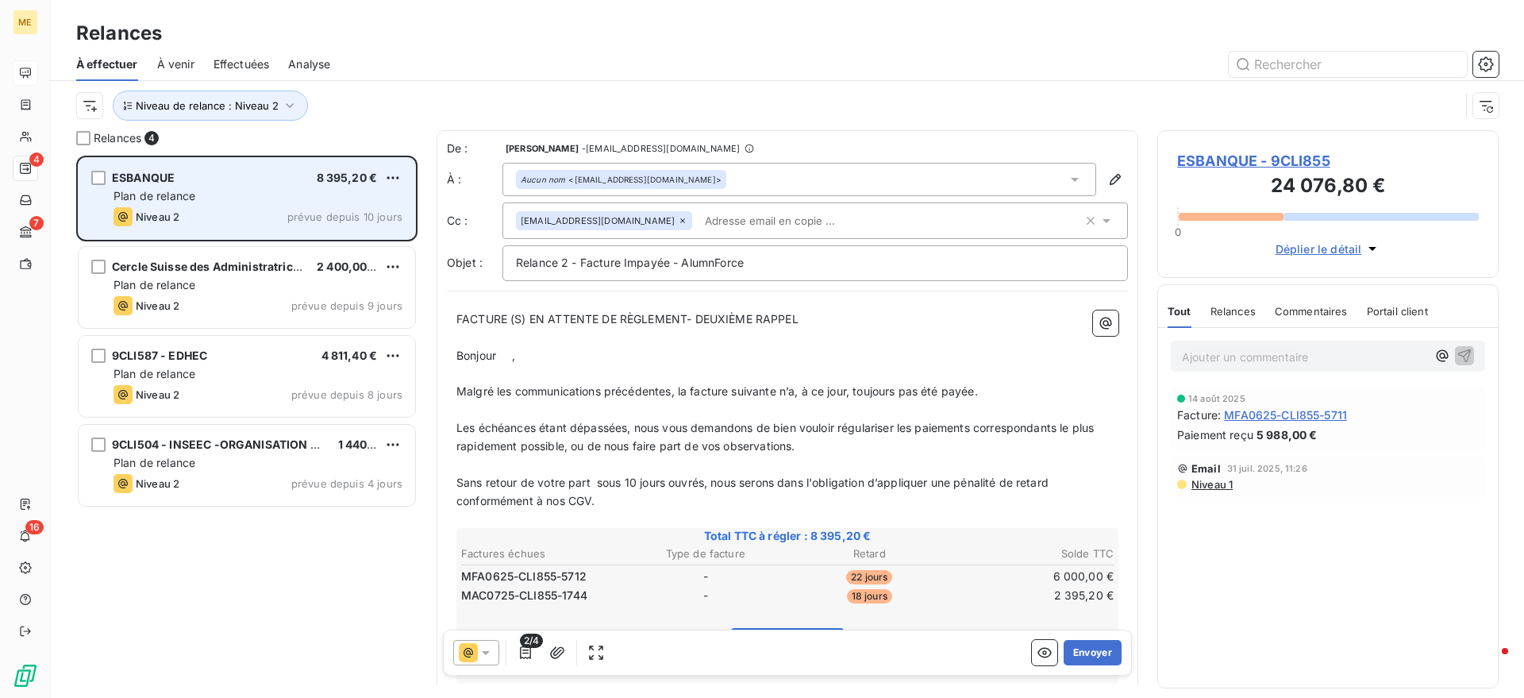
click at [239, 189] on div "Plan de relance" at bounding box center [258, 196] width 289 height 16
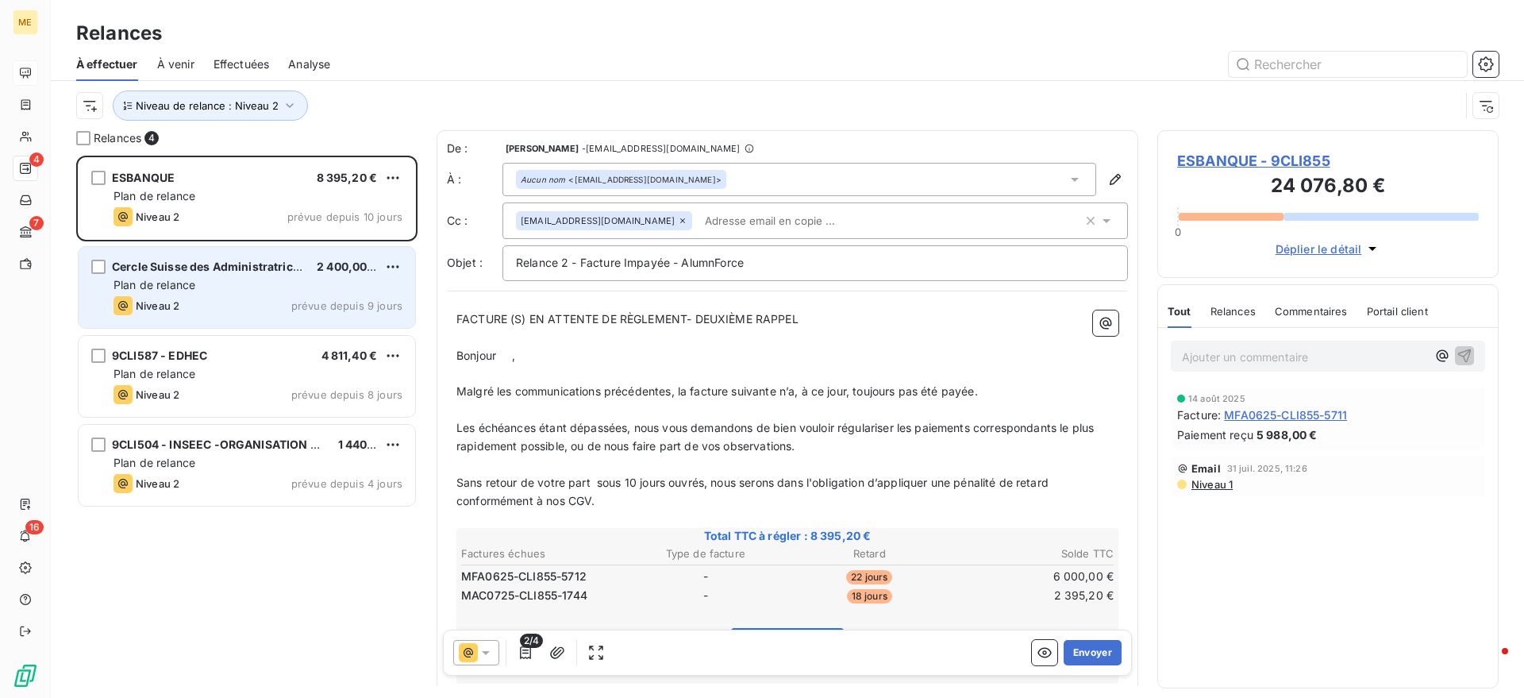
click at [264, 278] on div "Plan de relance" at bounding box center [258, 285] width 289 height 16
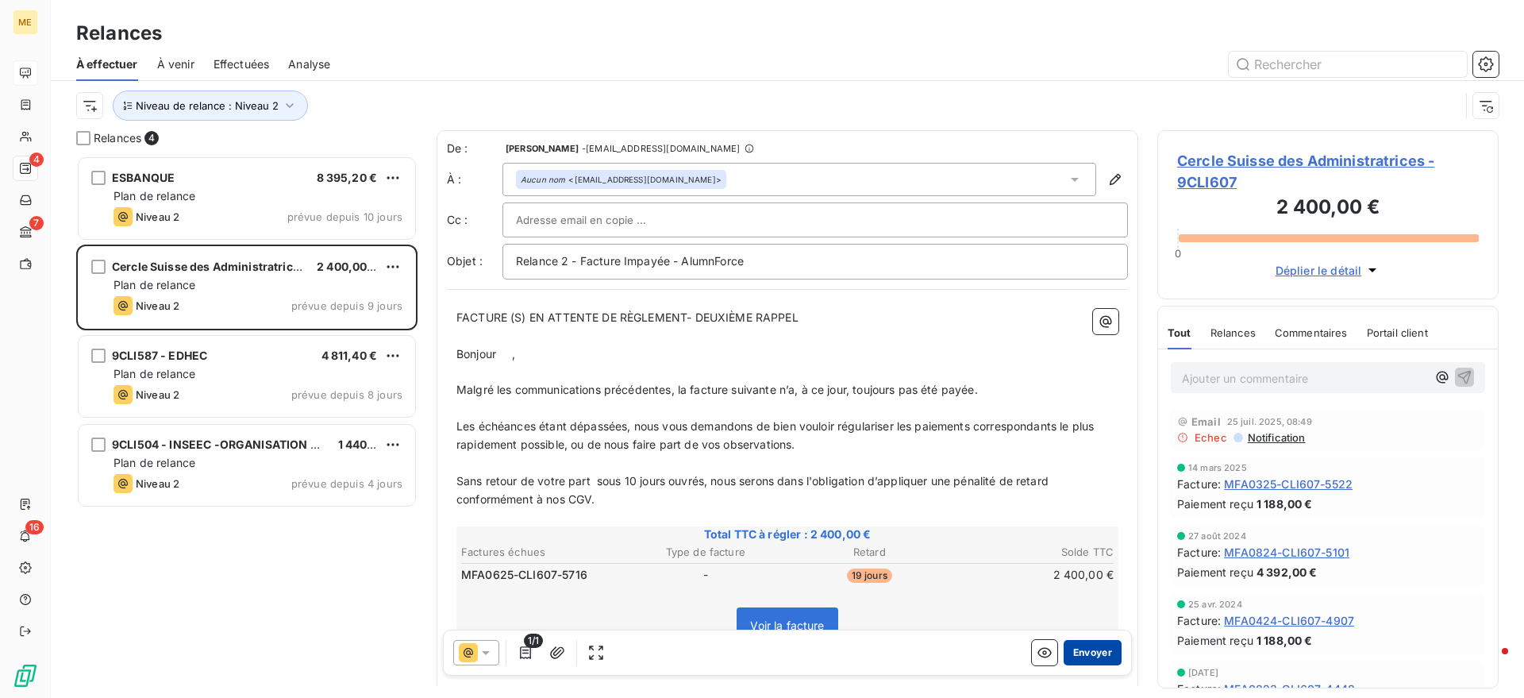
click at [1097, 649] on button "Envoyer" at bounding box center [1093, 652] width 58 height 25
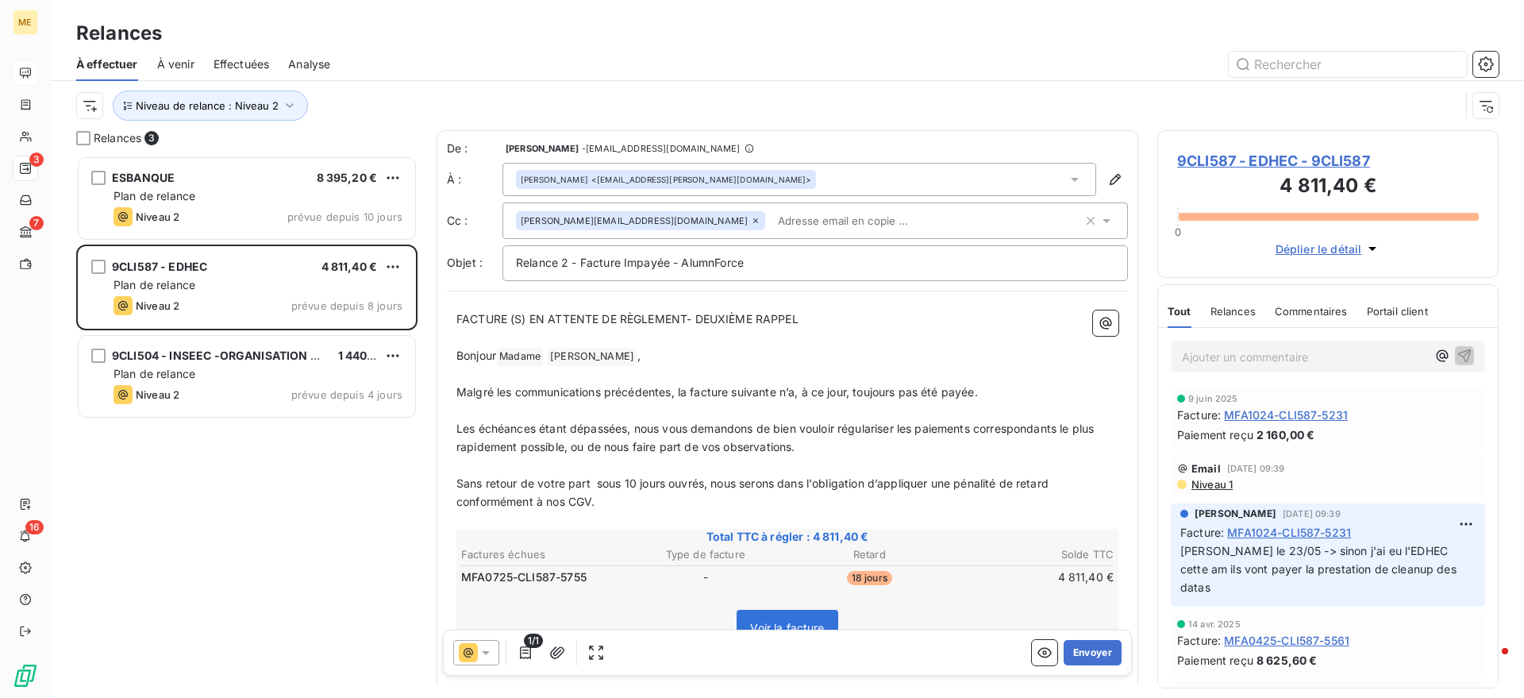
click at [795, 221] on input "text" at bounding box center [863, 221] width 183 height 24
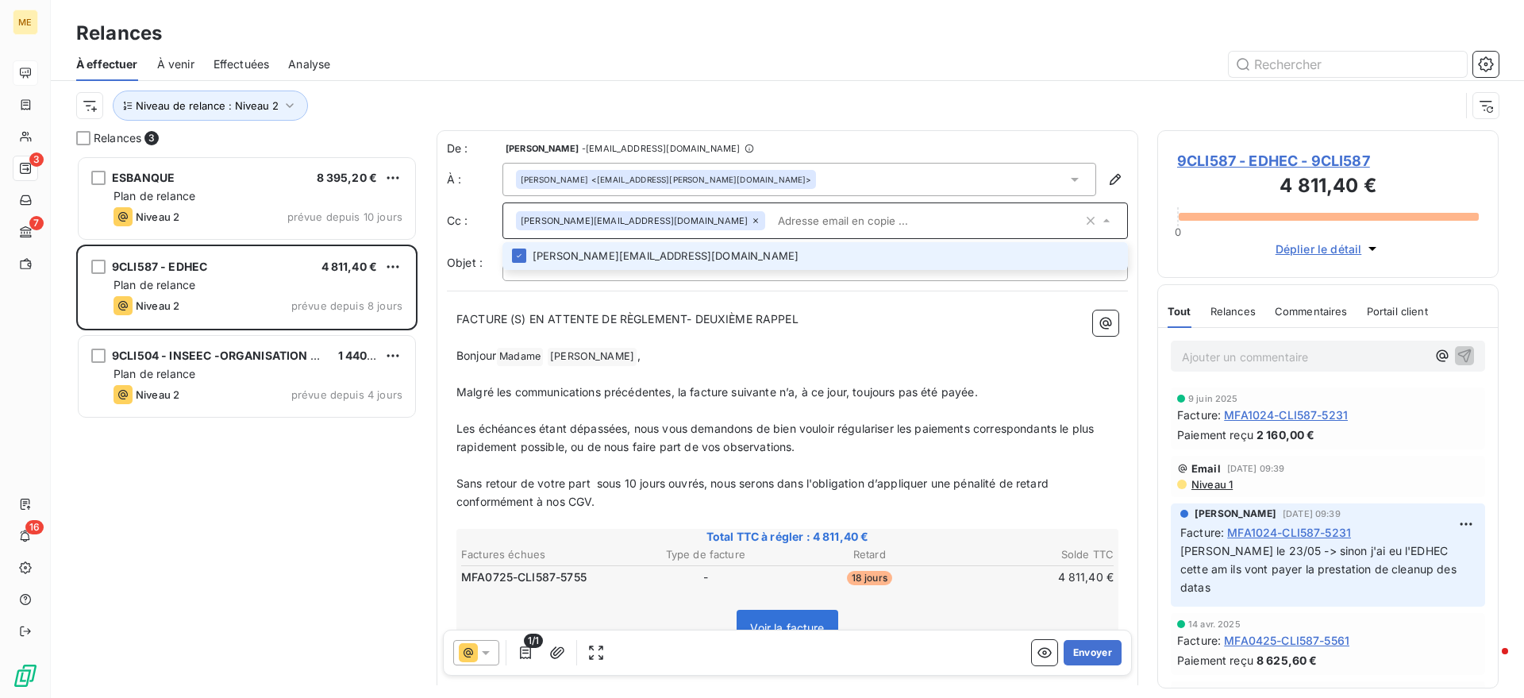
paste input "Geraldine.simon@edhec.edu"
type input "Geraldine.simon@edhec.edu"
click at [709, 256] on li "Geraldine.simon@edhec.edu" at bounding box center [815, 256] width 626 height 28
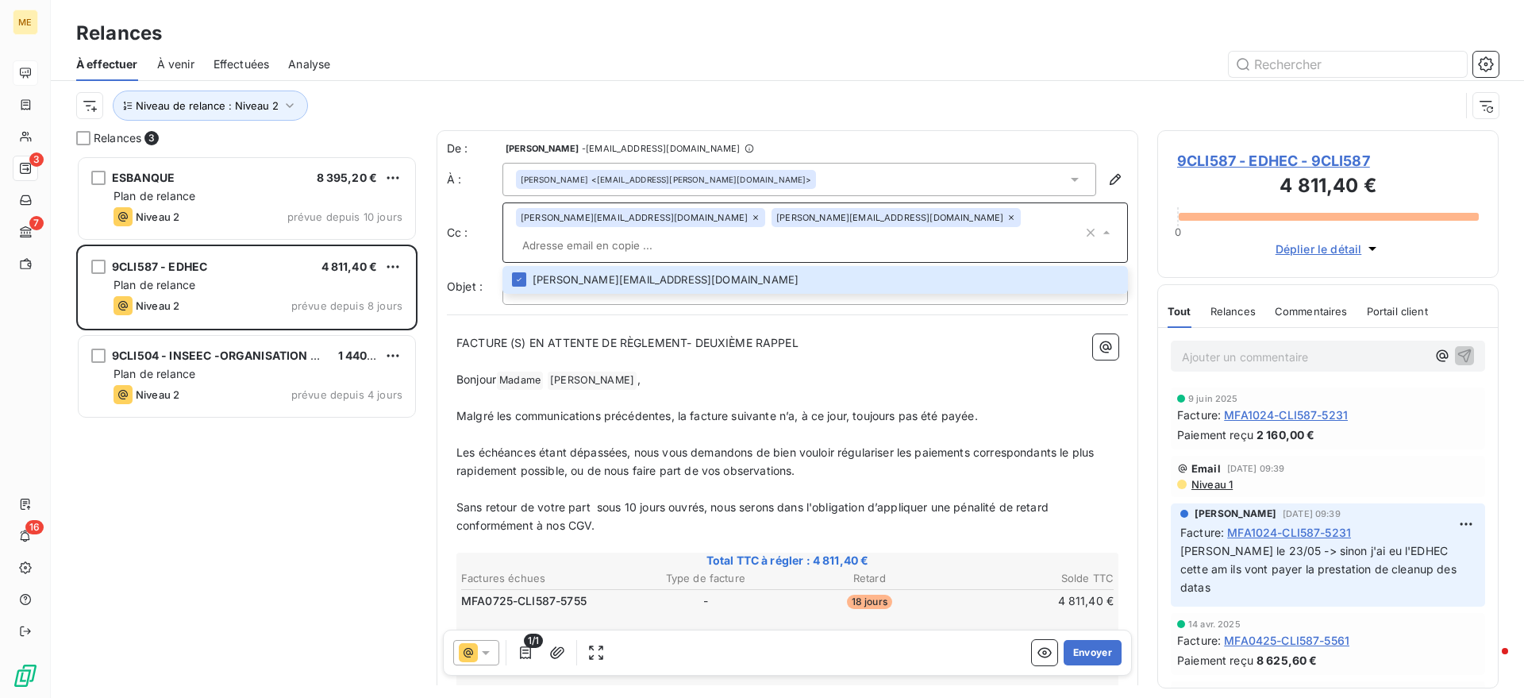
click at [772, 390] on p "﻿" at bounding box center [787, 399] width 662 height 18
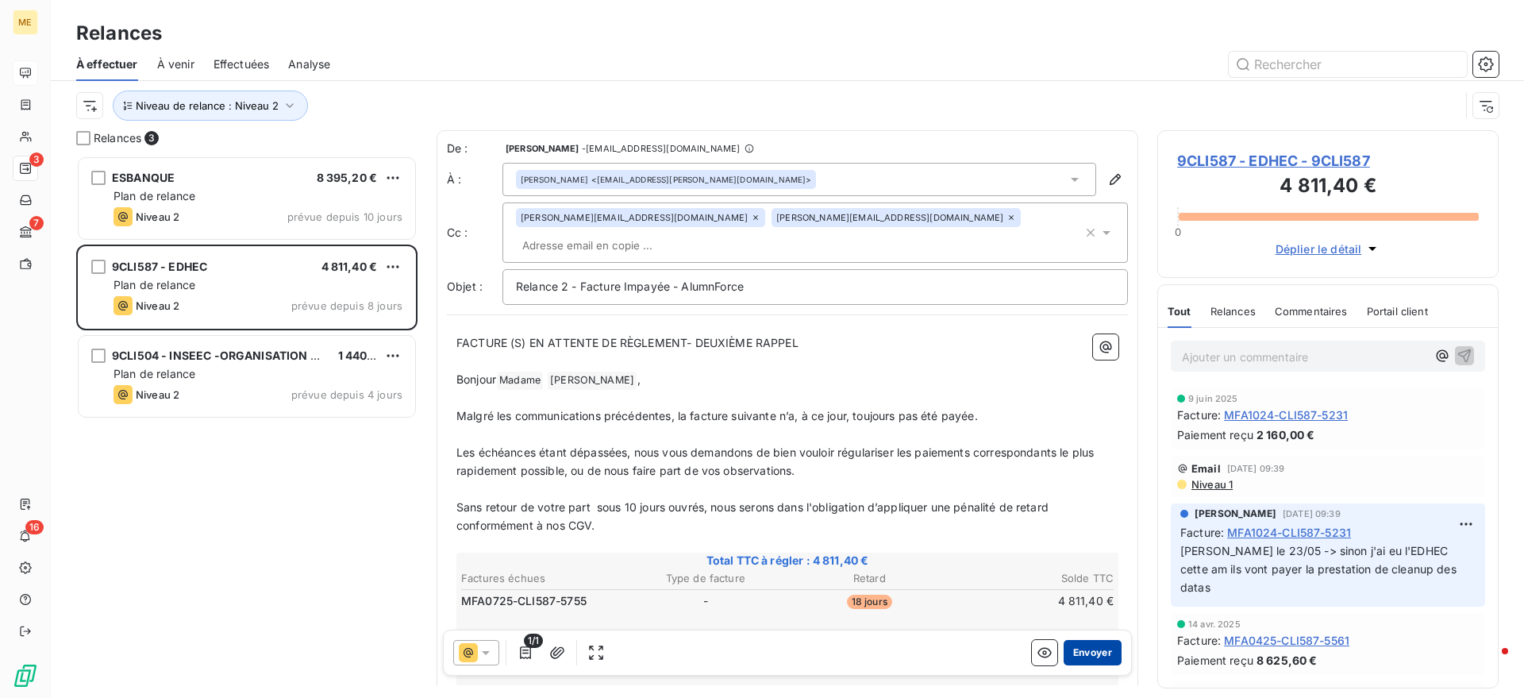
click at [1084, 656] on button "Envoyer" at bounding box center [1093, 652] width 58 height 25
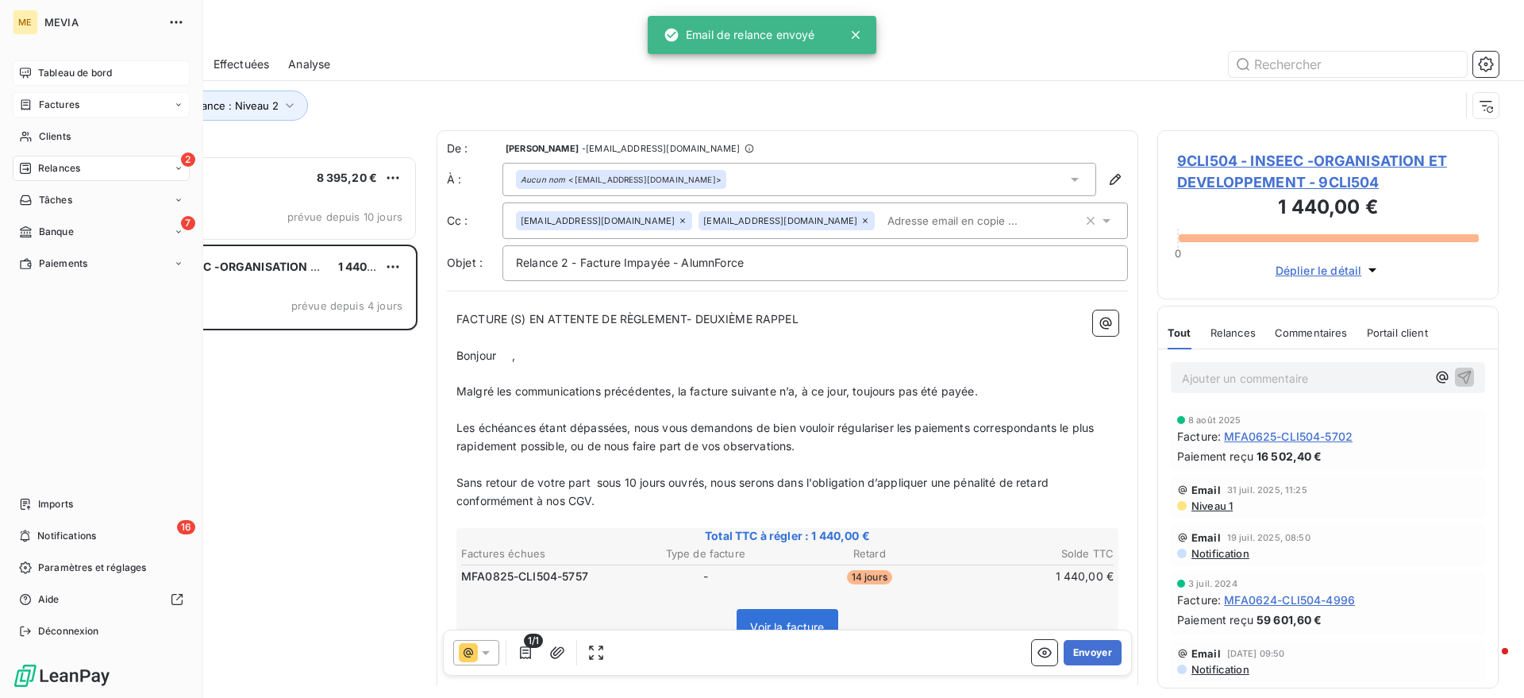
click at [41, 103] on span "Factures" at bounding box center [59, 105] width 40 height 14
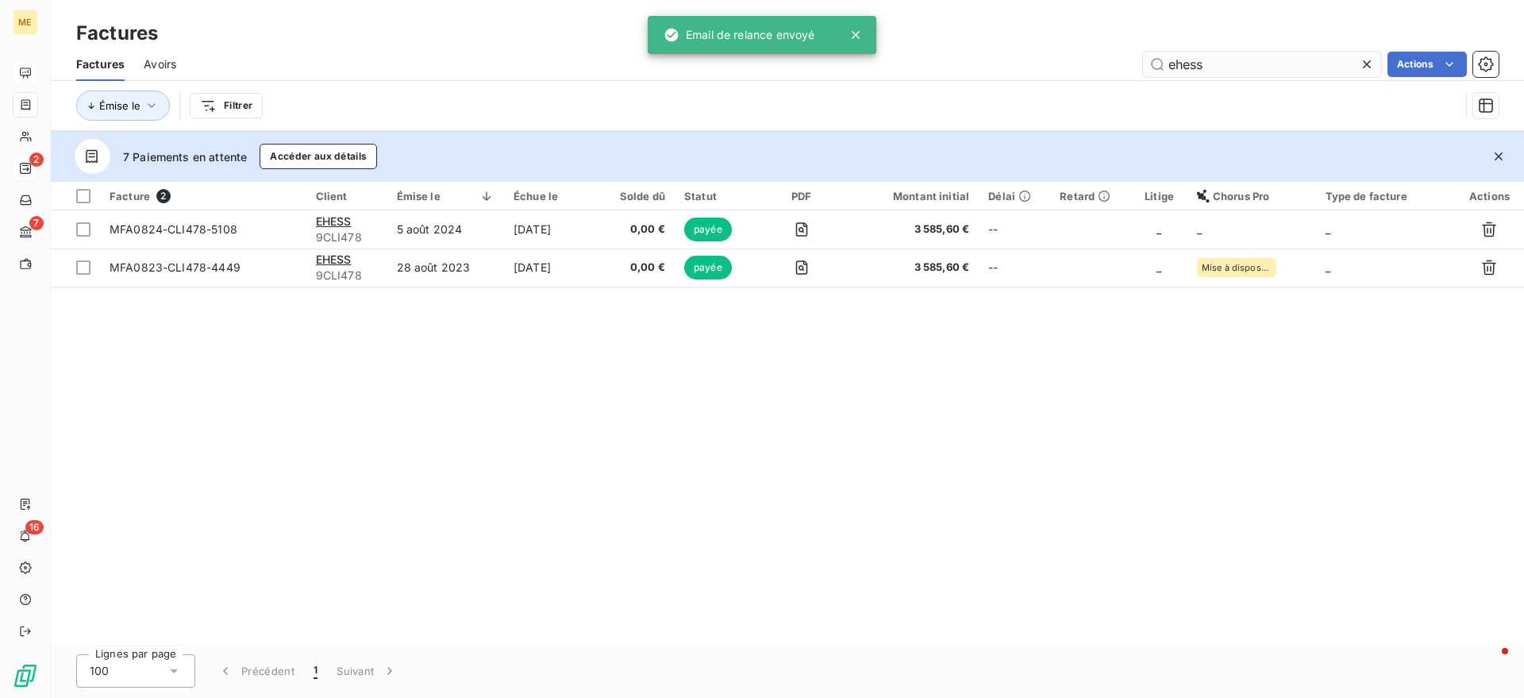
drag, startPoint x: 1199, startPoint y: 68, endPoint x: 1142, endPoint y: 64, distance: 57.3
click at [1143, 64] on input "ehess" at bounding box center [1262, 64] width 238 height 25
drag, startPoint x: 1269, startPoint y: 68, endPoint x: 1087, endPoint y: 56, distance: 183.0
click at [1087, 56] on div "ehess Actions" at bounding box center [846, 64] width 1303 height 25
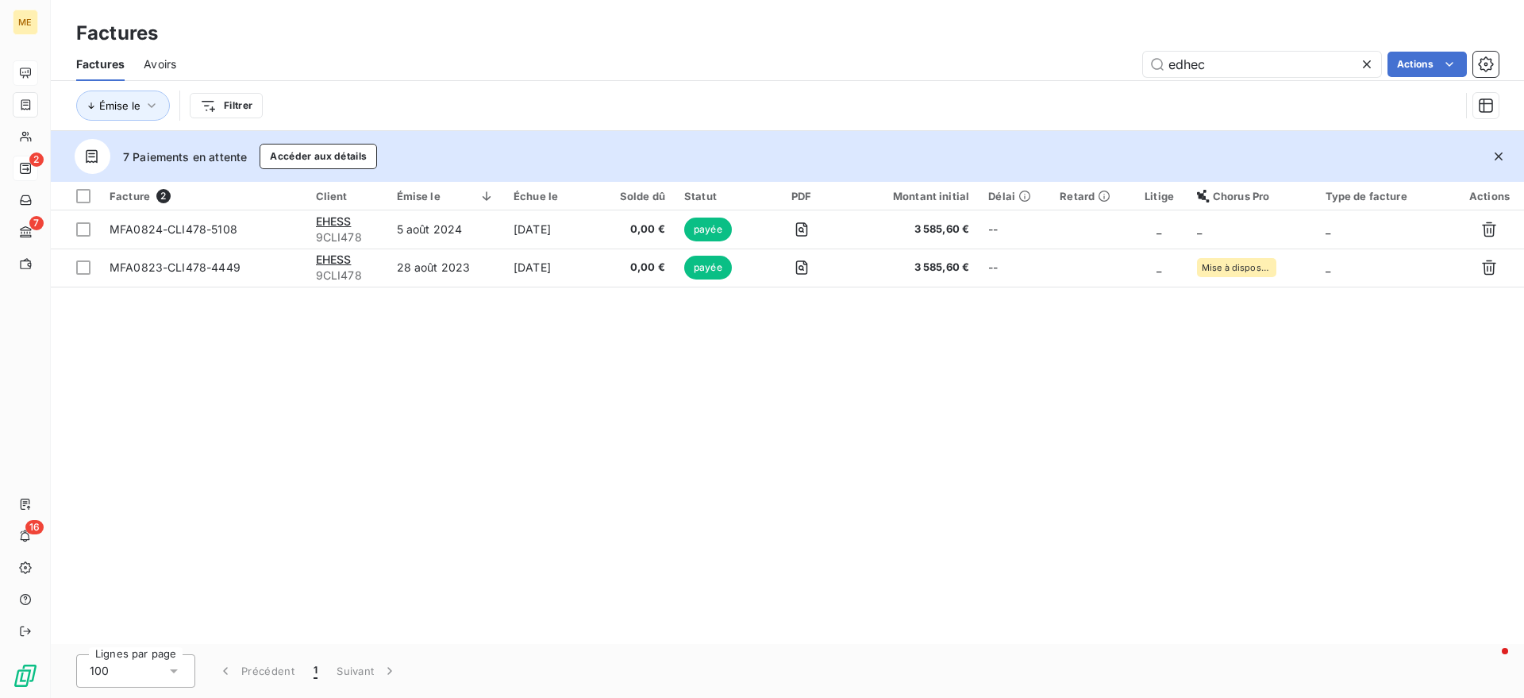
type input "edhec"
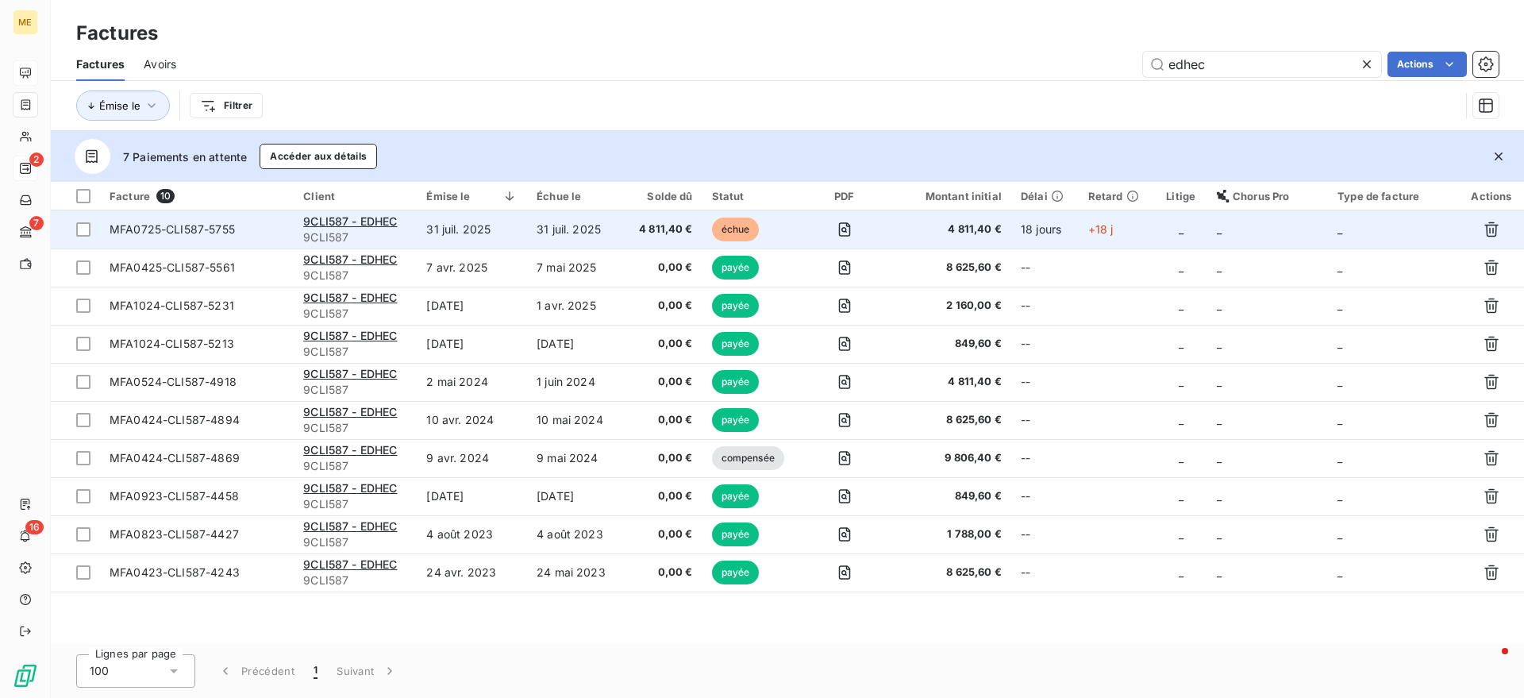
click at [589, 229] on td "31 juil. 2025" at bounding box center [575, 229] width 96 height 38
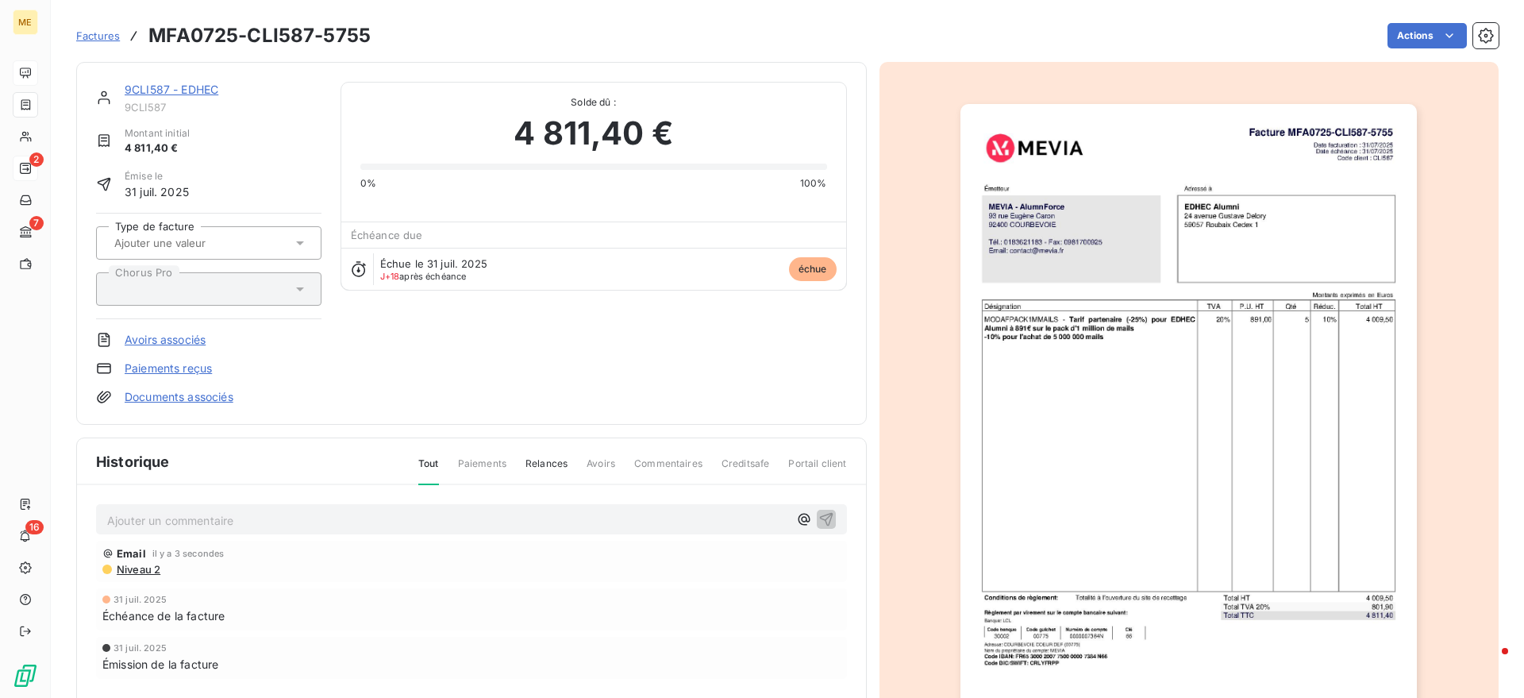
click at [197, 101] on span "9CLI587" at bounding box center [223, 107] width 197 height 13
click at [197, 90] on link "9CLI587 - EDHEC" at bounding box center [172, 89] width 94 height 13
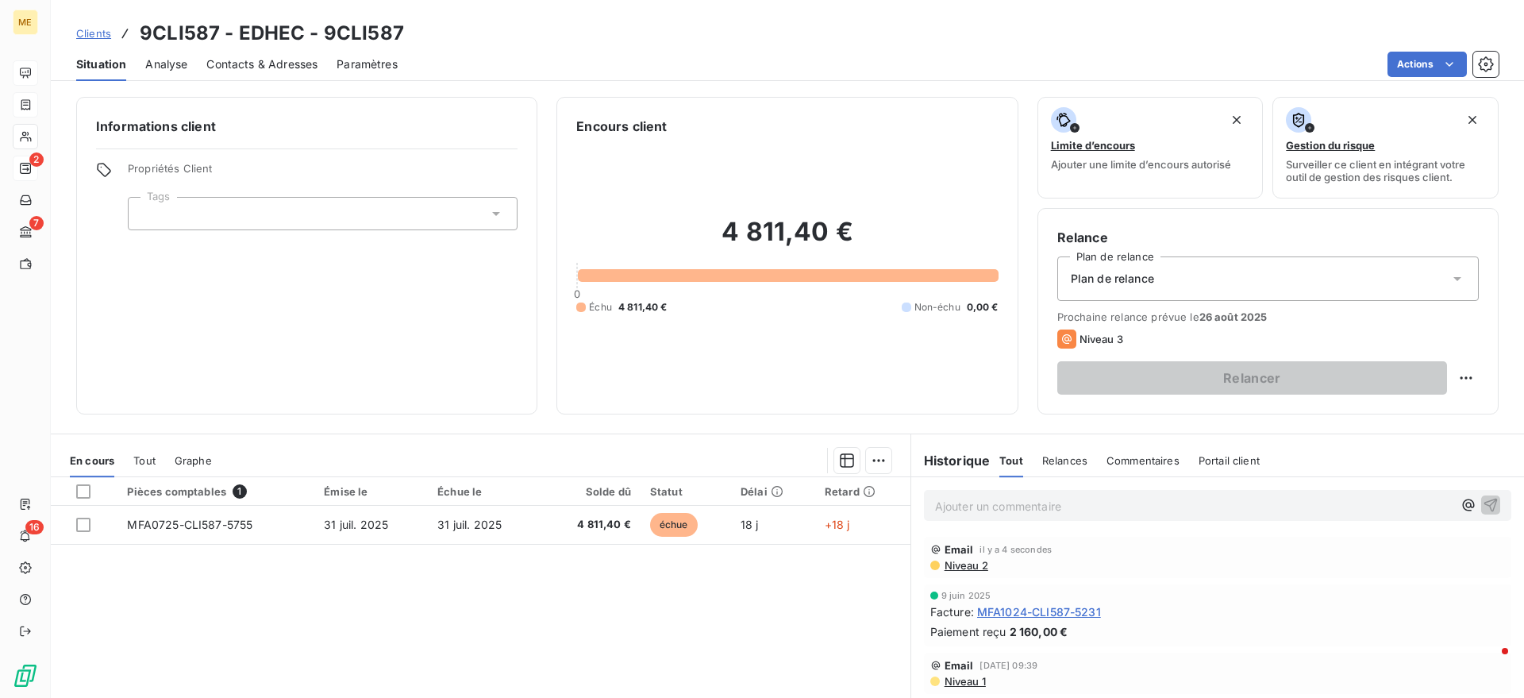
click at [283, 64] on span "Contacts & Adresses" at bounding box center [261, 64] width 111 height 16
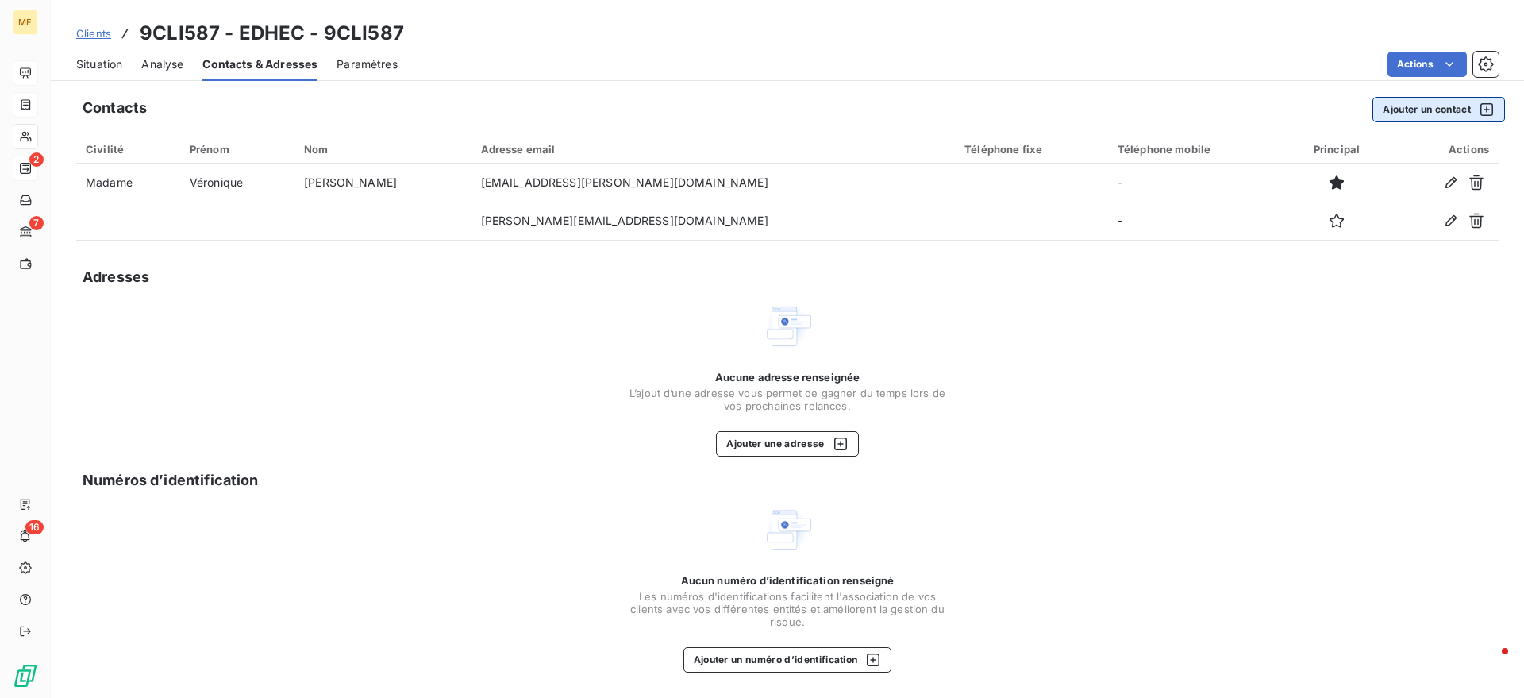
click at [1456, 103] on button "Ajouter un contact" at bounding box center [1439, 109] width 133 height 25
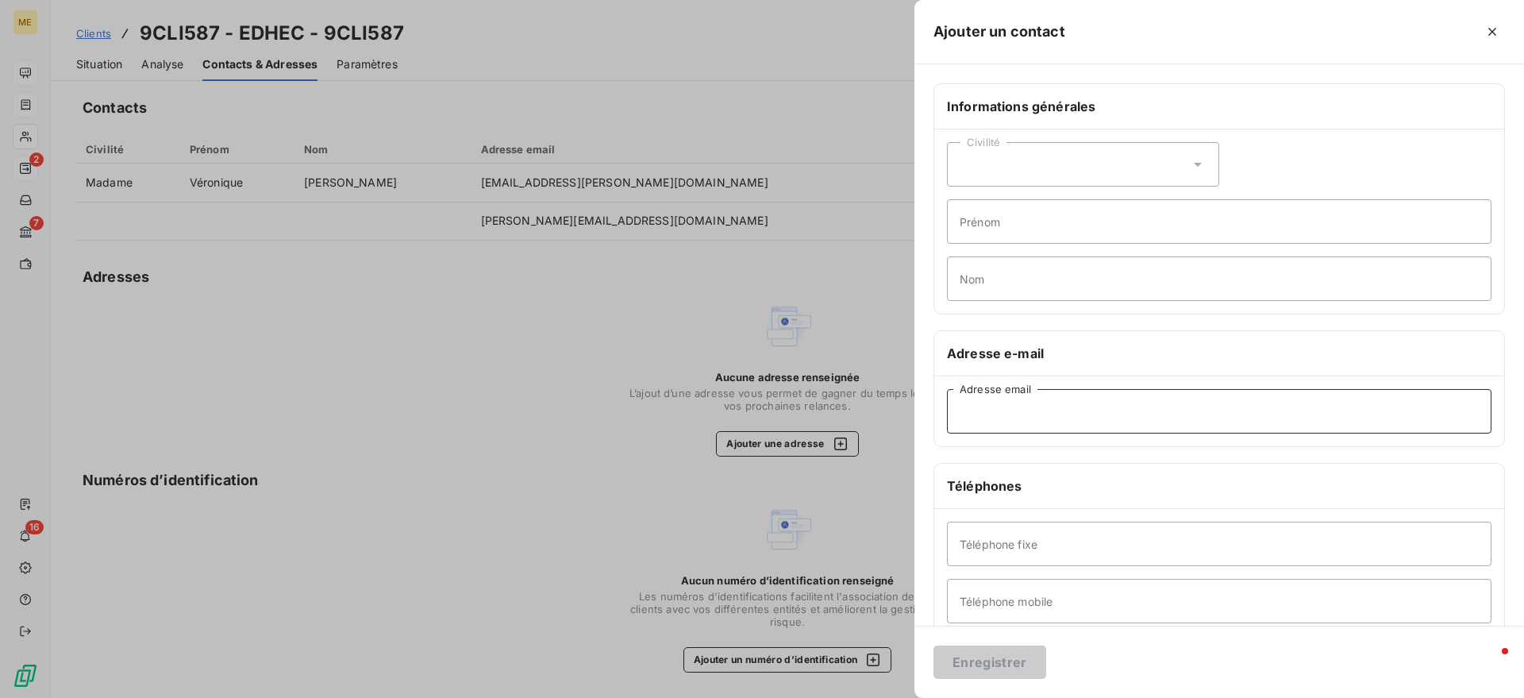
click at [1006, 413] on input "Adresse email" at bounding box center [1219, 411] width 545 height 44
paste input "Geraldine.simon@edhec.edu"
type input "Geraldine.simon@edhec.edu"
click at [1003, 655] on button "Enregistrer" at bounding box center [990, 661] width 113 height 33
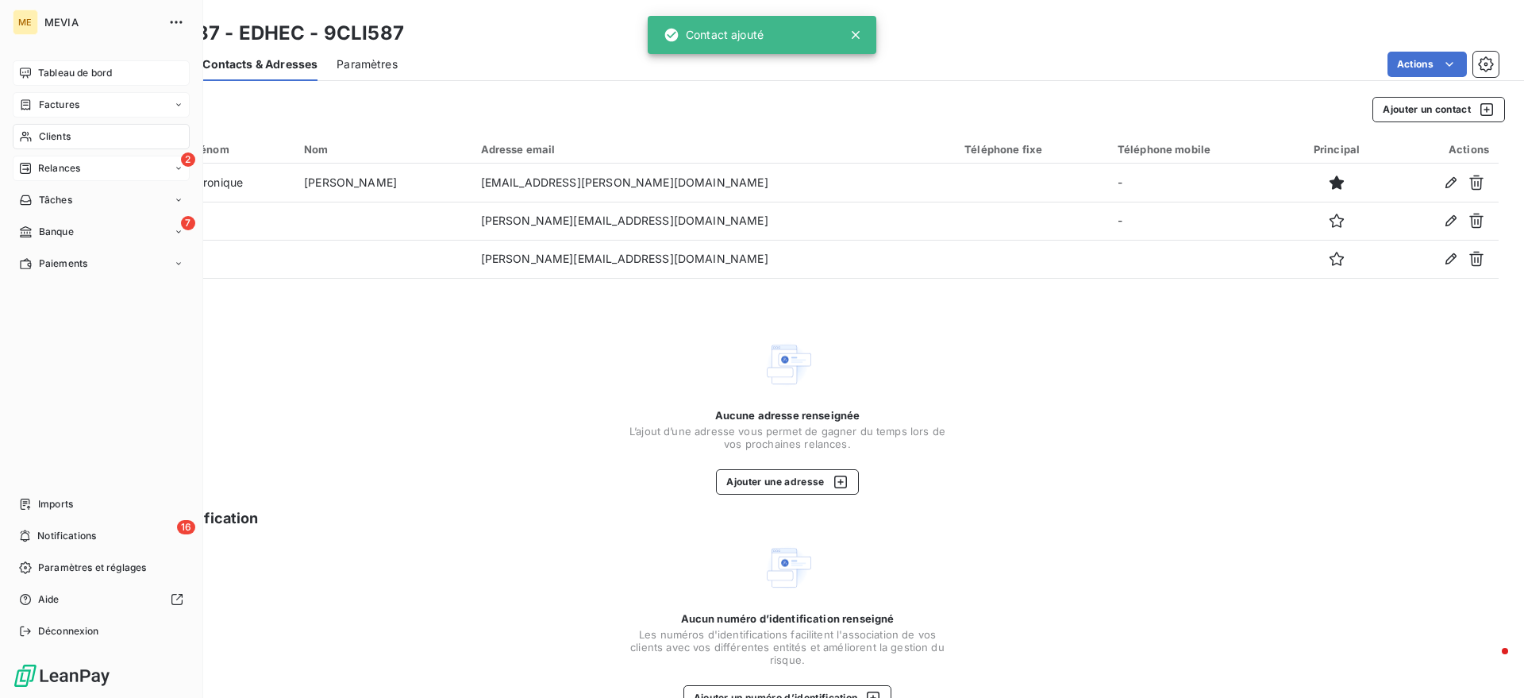
click at [88, 162] on div "2 Relances" at bounding box center [101, 168] width 177 height 25
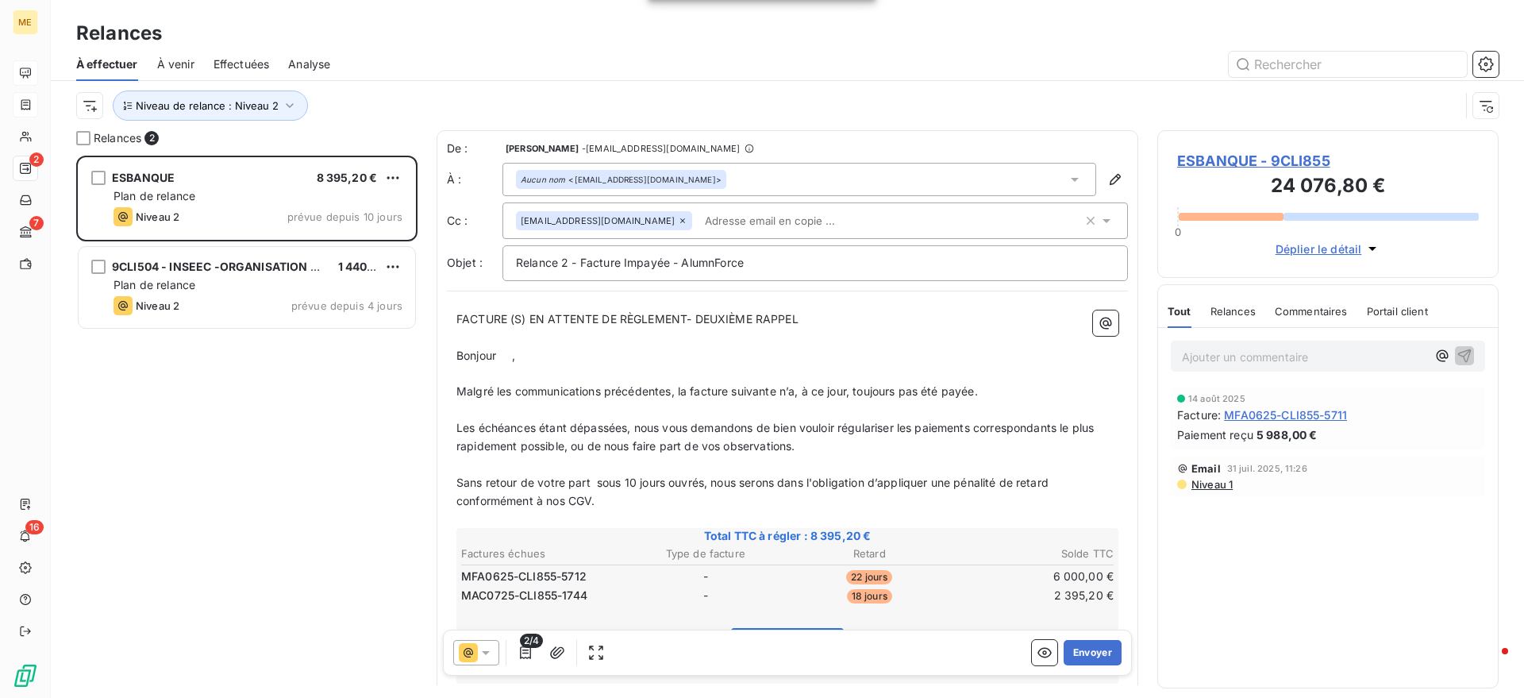
scroll to position [527, 326]
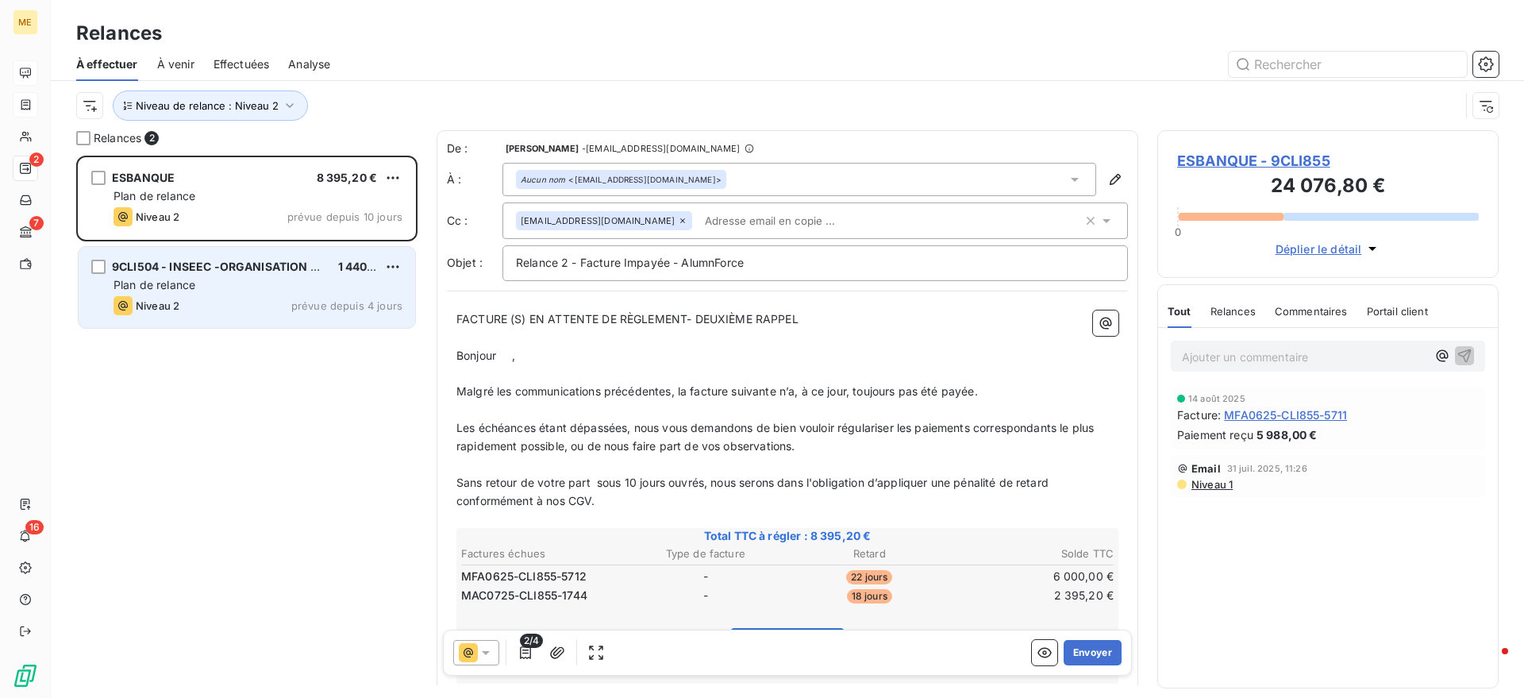
click at [218, 291] on div "Plan de relance" at bounding box center [258, 285] width 289 height 16
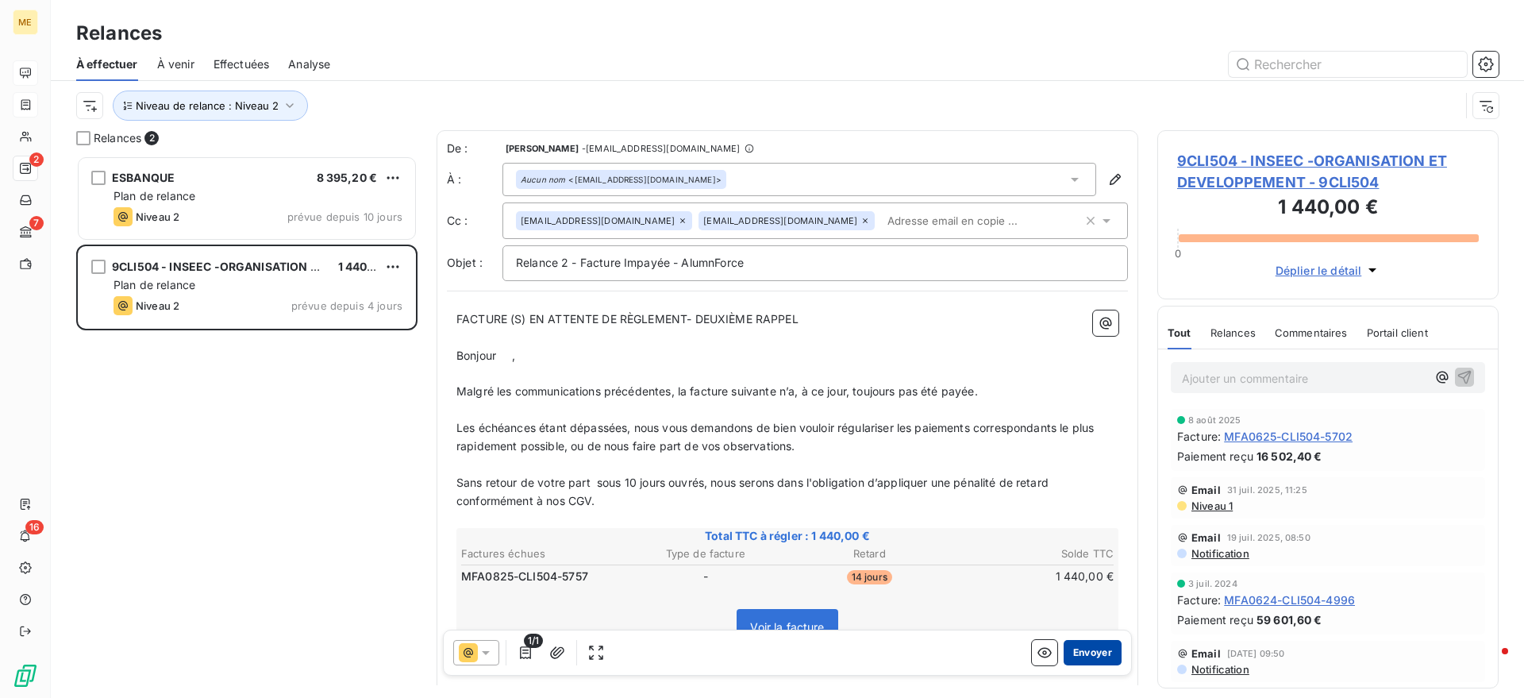
click at [1089, 657] on button "Envoyer" at bounding box center [1093, 652] width 58 height 25
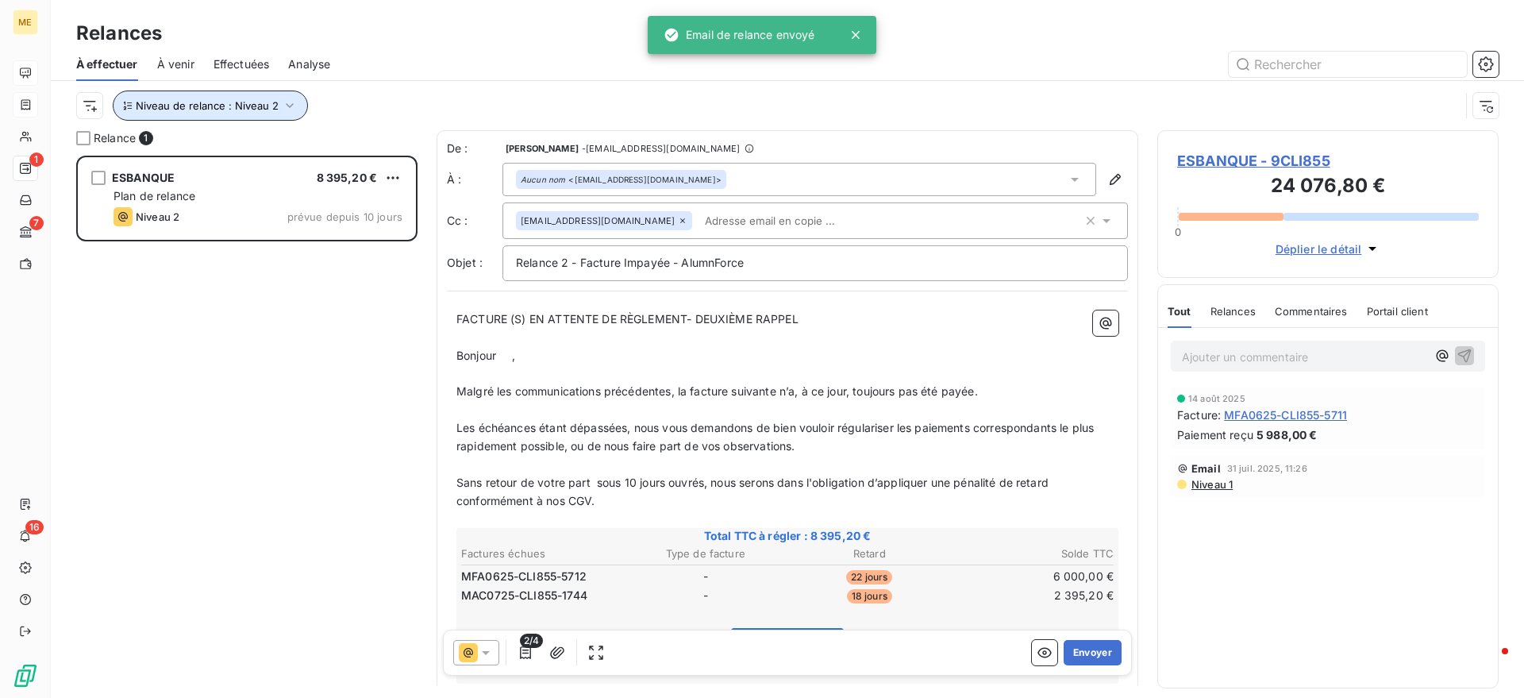
click at [272, 113] on button "Niveau de relance : Niveau 2" at bounding box center [210, 105] width 195 height 30
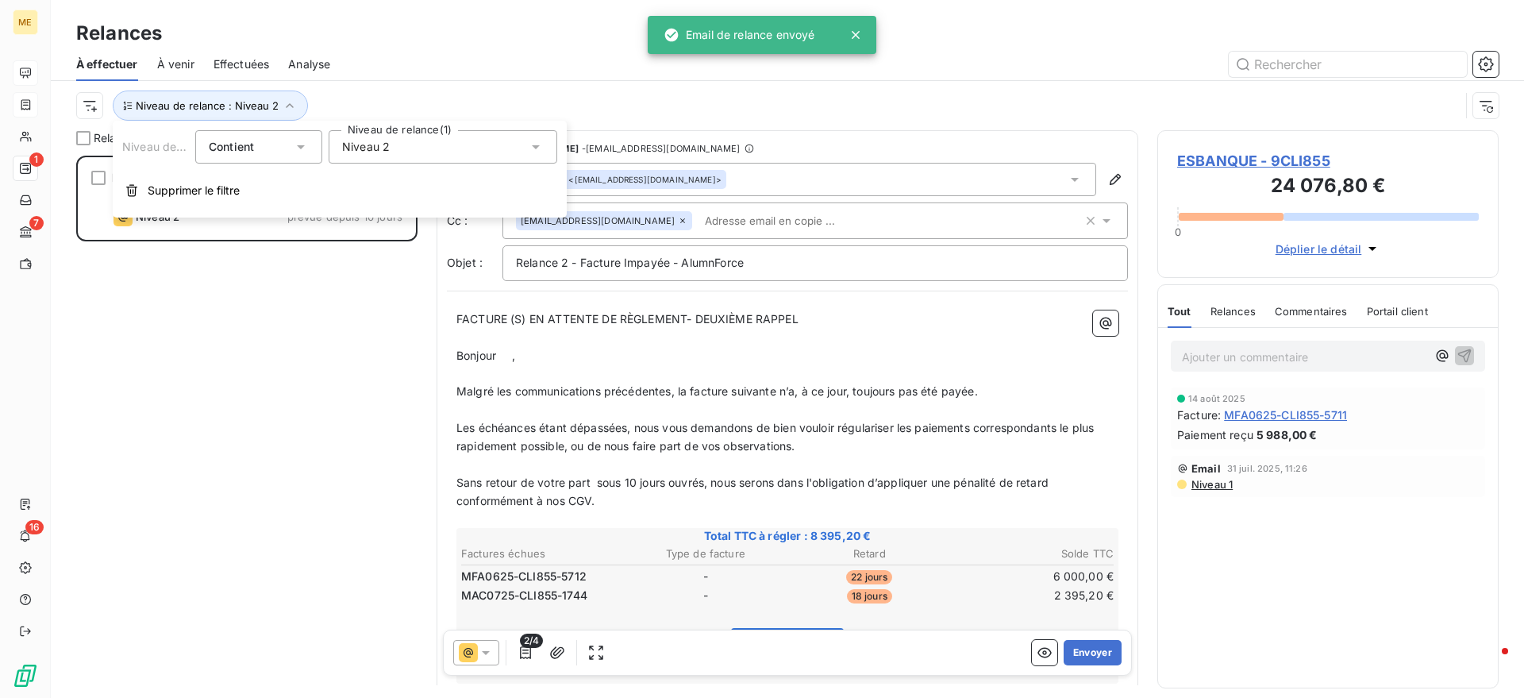
click at [360, 147] on span "Niveau 2" at bounding box center [366, 147] width 48 height 16
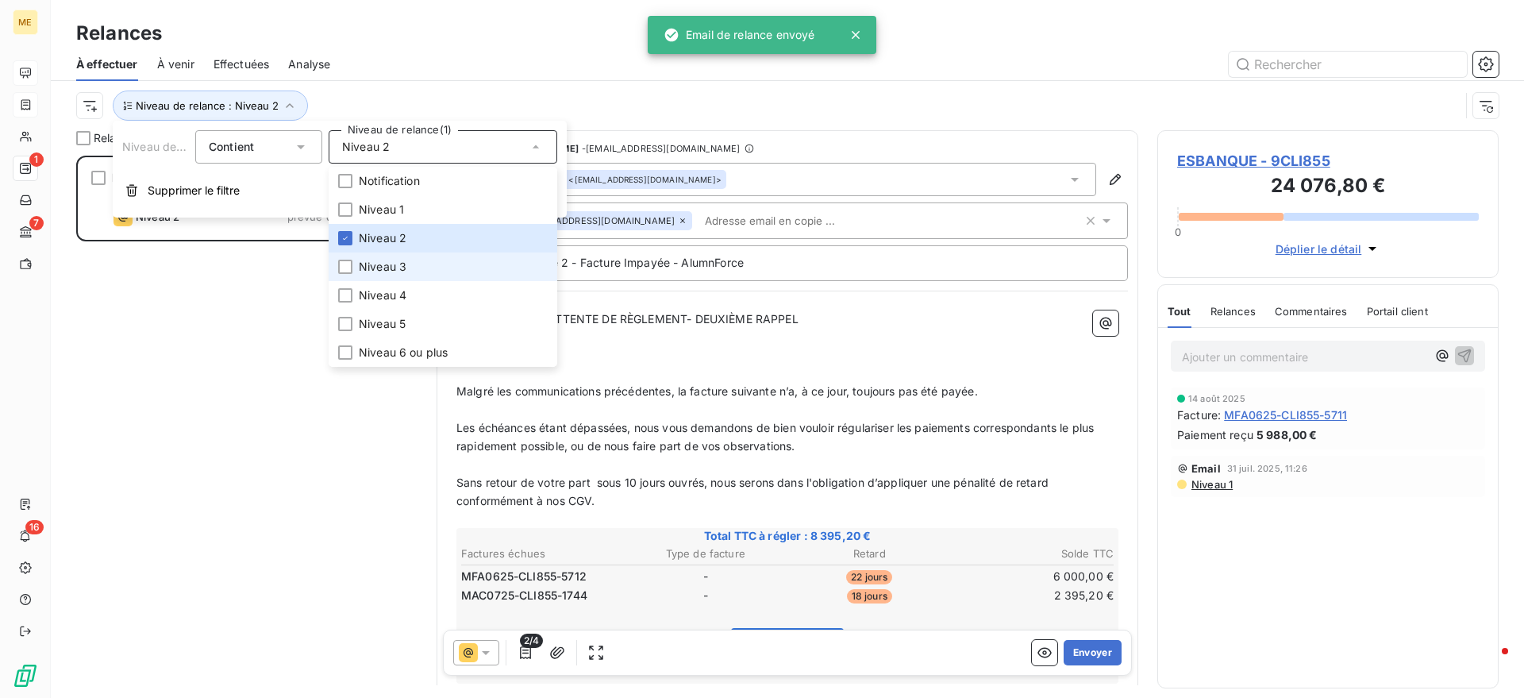
click at [368, 267] on span "Niveau 3" at bounding box center [383, 267] width 48 height 16
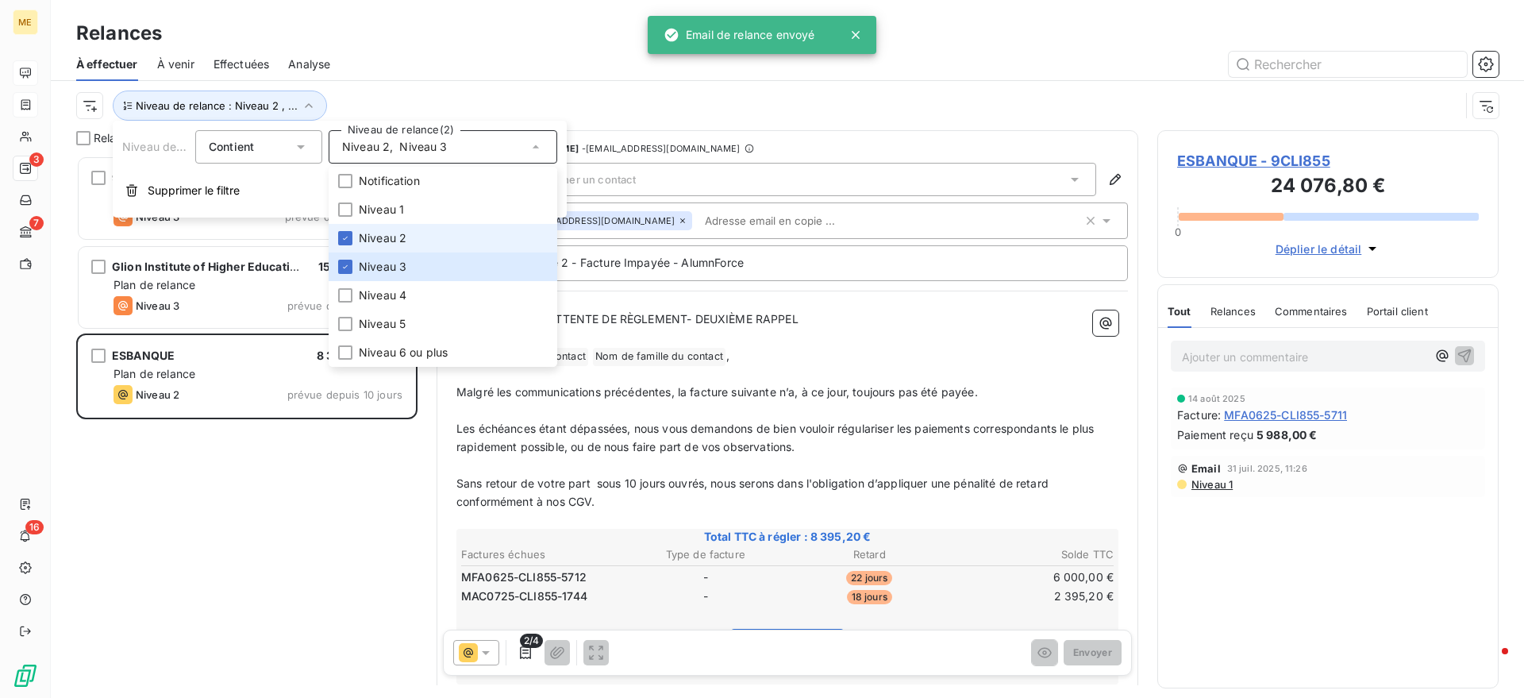
click at [368, 233] on span "Niveau 2" at bounding box center [383, 238] width 48 height 16
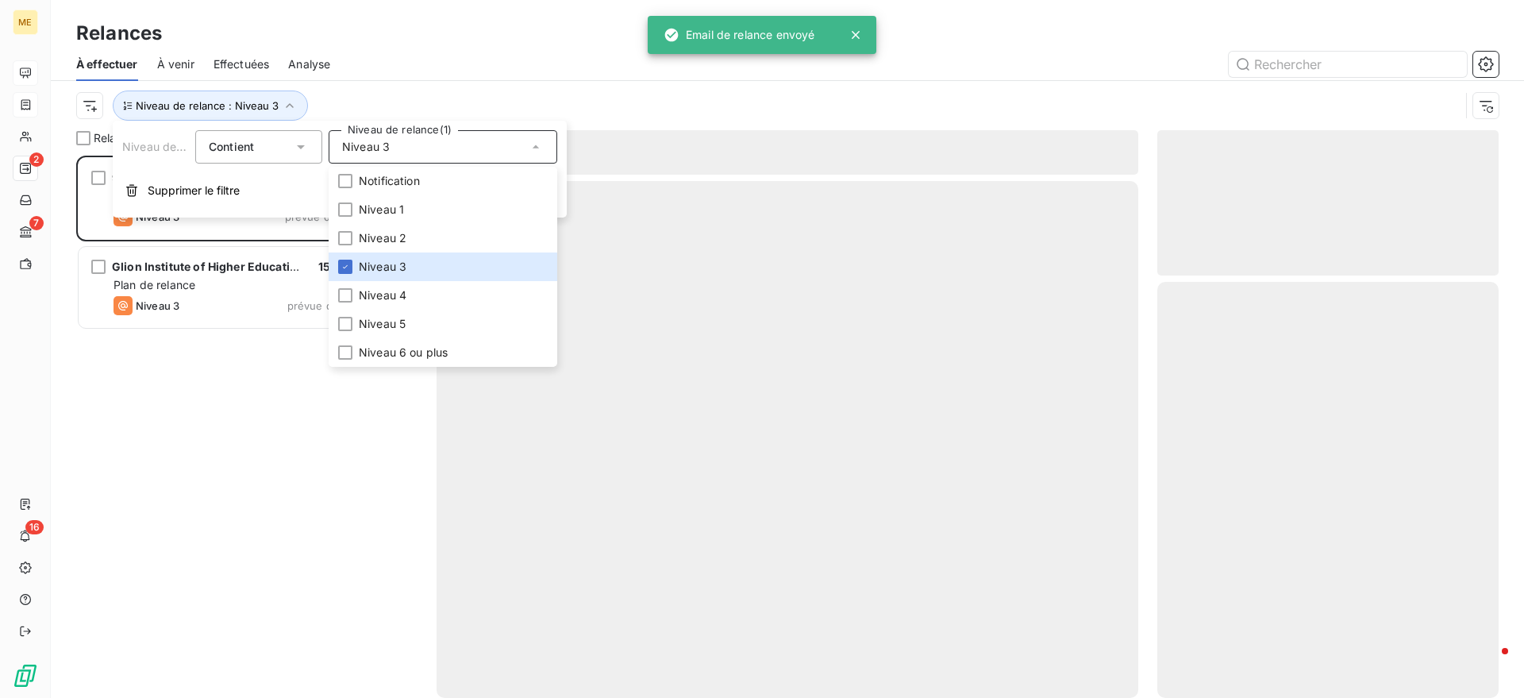
scroll to position [527, 326]
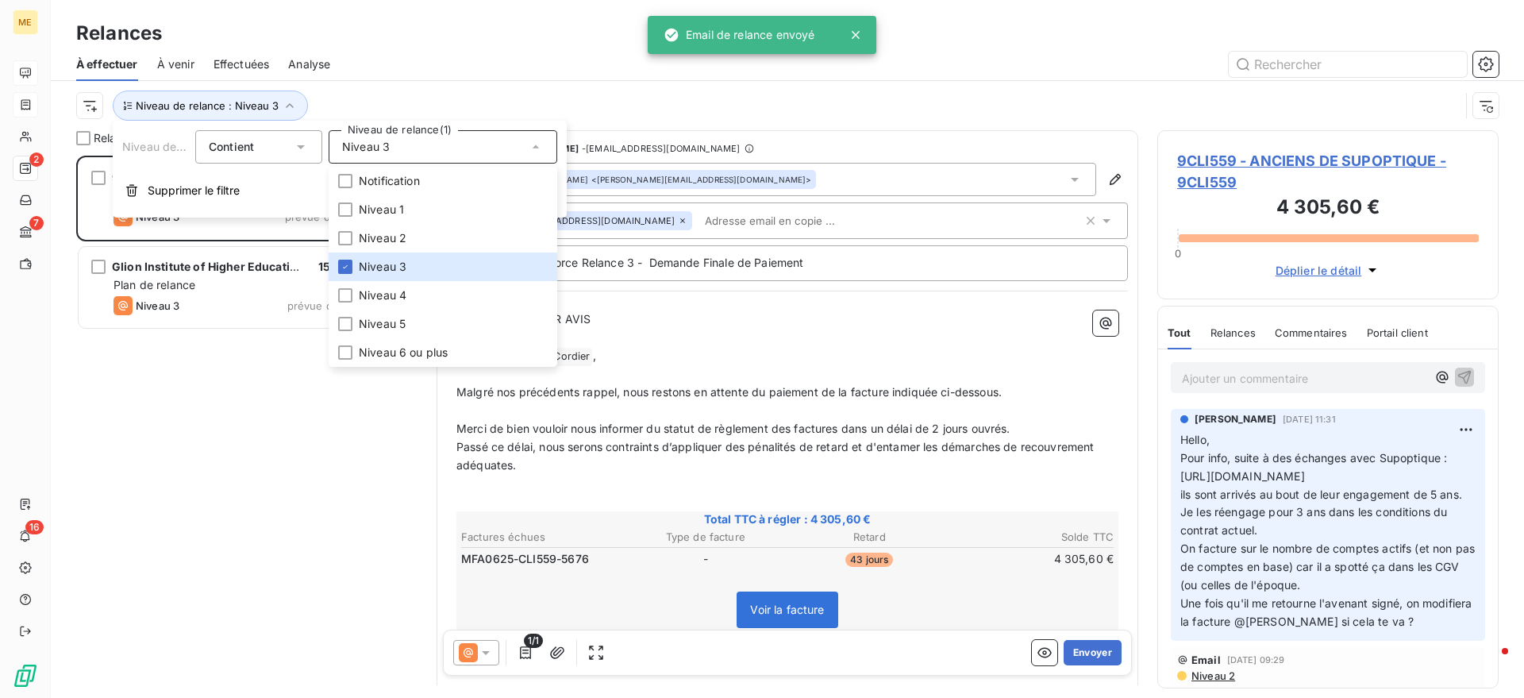
click at [495, 61] on div at bounding box center [923, 64] width 1149 height 25
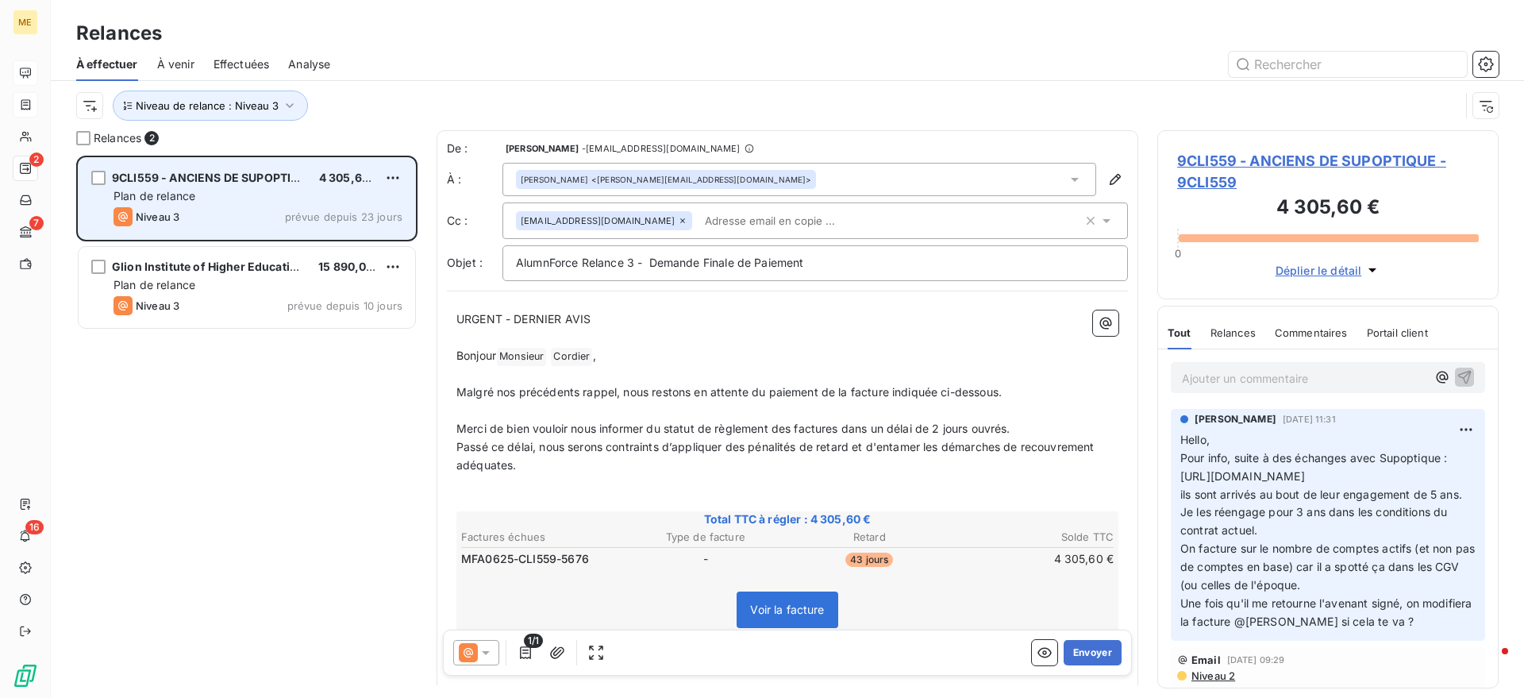
click at [259, 202] on div "Plan de relance" at bounding box center [258, 196] width 289 height 16
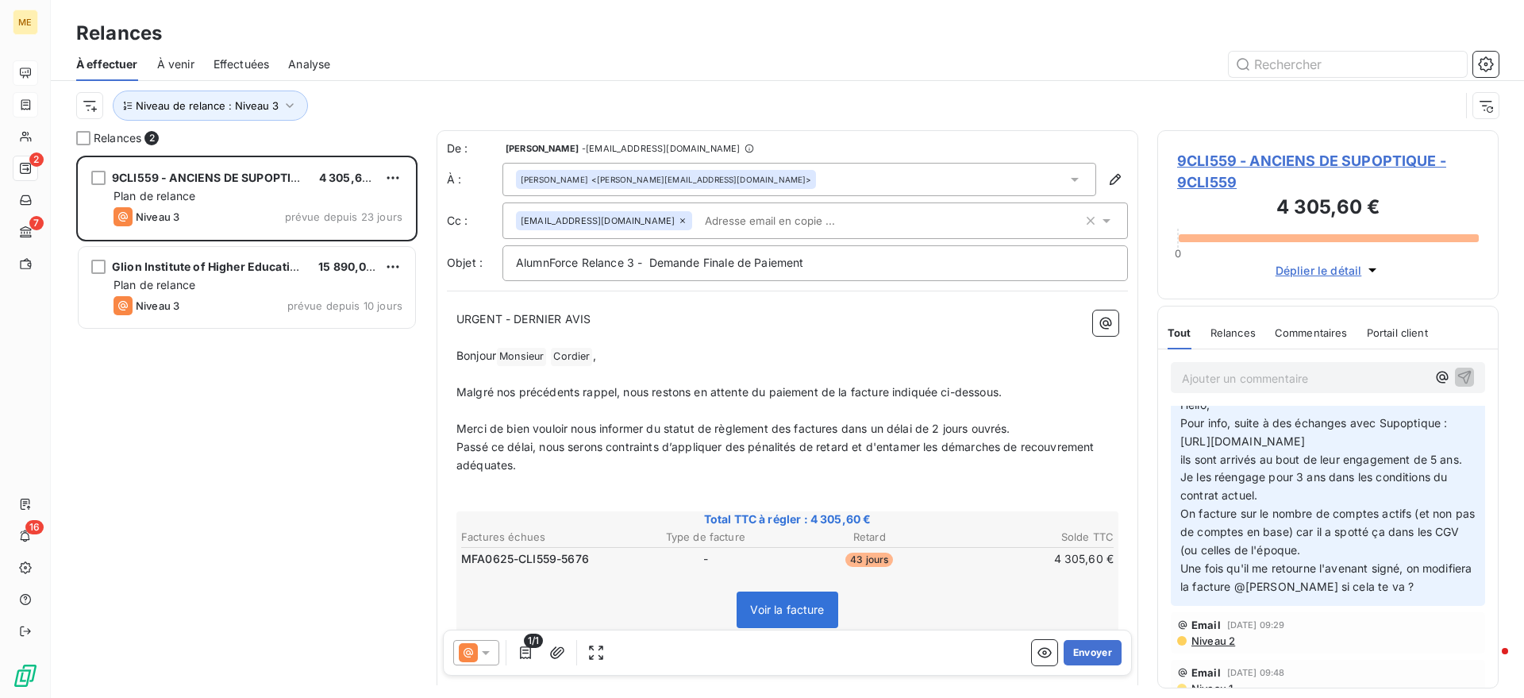
scroll to position [0, 0]
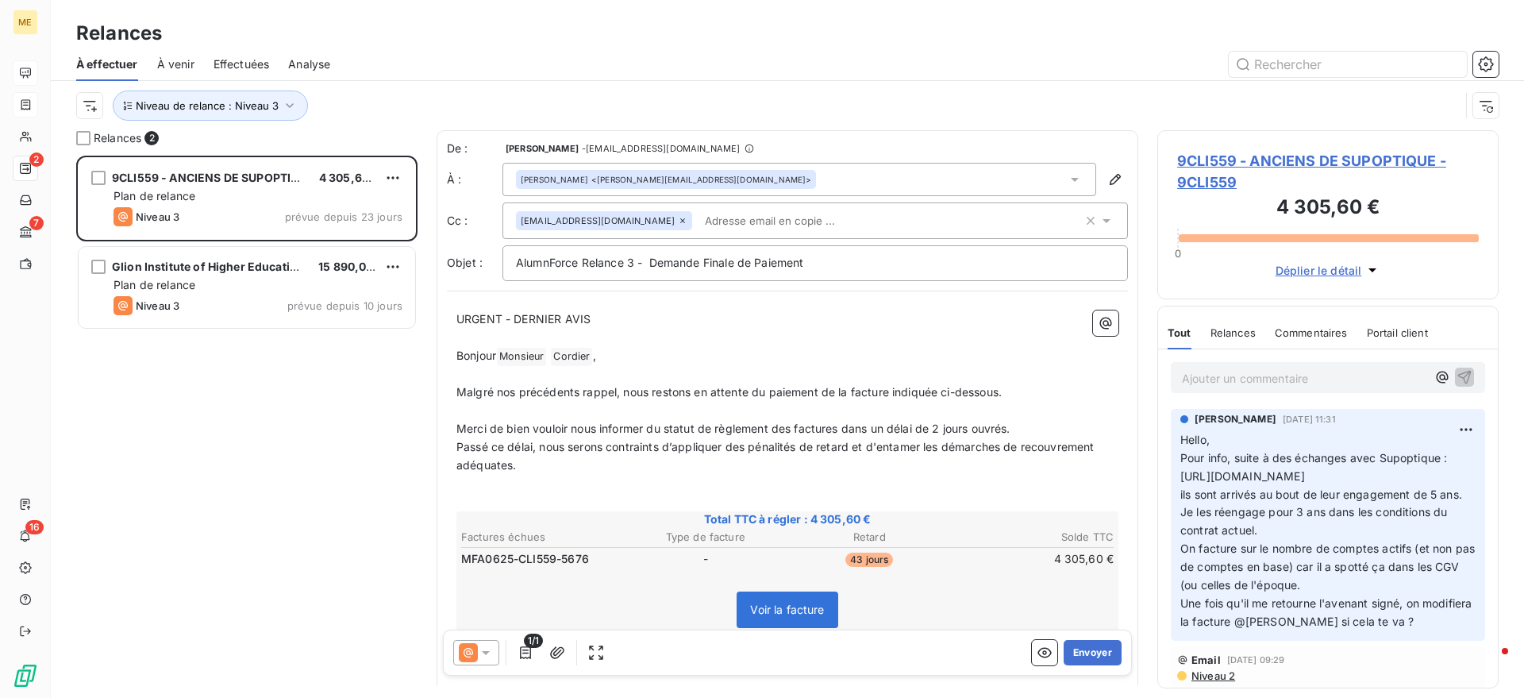
click at [209, 244] on div "Glion Institute of Higher Education Sàrl 15 890,00 € Plan de relance Niveau 3 p…" at bounding box center [246, 288] width 341 height 89
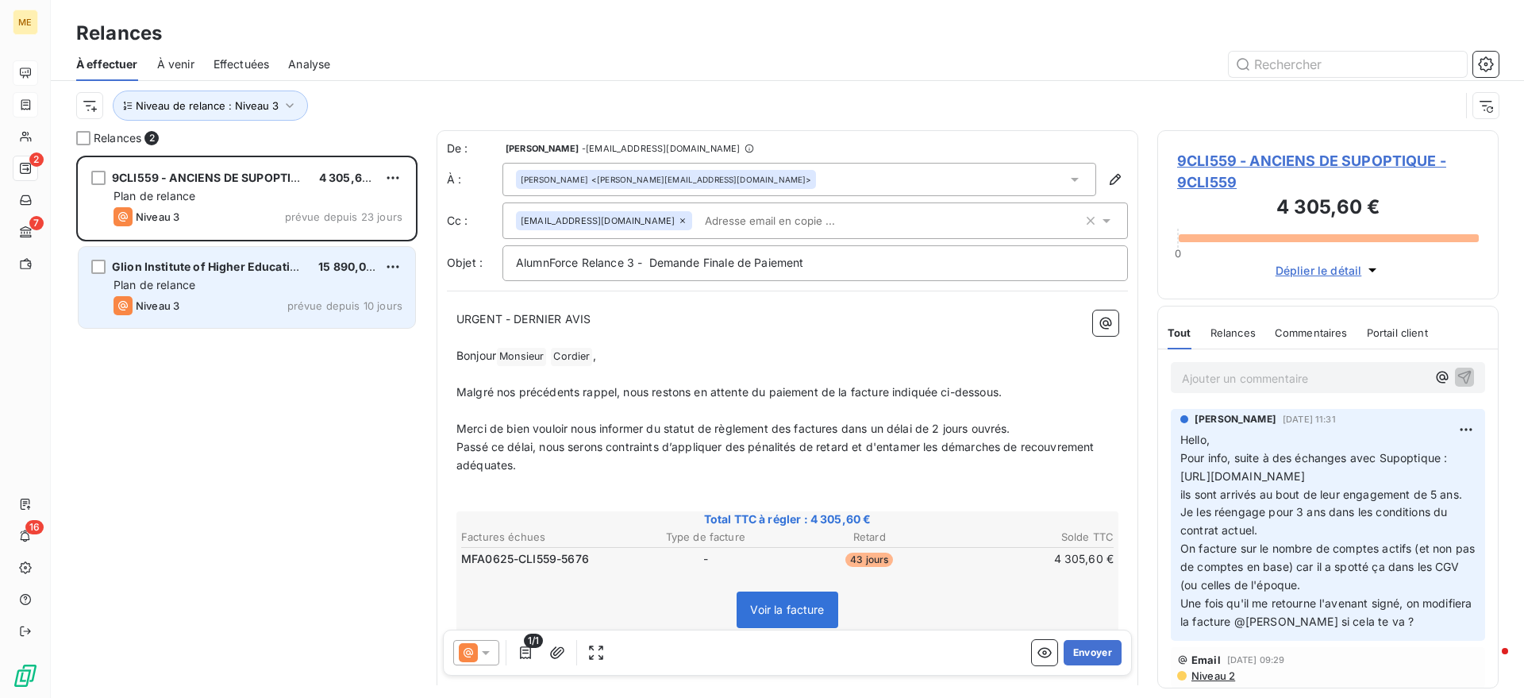
click at [210, 265] on span "Glion Institute of Higher Education Sàrl" at bounding box center [220, 266] width 217 height 13
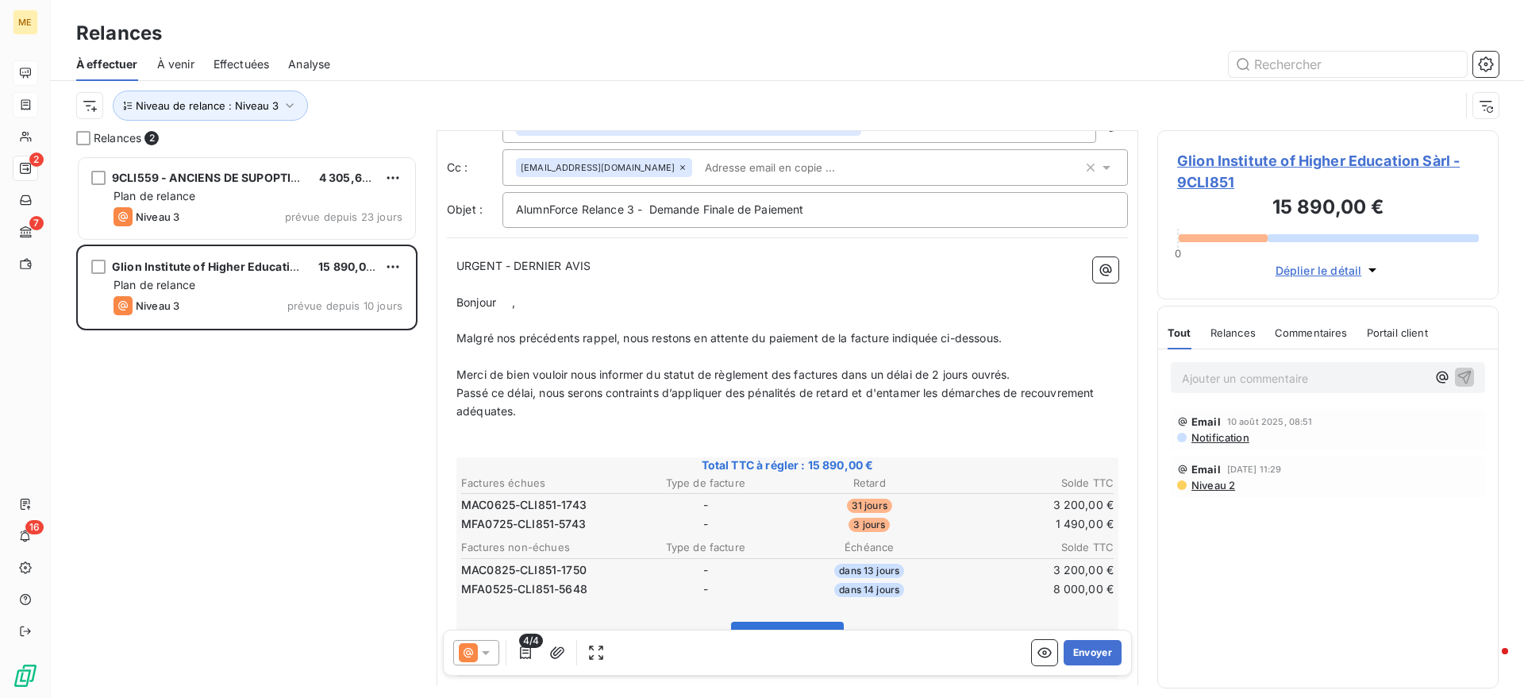
scroll to position [100, 0]
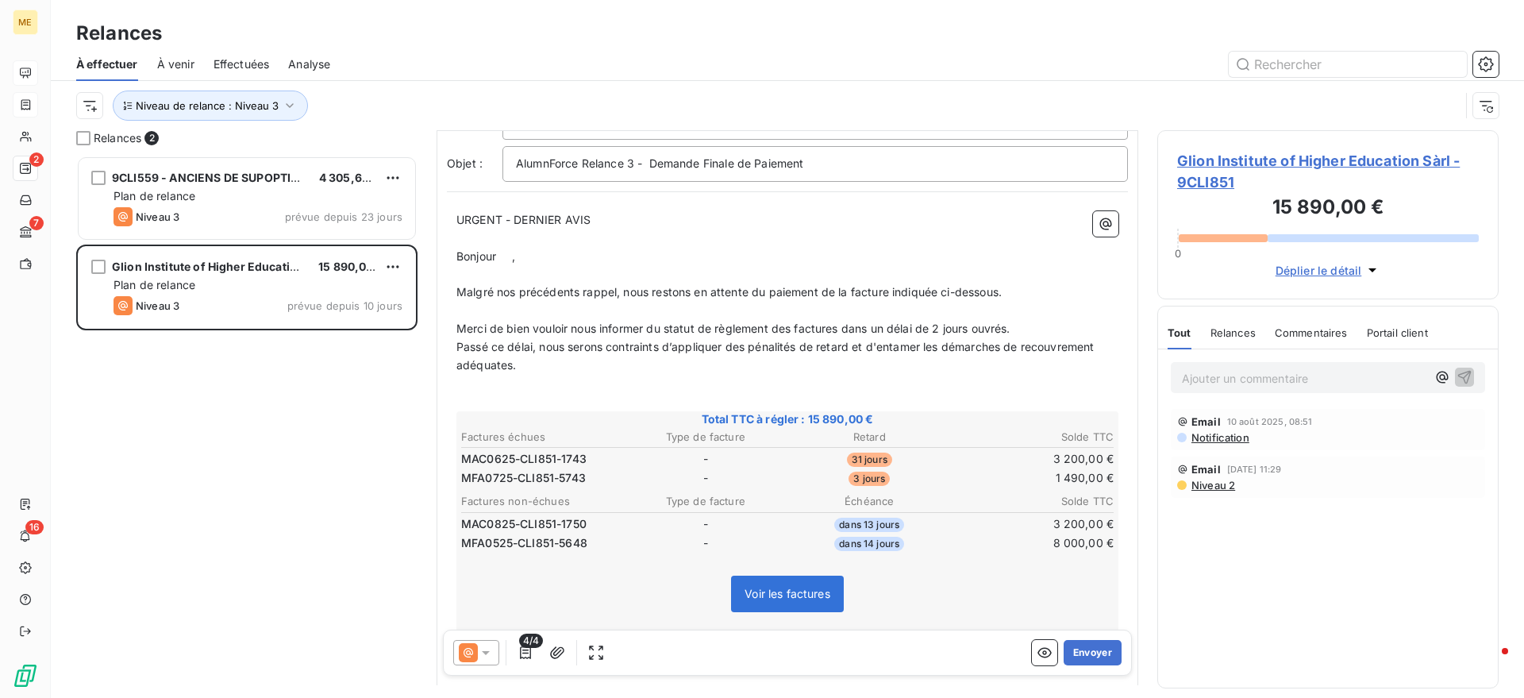
click at [1213, 437] on span "Notification" at bounding box center [1220, 437] width 60 height 13
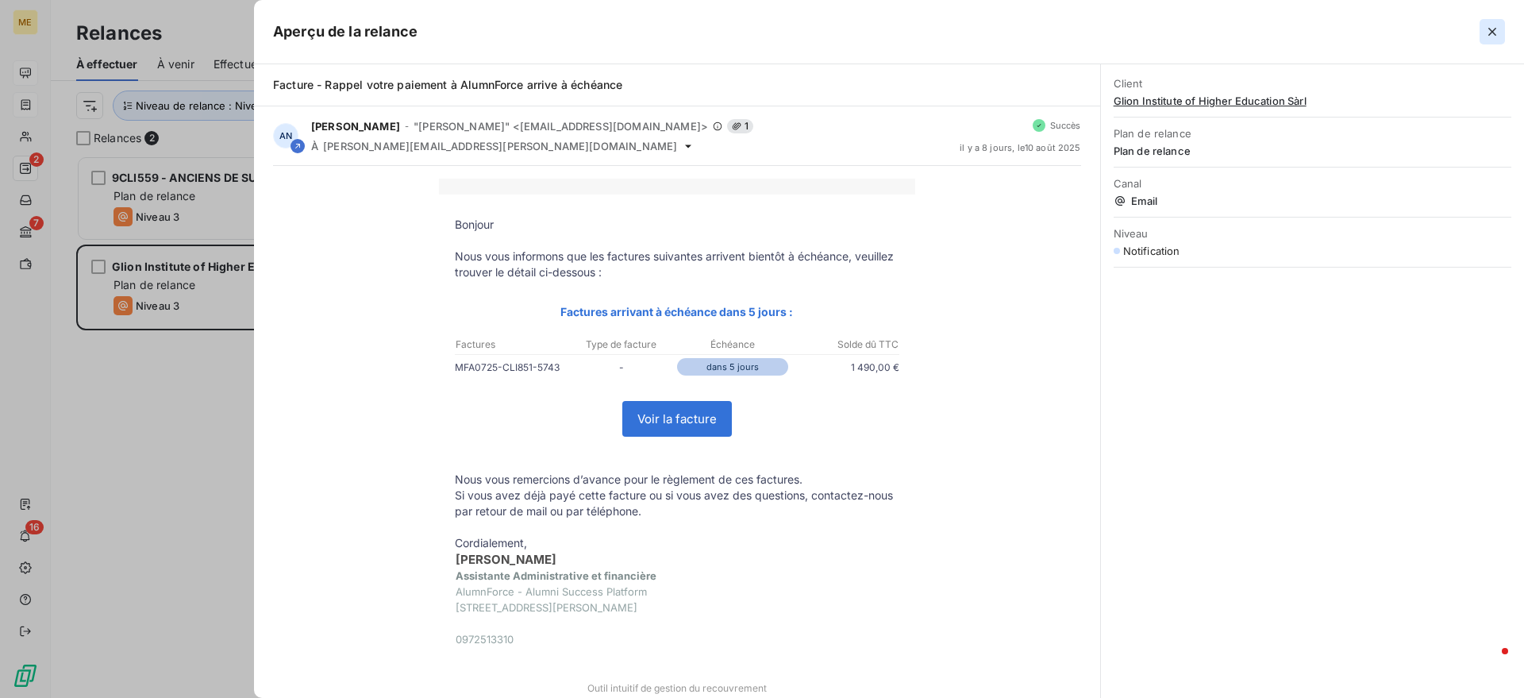
click at [1495, 32] on icon "button" at bounding box center [1492, 32] width 16 height 16
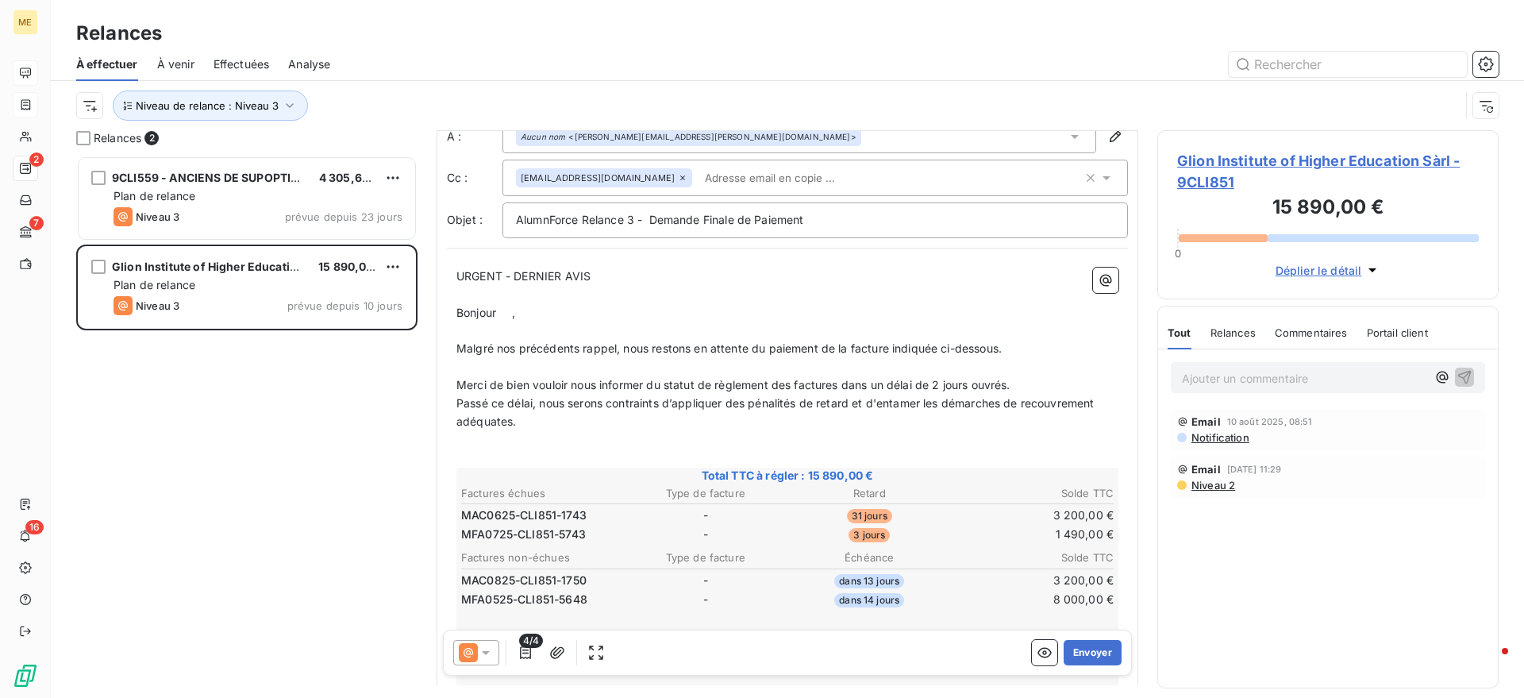
scroll to position [0, 0]
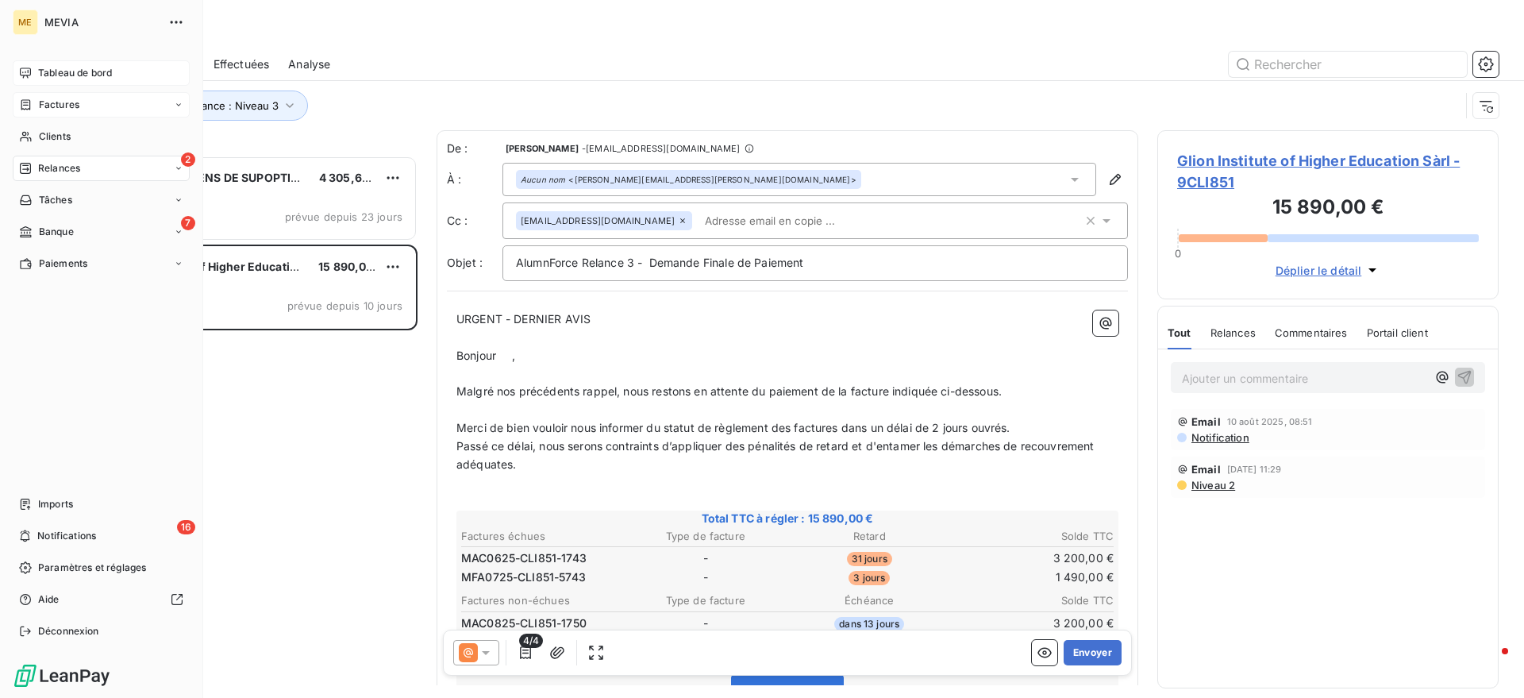
click at [45, 76] on span "Tableau de bord" at bounding box center [75, 73] width 74 height 14
